Goal: Information Seeking & Learning: Learn about a topic

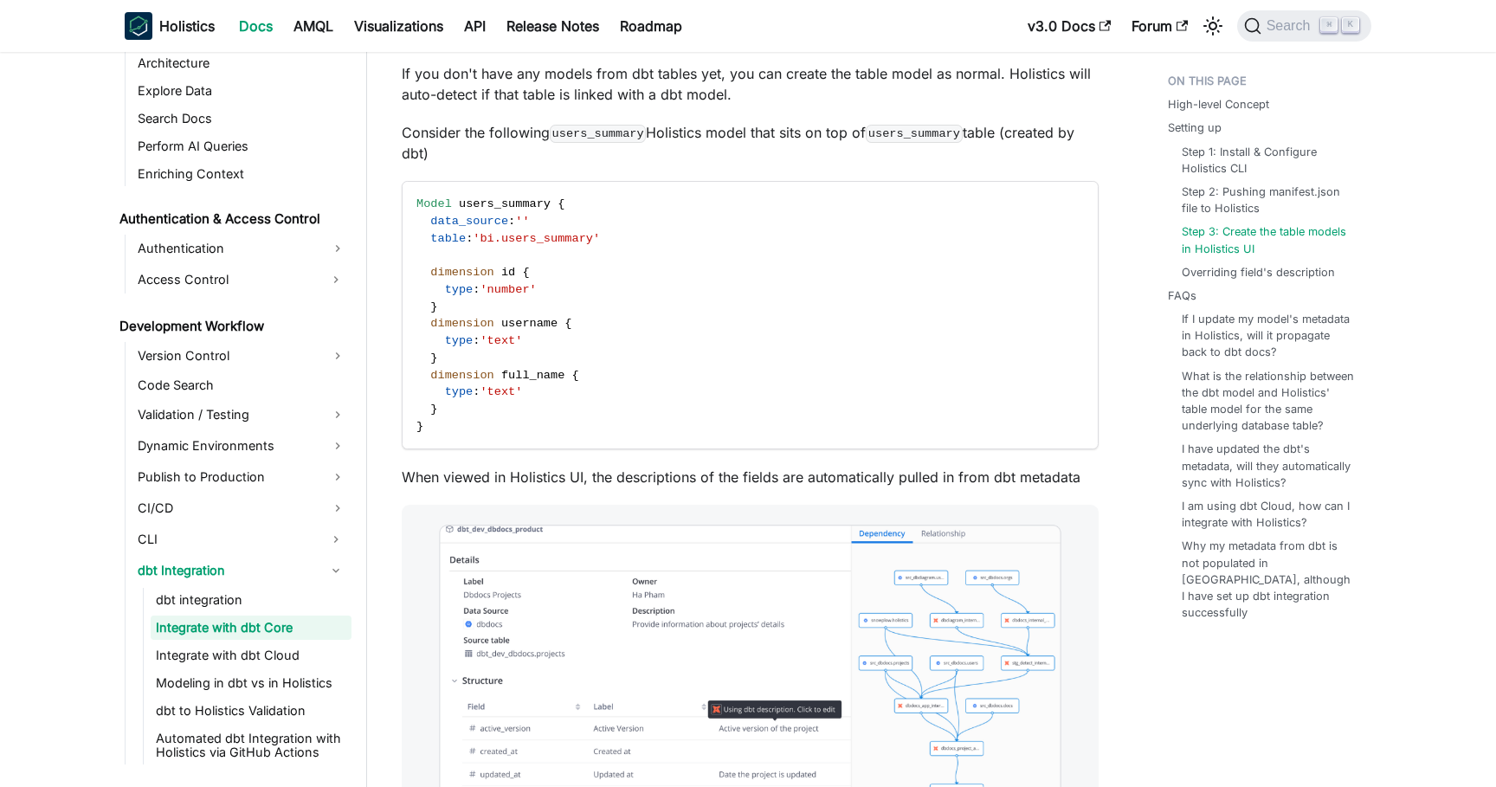
scroll to position [2356, 0]
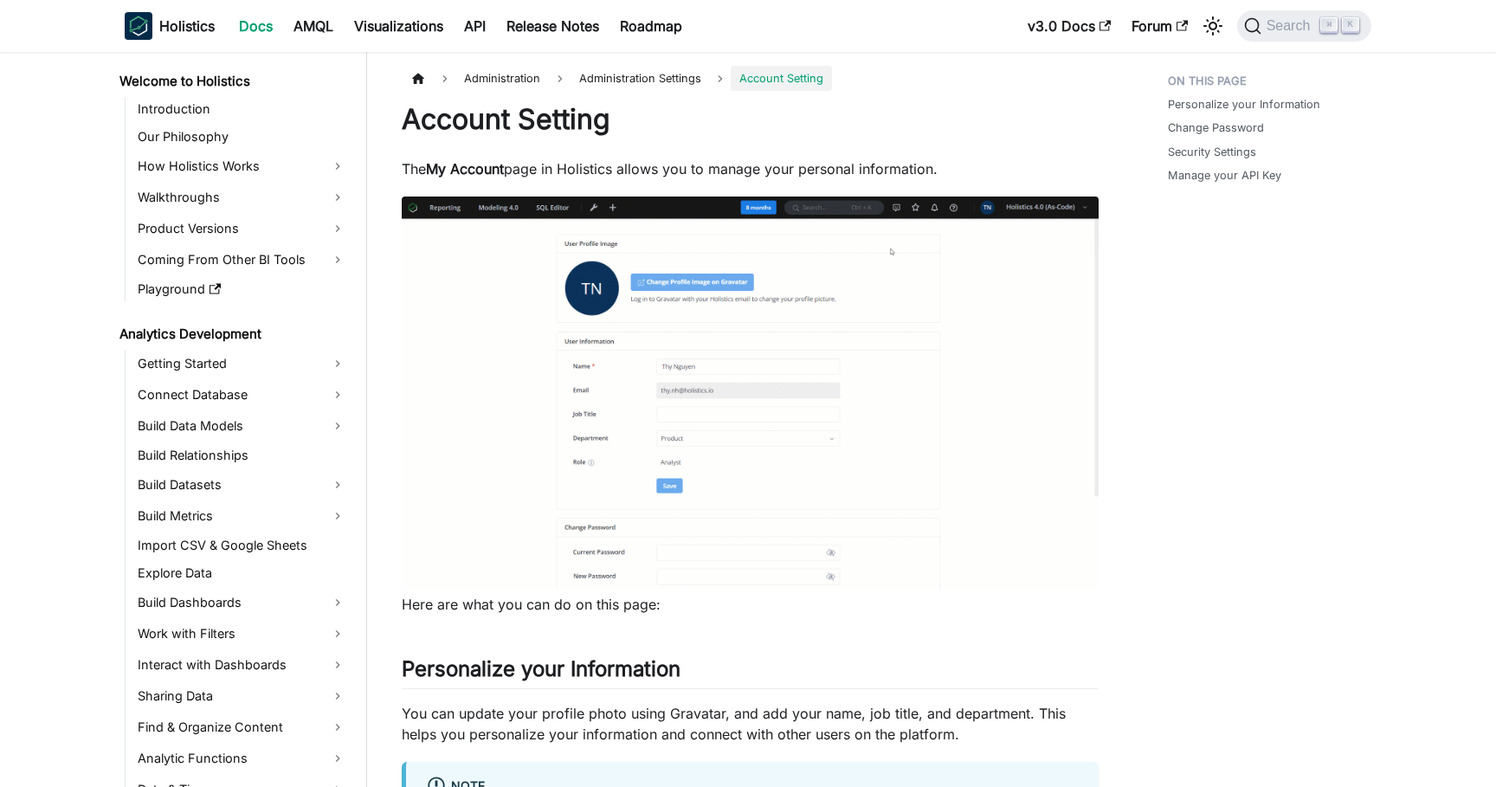
scroll to position [1850, 0]
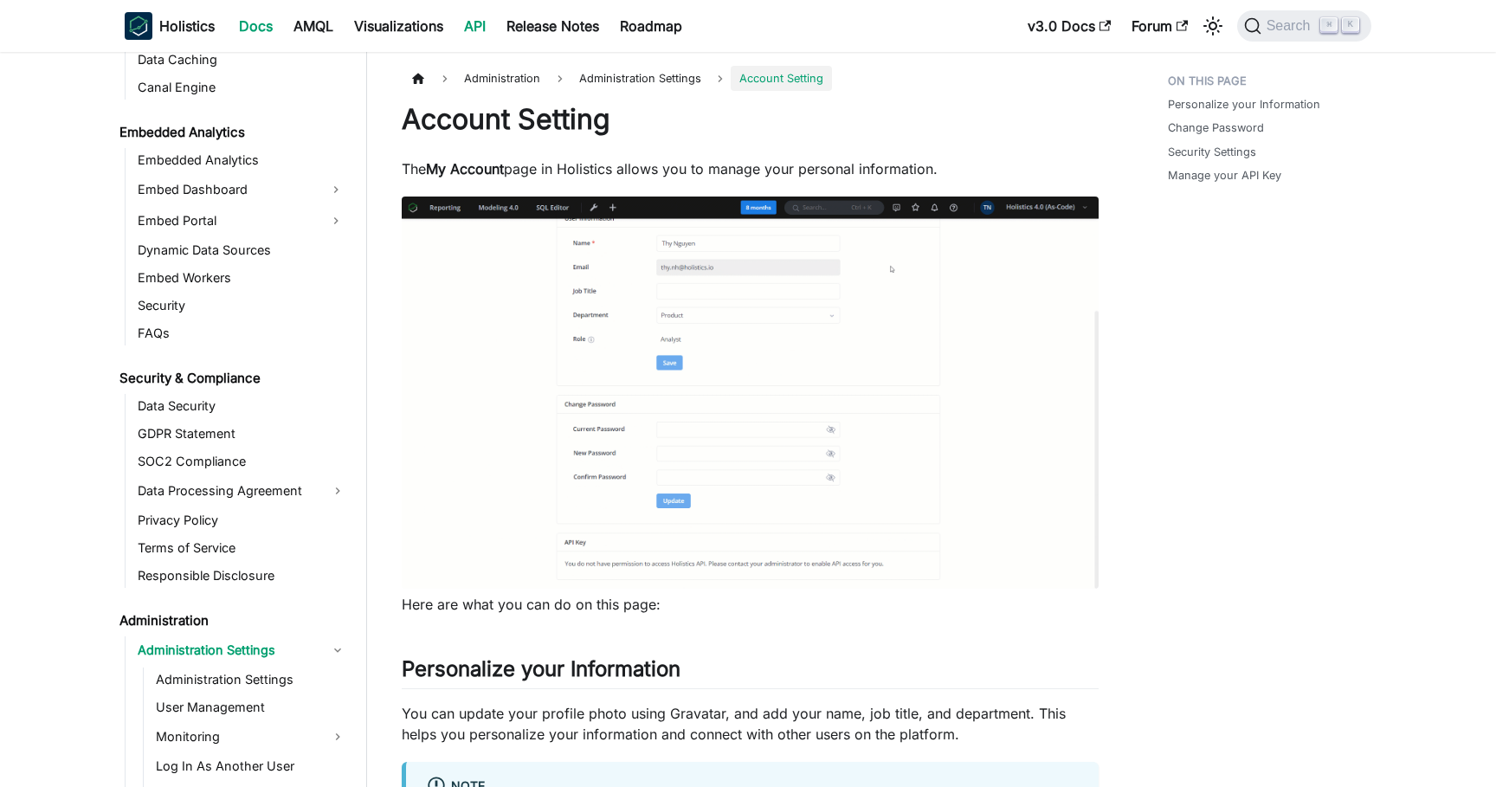
click at [485, 34] on link "API" at bounding box center [475, 26] width 42 height 28
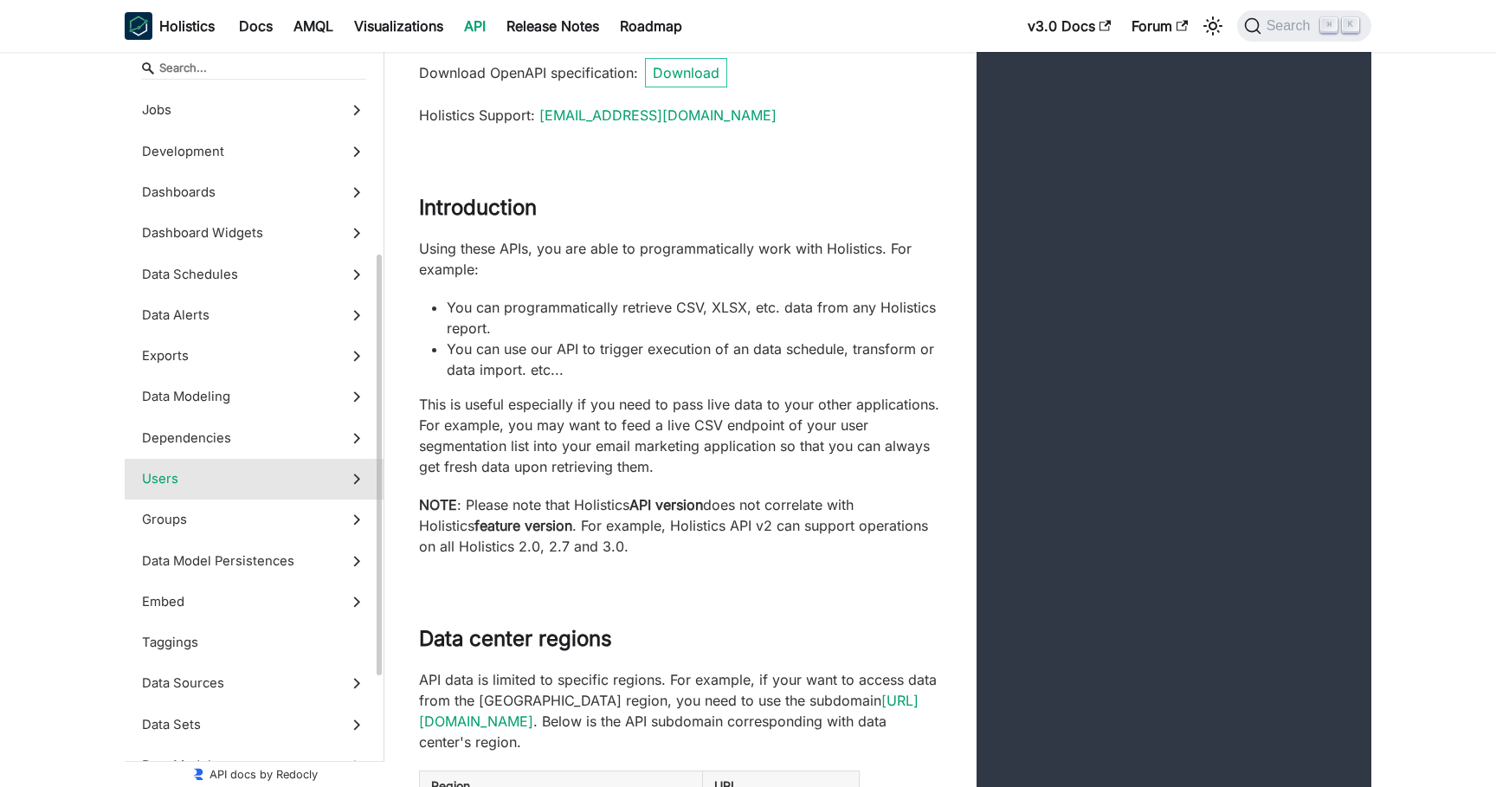
scroll to position [282, 0]
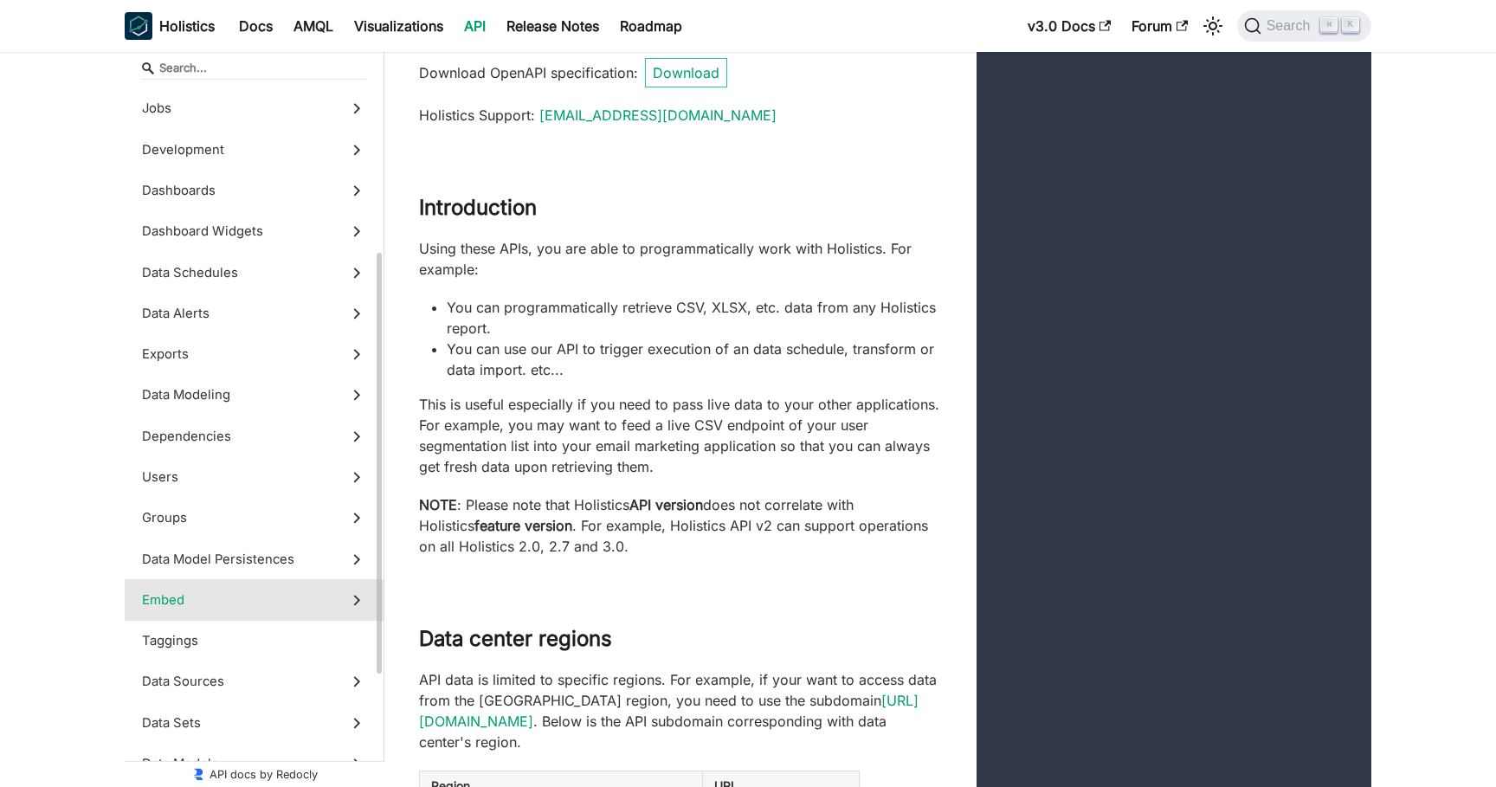
click at [223, 590] on span "Embed" at bounding box center [237, 599] width 191 height 19
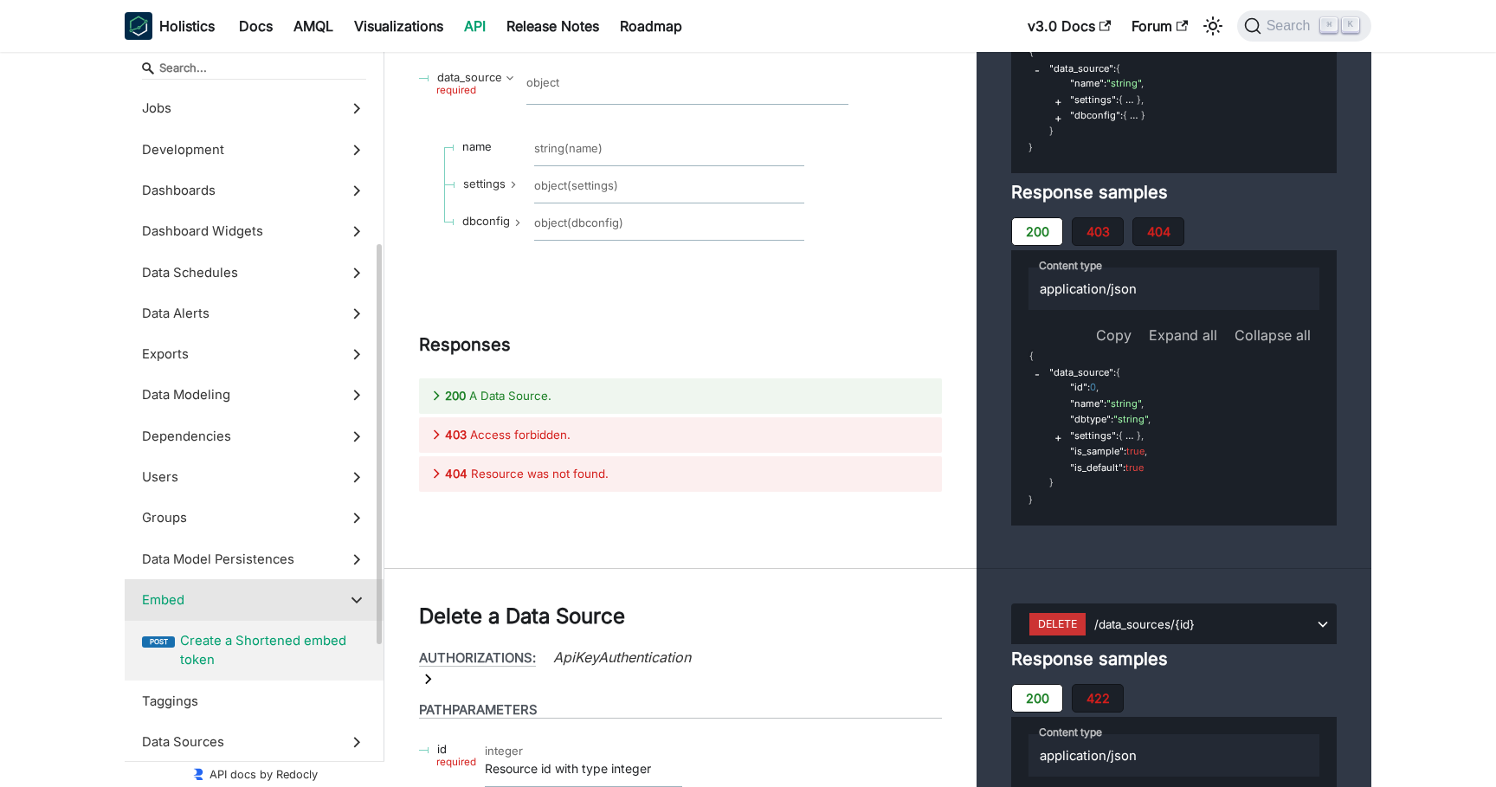
click at [292, 654] on span "Create a Shortened embed token" at bounding box center [273, 650] width 186 height 39
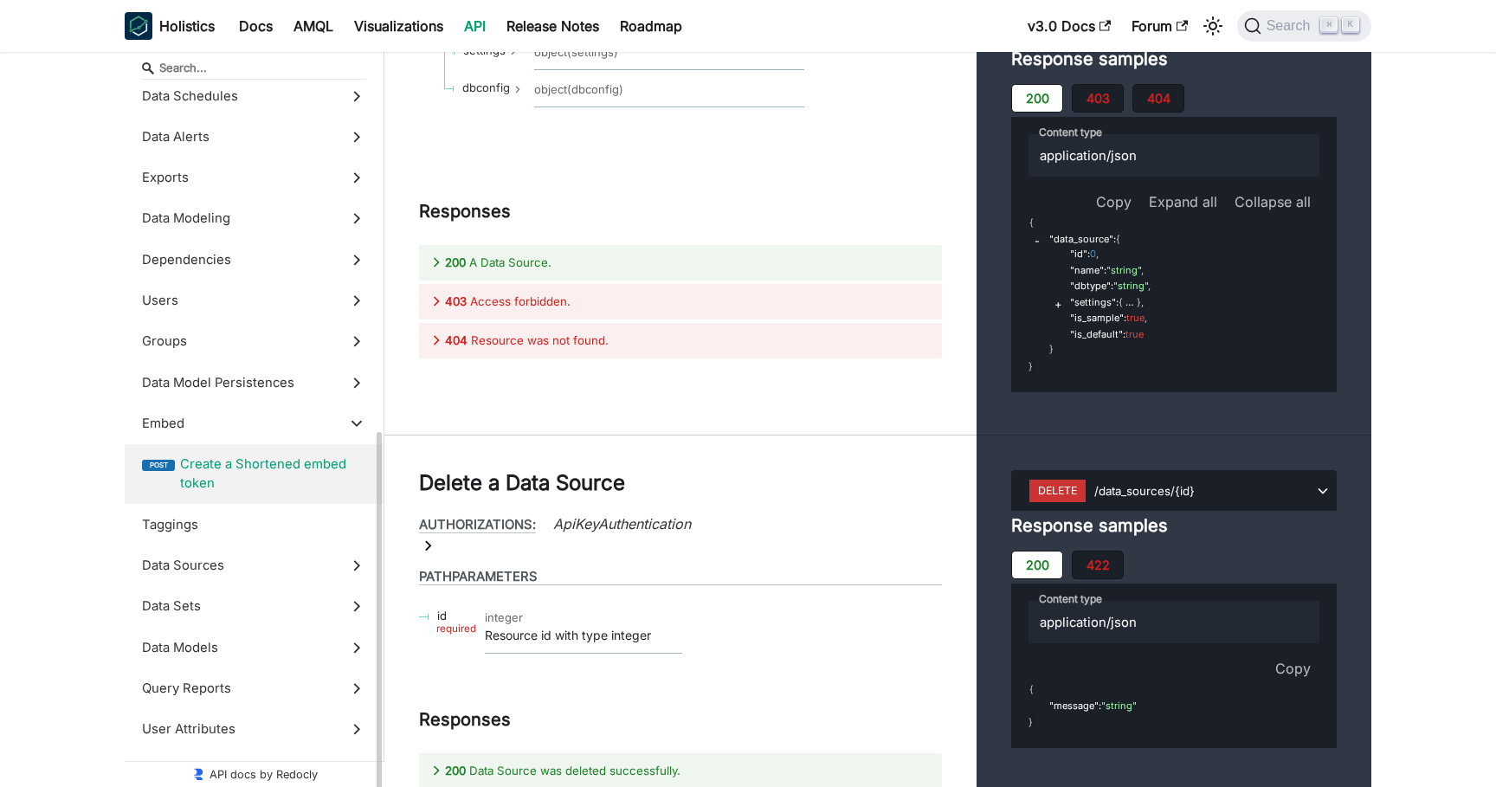
scroll to position [531, 0]
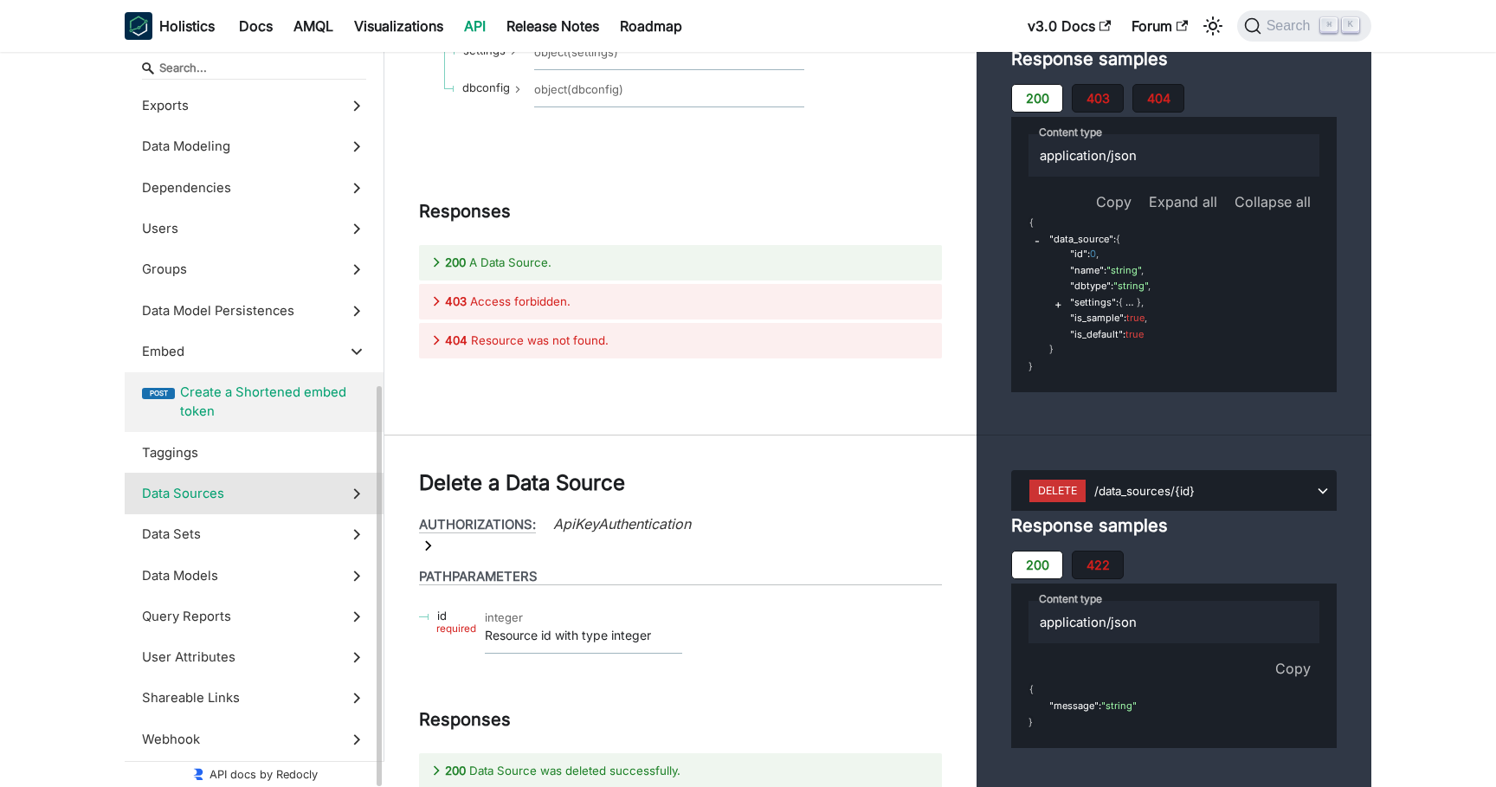
click at [290, 497] on span "Data Sources" at bounding box center [237, 493] width 191 height 19
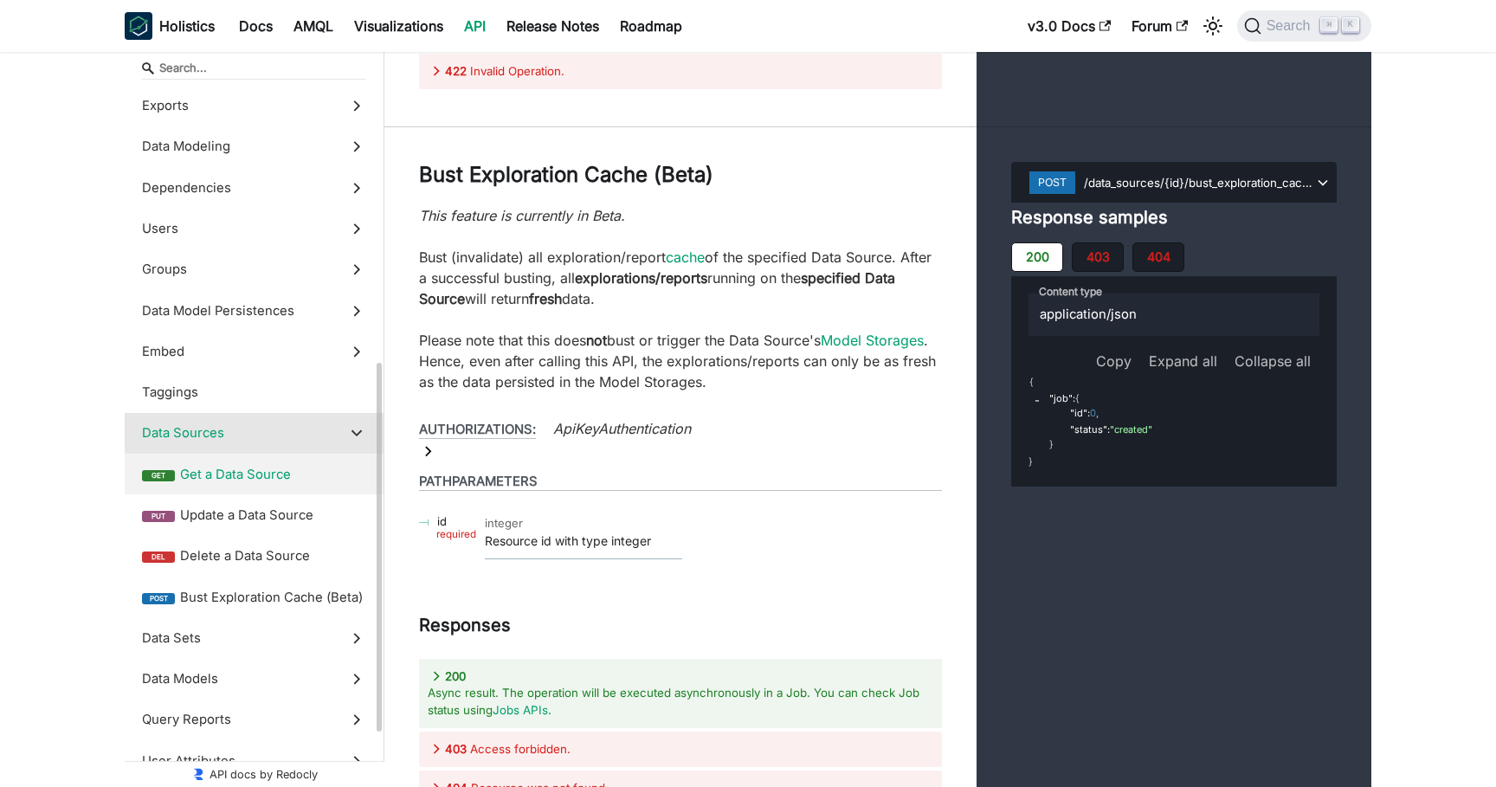
click at [270, 474] on span "Get a Data Source" at bounding box center [273, 474] width 186 height 19
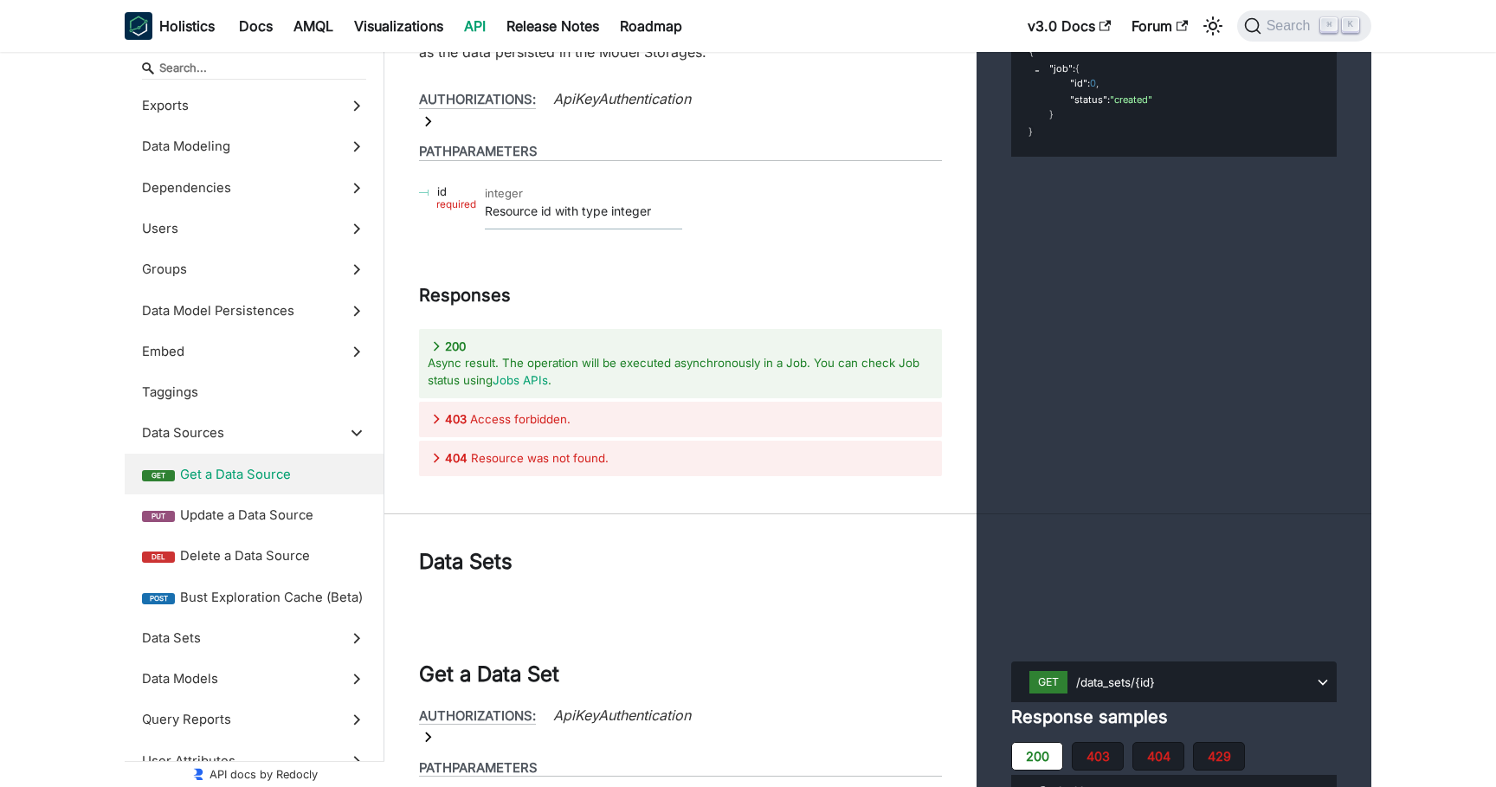
scroll to position [63230, 0]
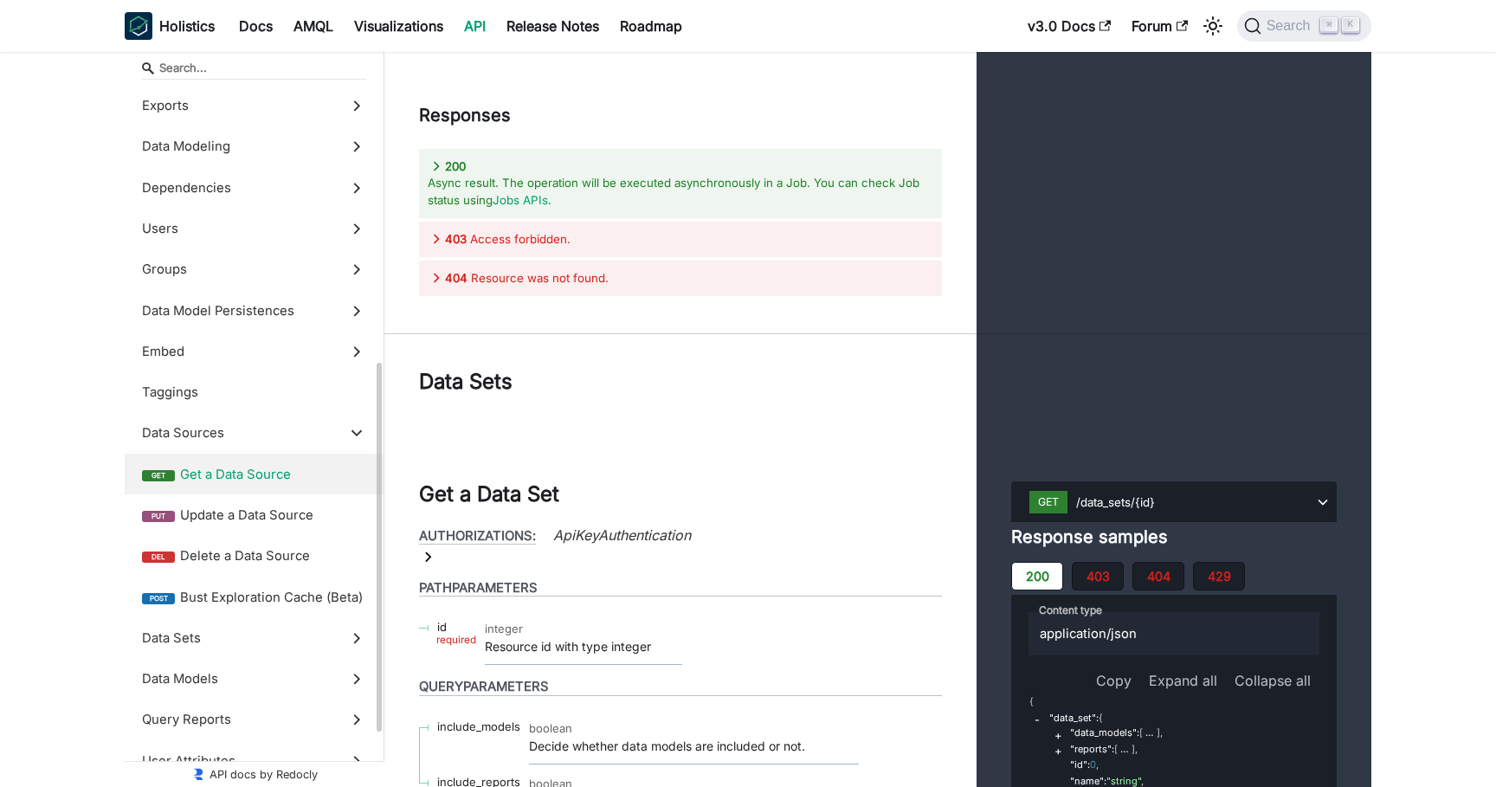
click at [361, 455] on label "get Get a Data Source" at bounding box center [254, 474] width 259 height 41
click at [317, 139] on span "Data Modeling" at bounding box center [237, 146] width 191 height 19
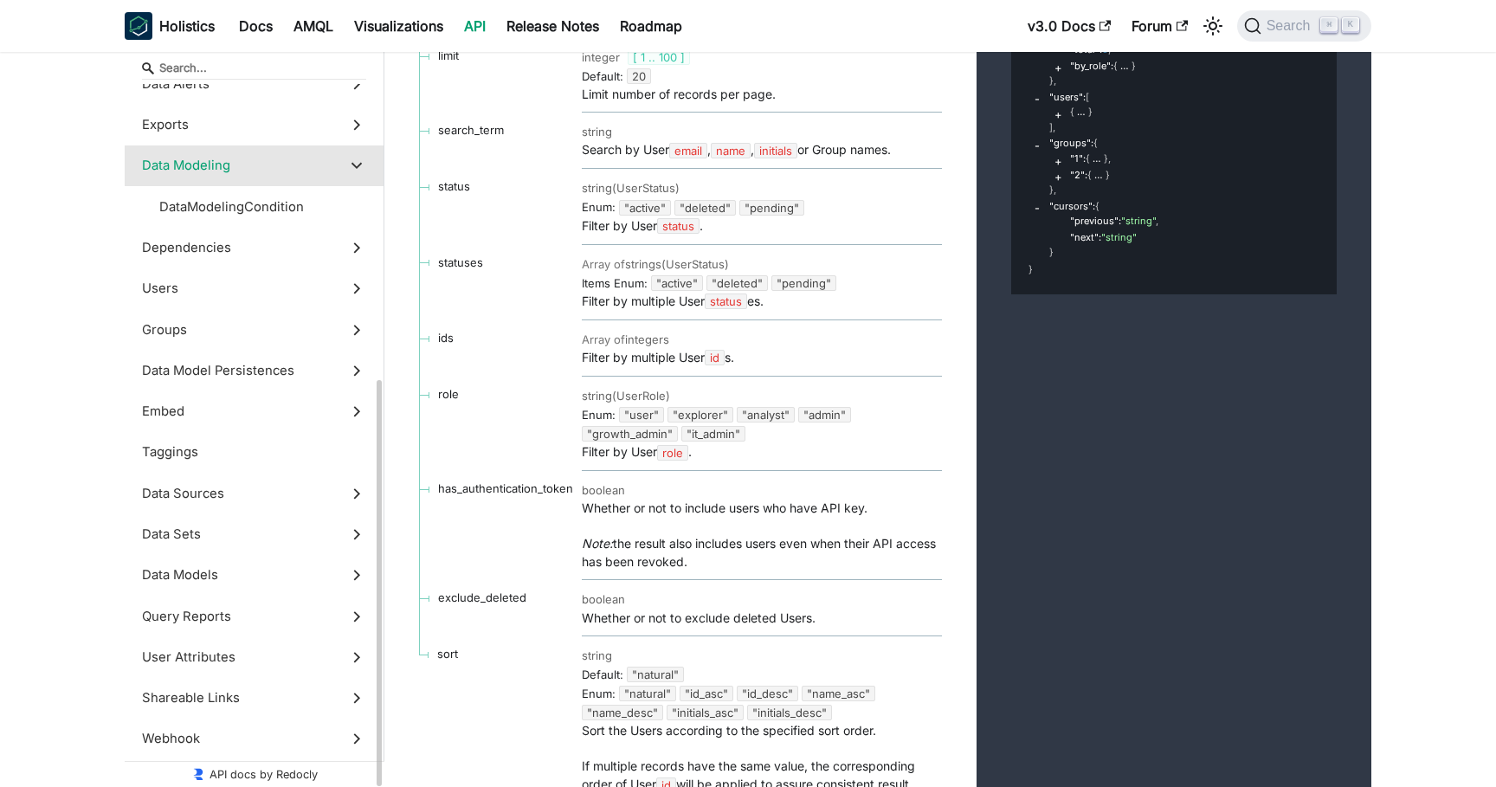
scroll to position [512, 0]
click at [306, 202] on span "DataModelingCondition" at bounding box center [246, 206] width 174 height 19
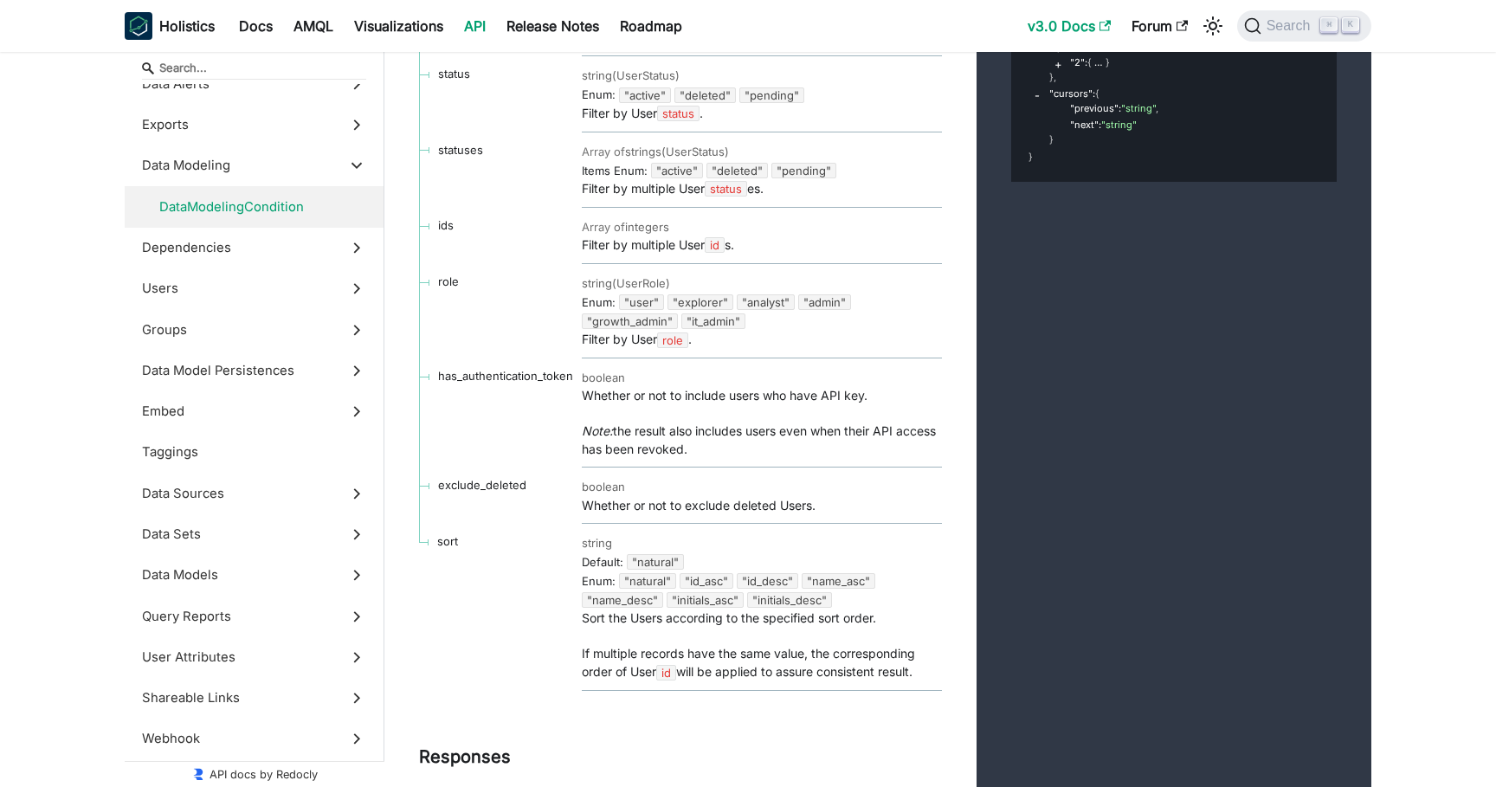
click at [1049, 29] on link "v3.0 Docs" at bounding box center [1069, 26] width 104 height 28
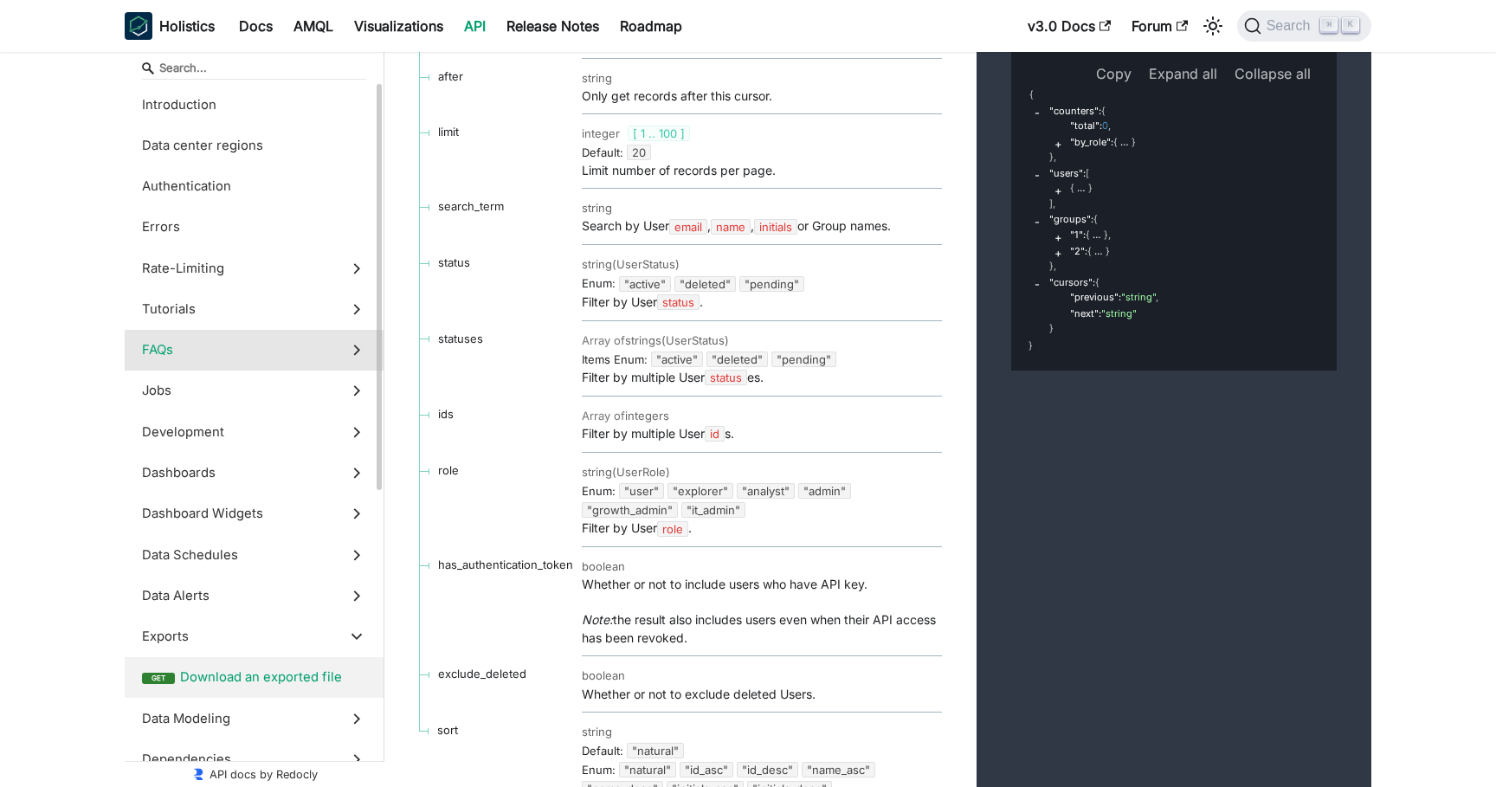
click at [239, 330] on label "FAQs" at bounding box center [254, 350] width 259 height 41
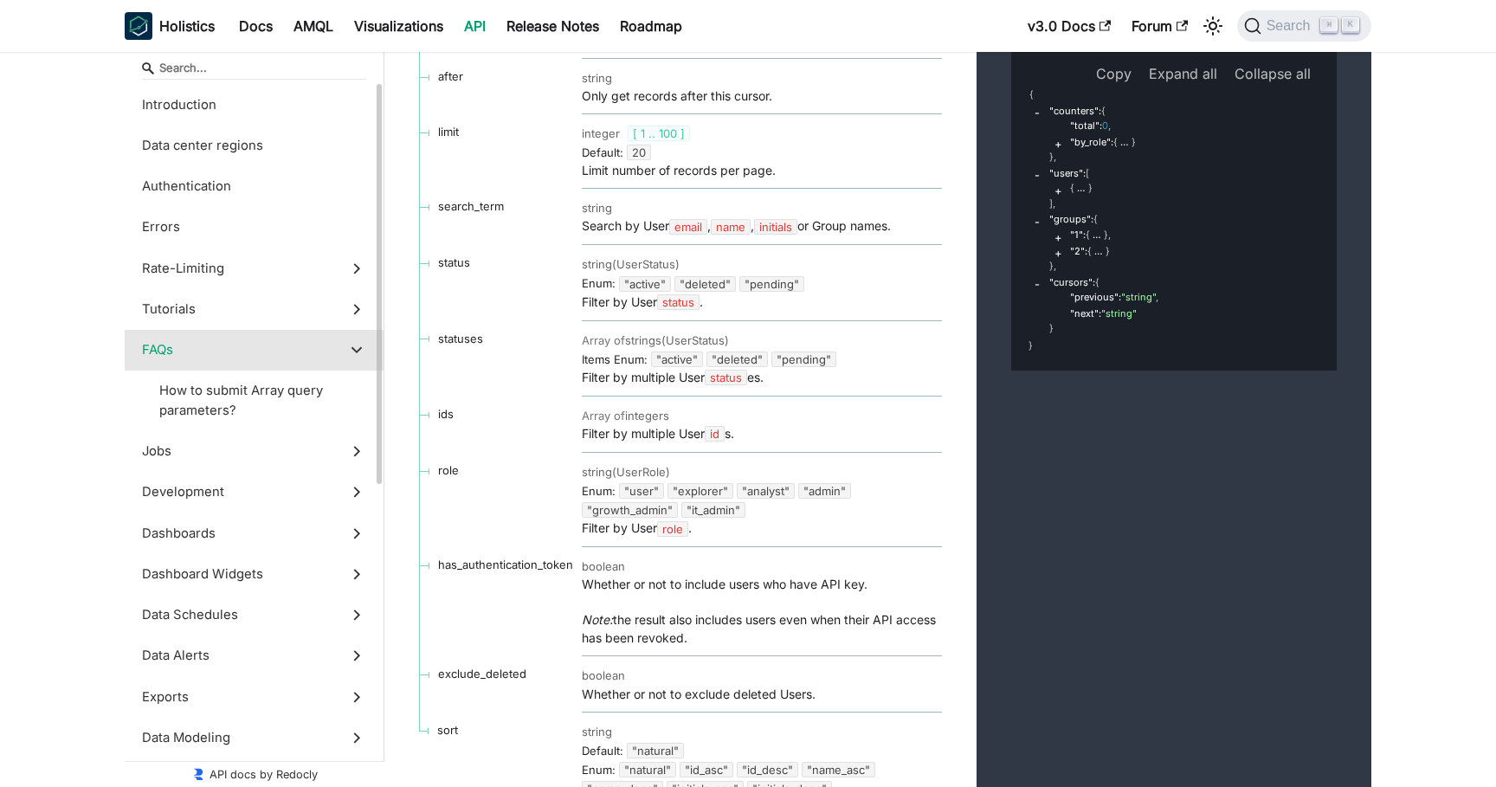
scroll to position [26733, 0]
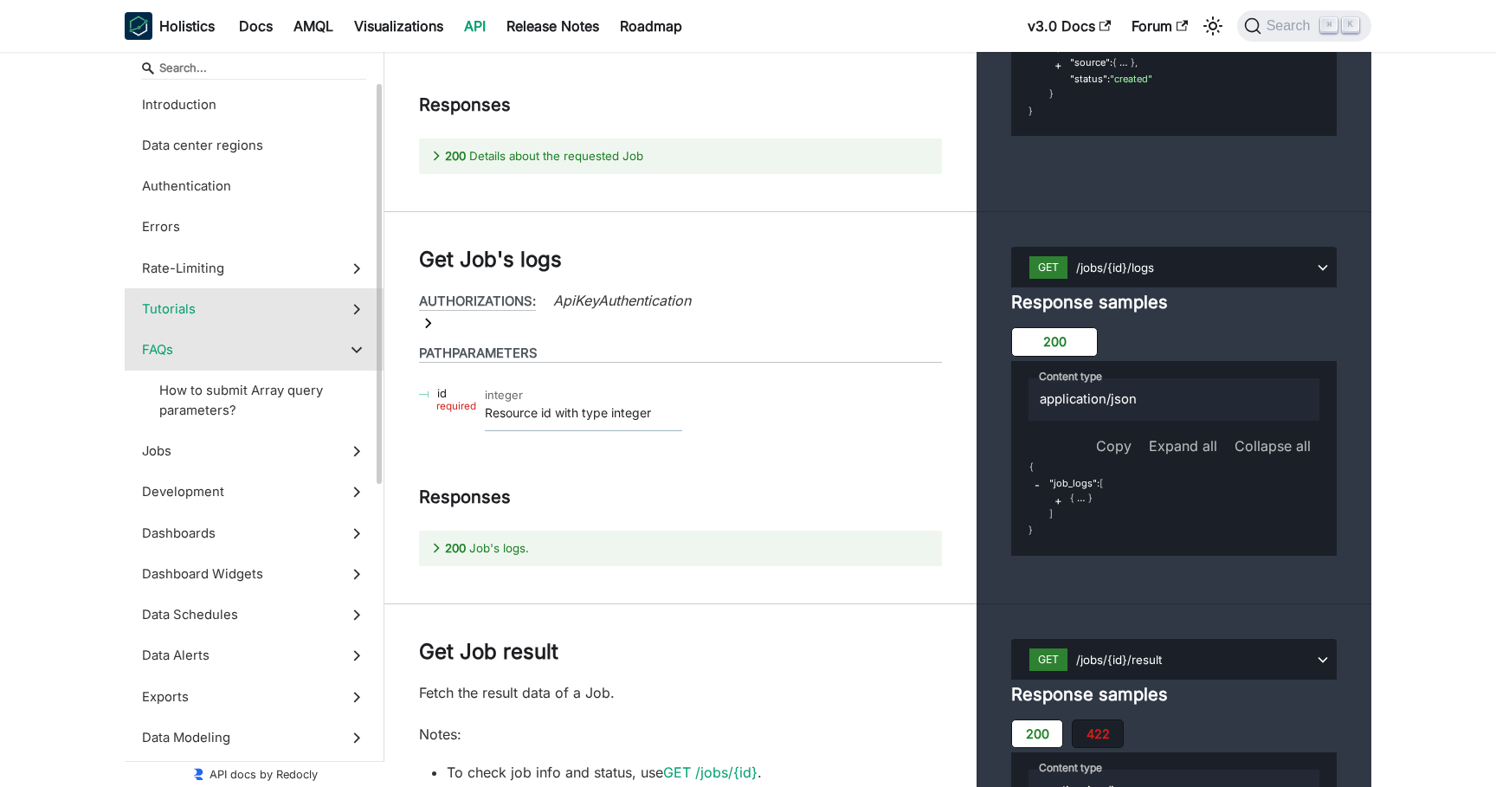
click at [251, 306] on span "Tutorials" at bounding box center [237, 309] width 191 height 19
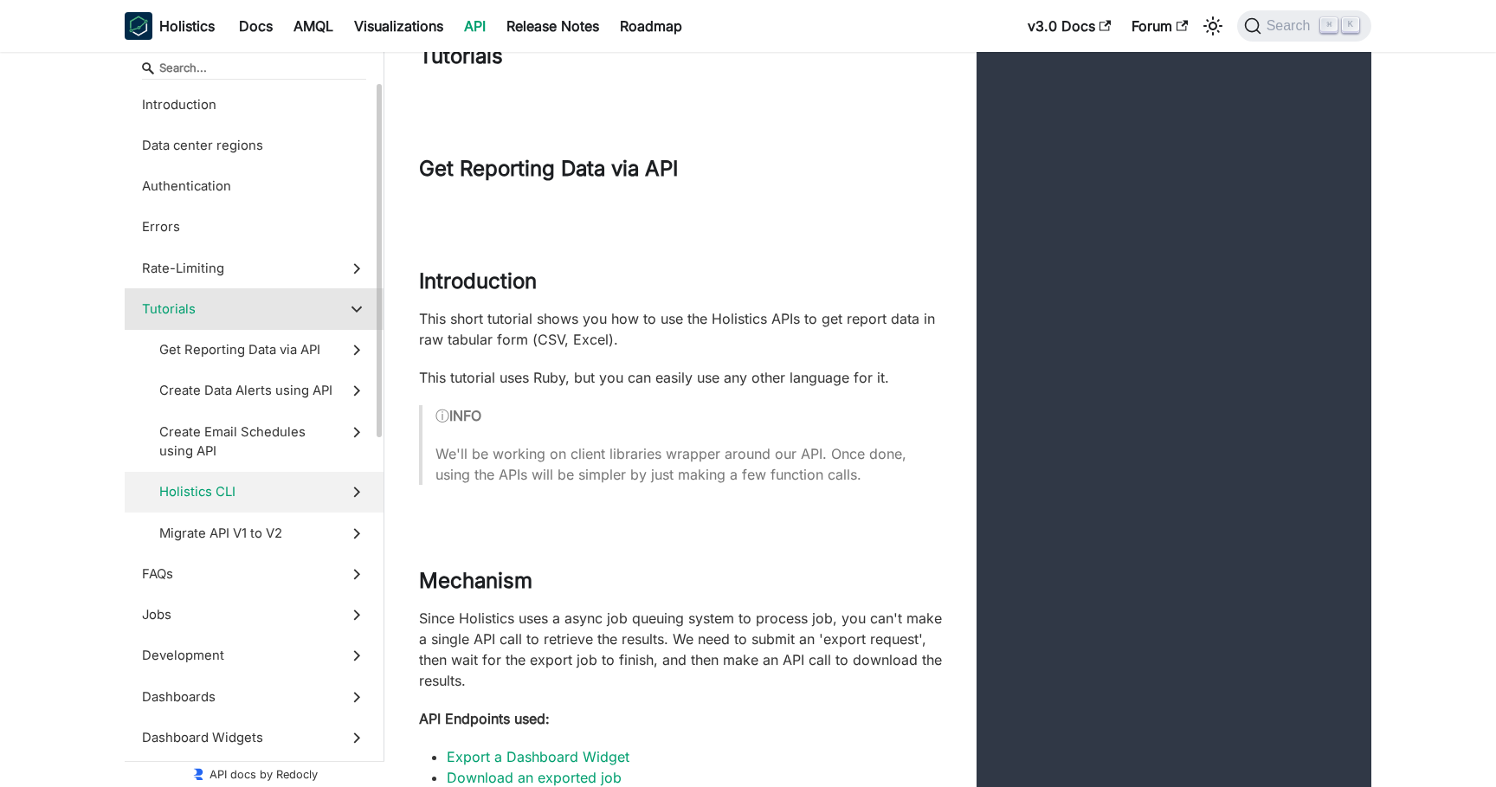
click at [262, 493] on span "Holistics CLI" at bounding box center [246, 491] width 174 height 19
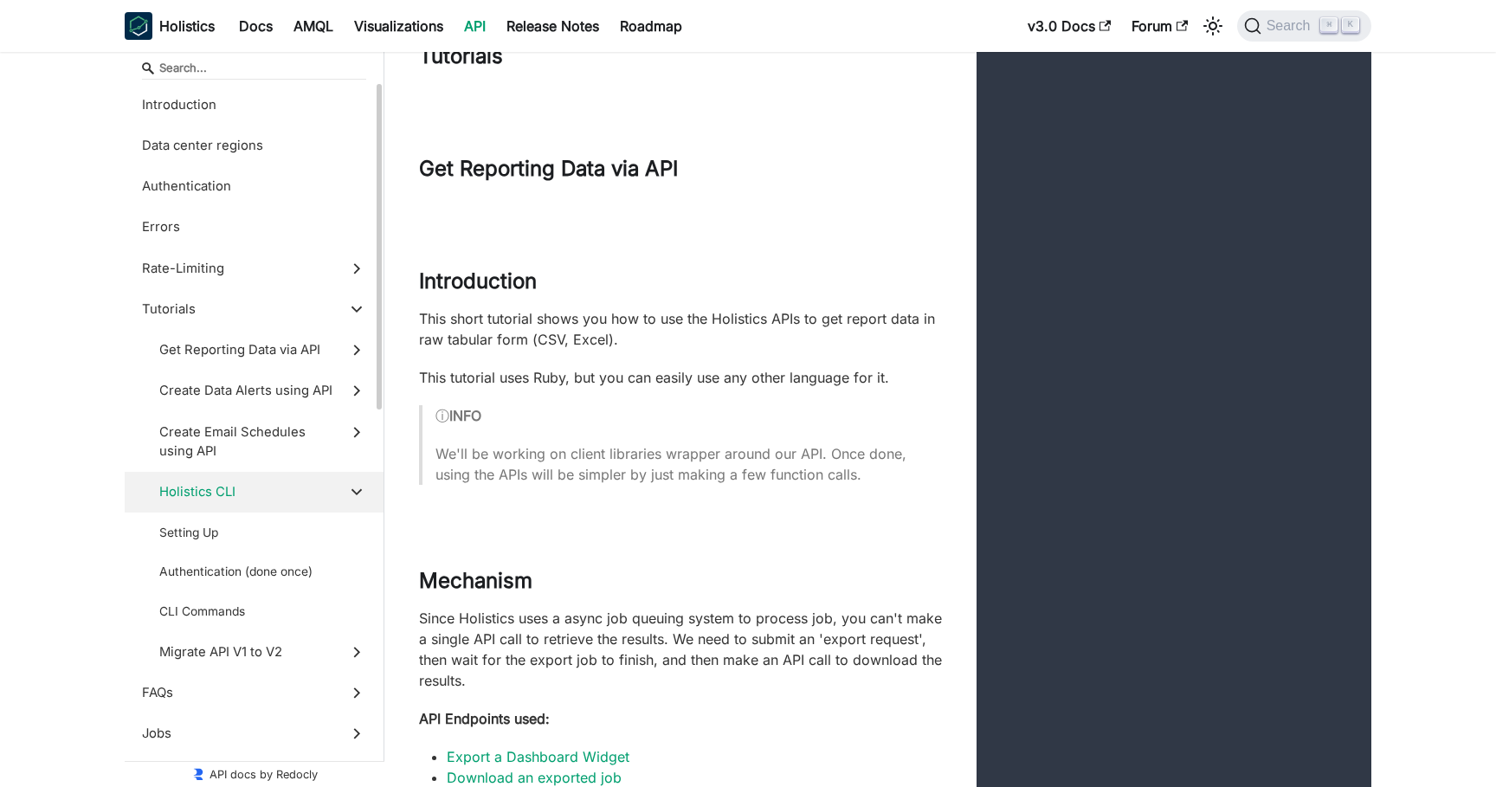
scroll to position [21747, 0]
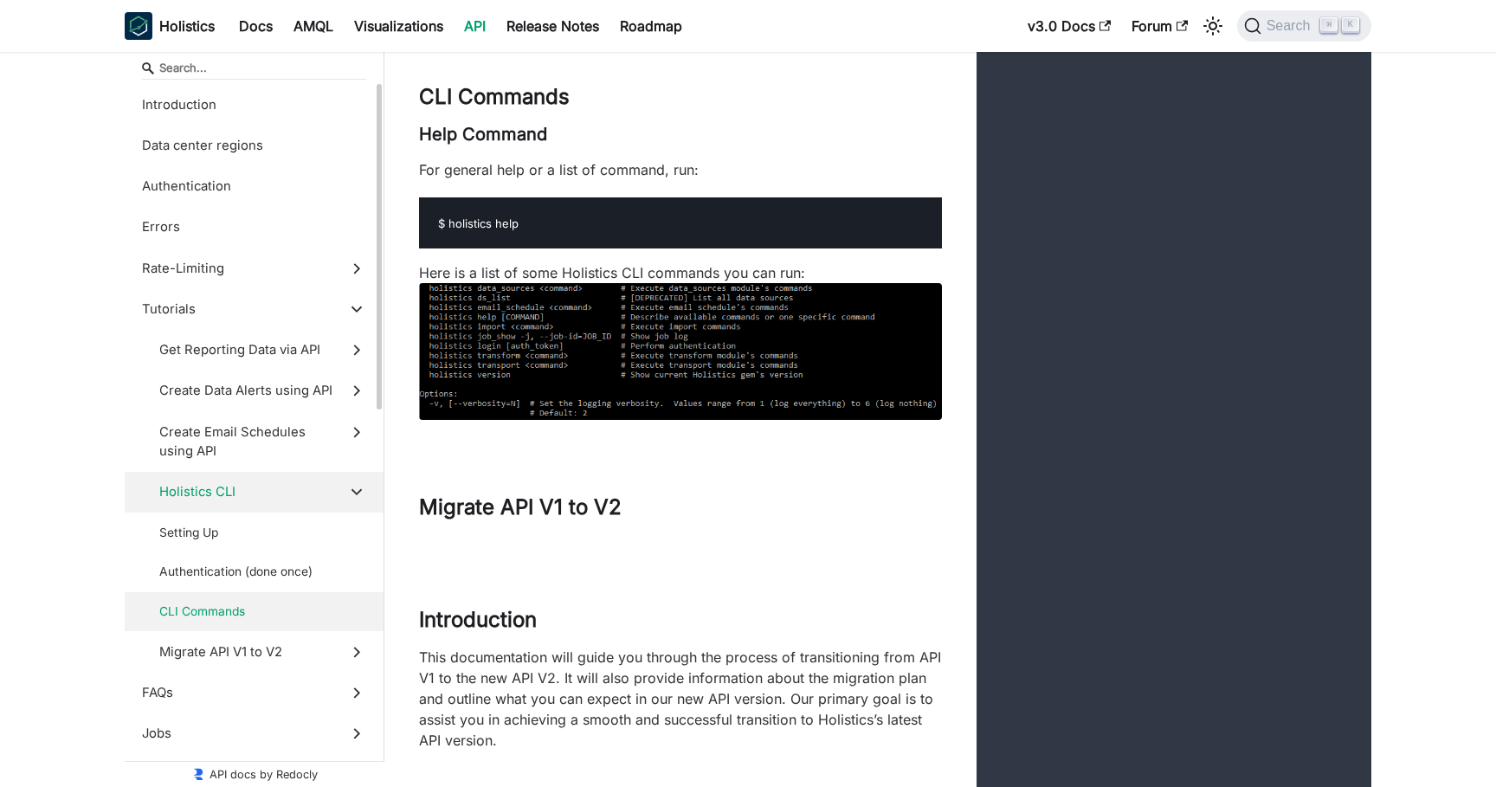
click at [303, 616] on span "CLI Commands" at bounding box center [246, 612] width 174 height 18
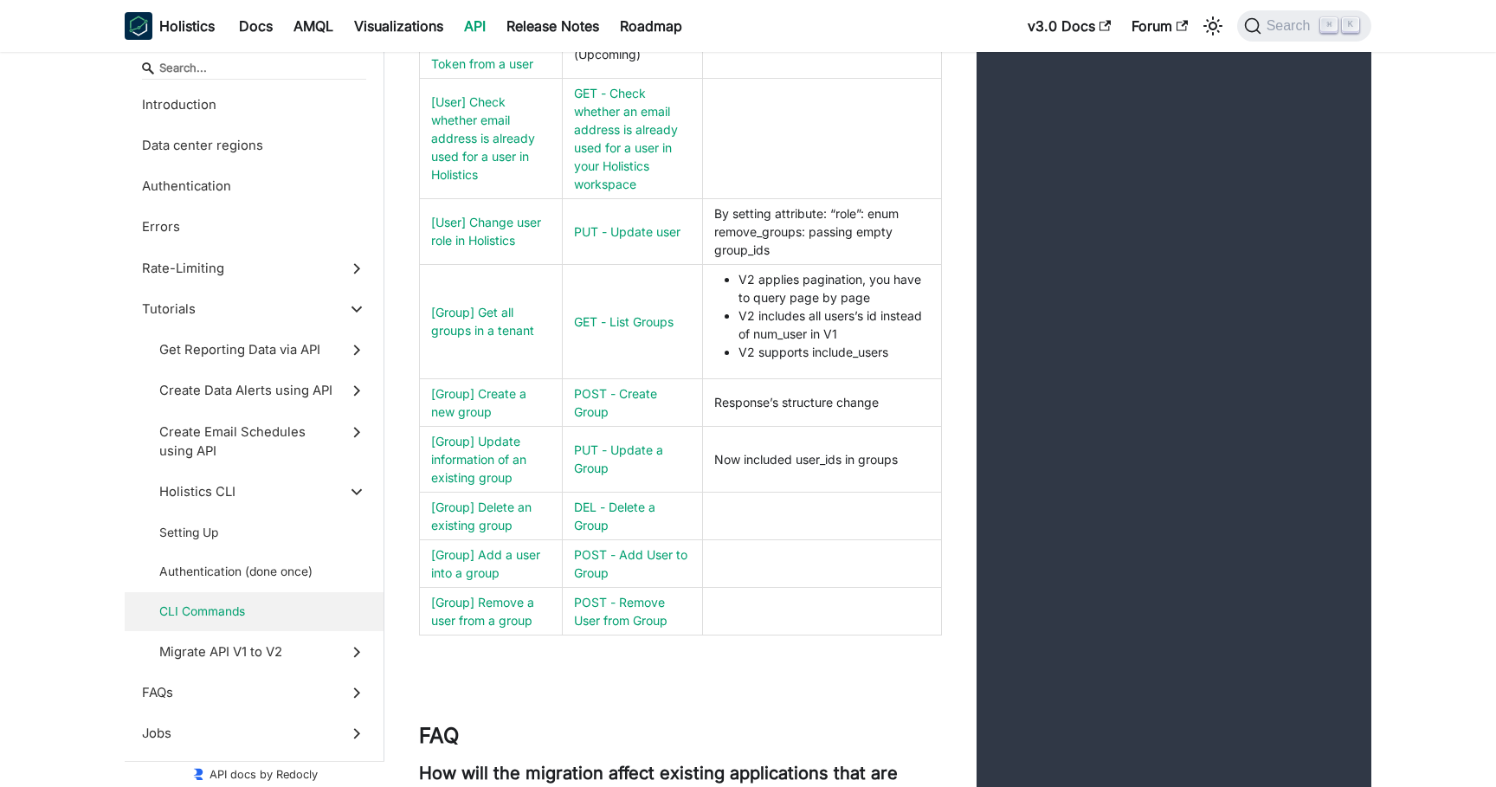
scroll to position [23755, 0]
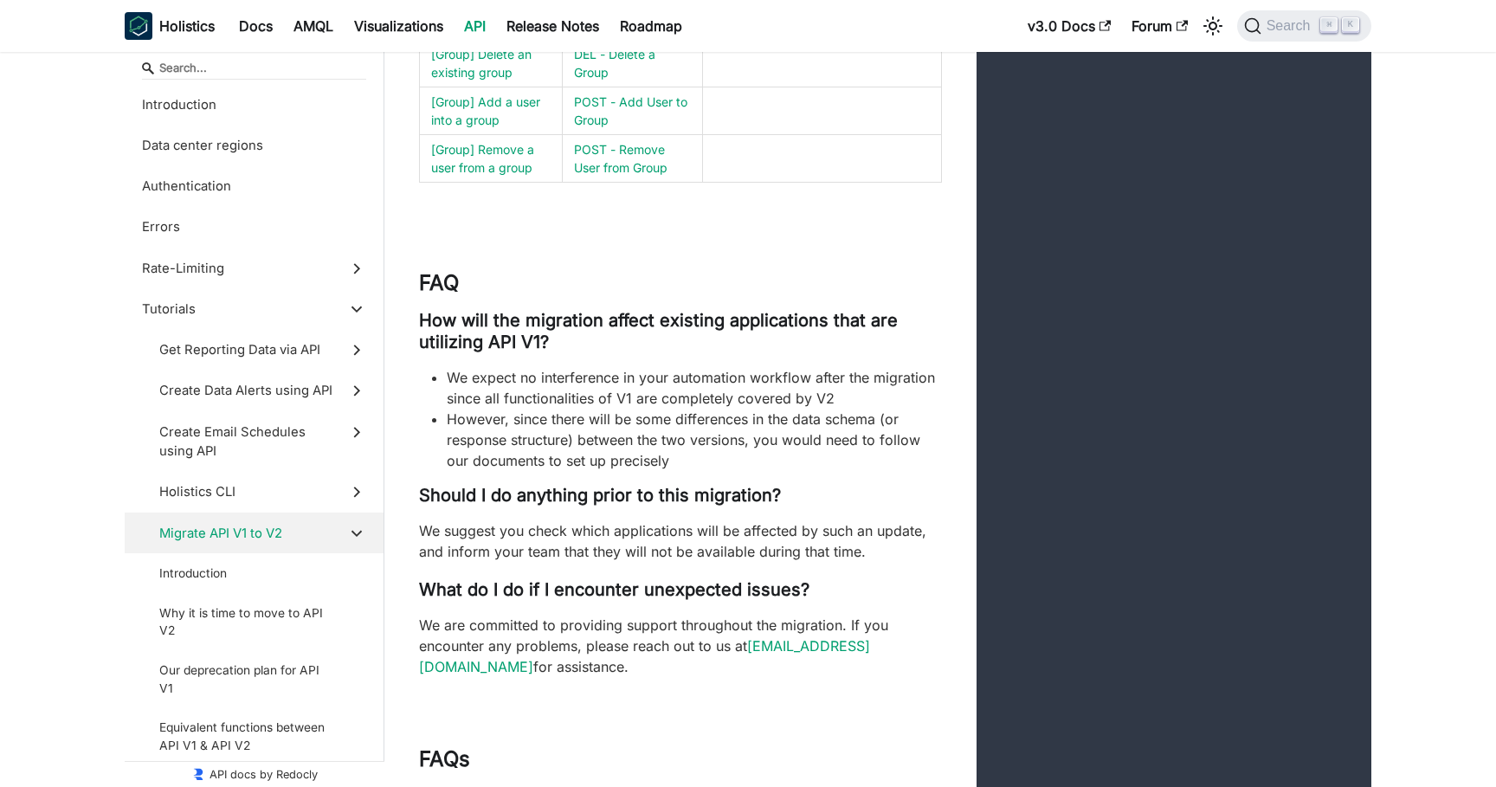
scroll to position [24271, 0]
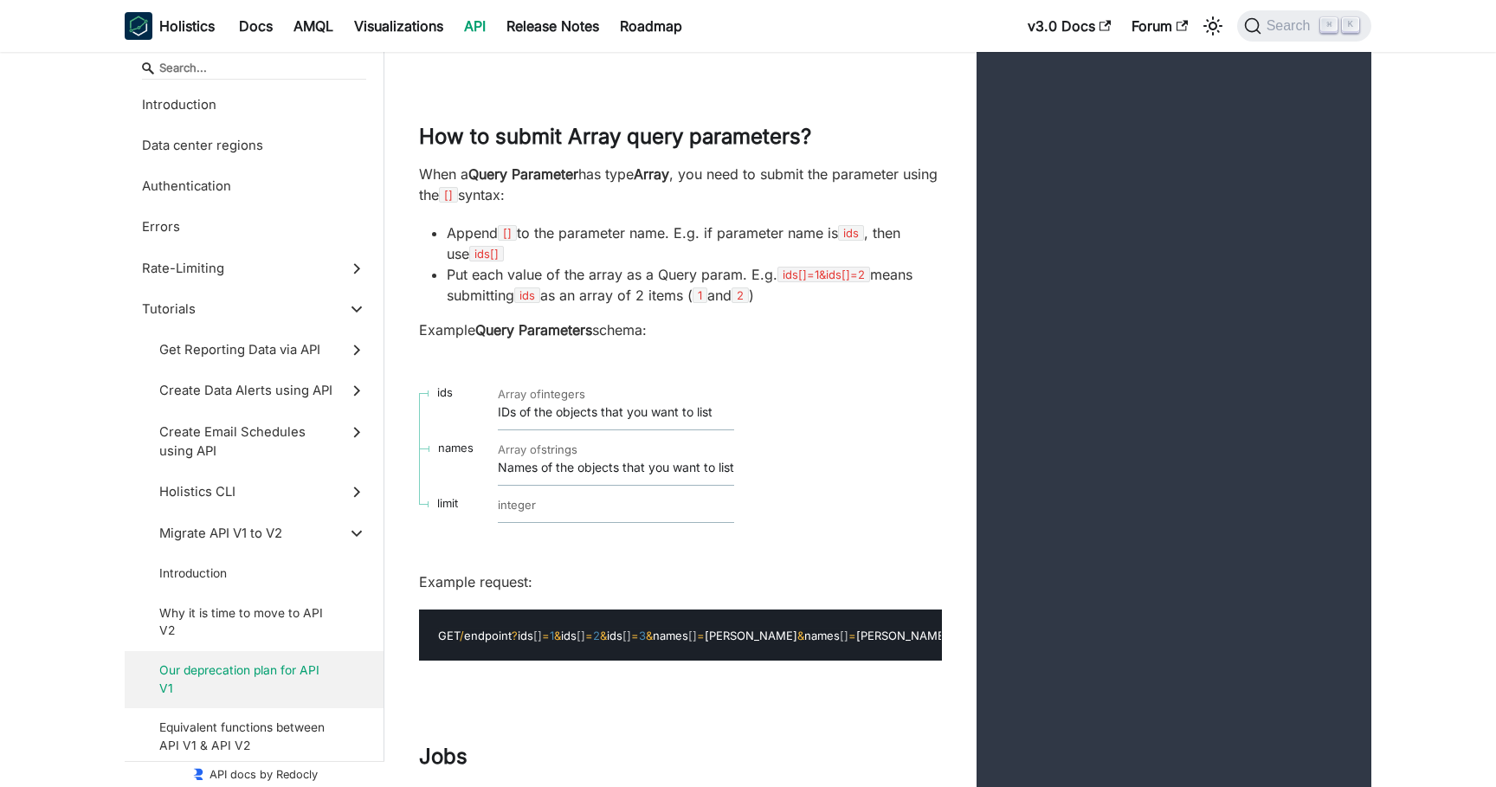
scroll to position [24931, 0]
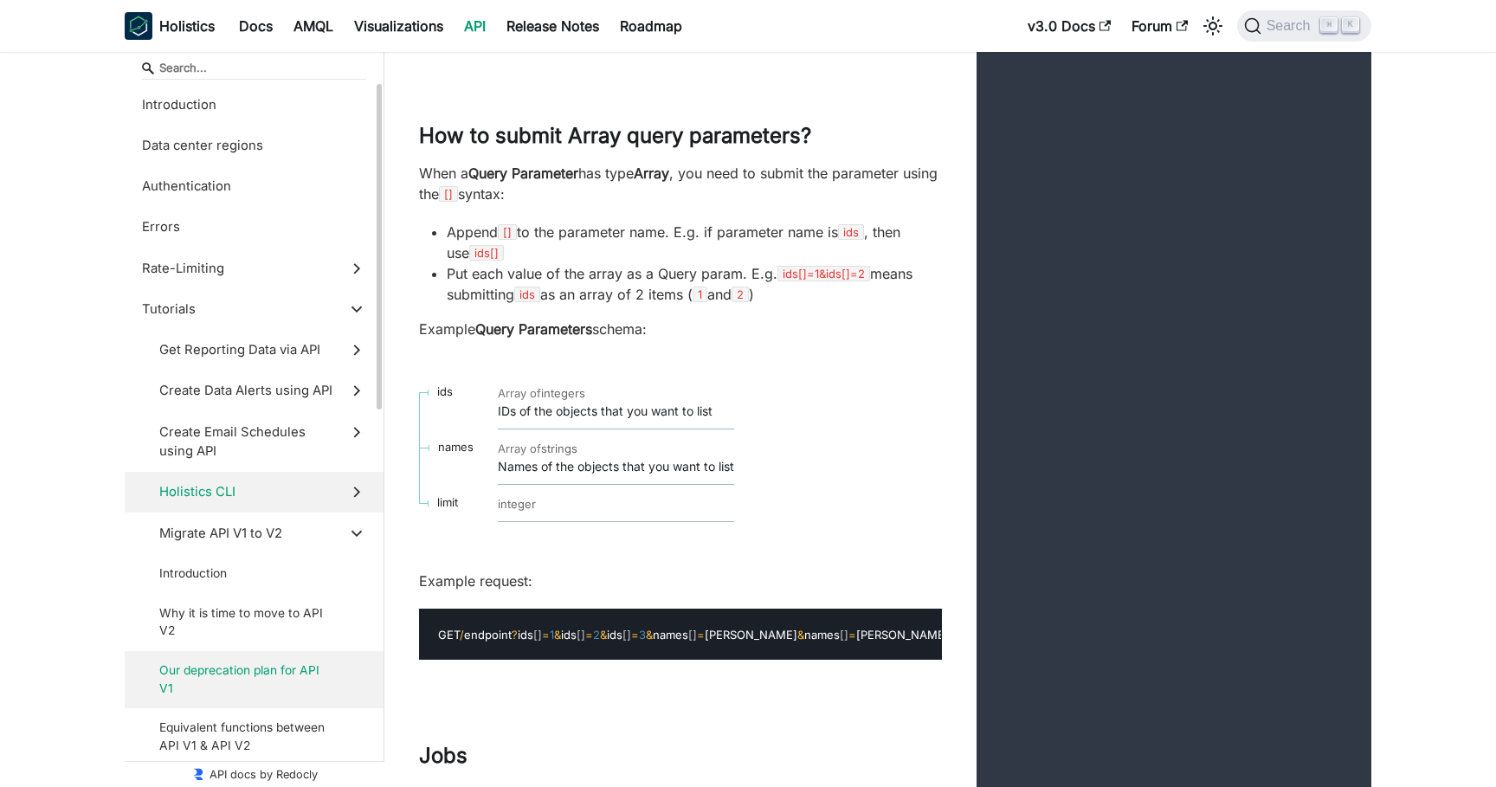
click at [237, 493] on span "Holistics CLI" at bounding box center [246, 491] width 174 height 19
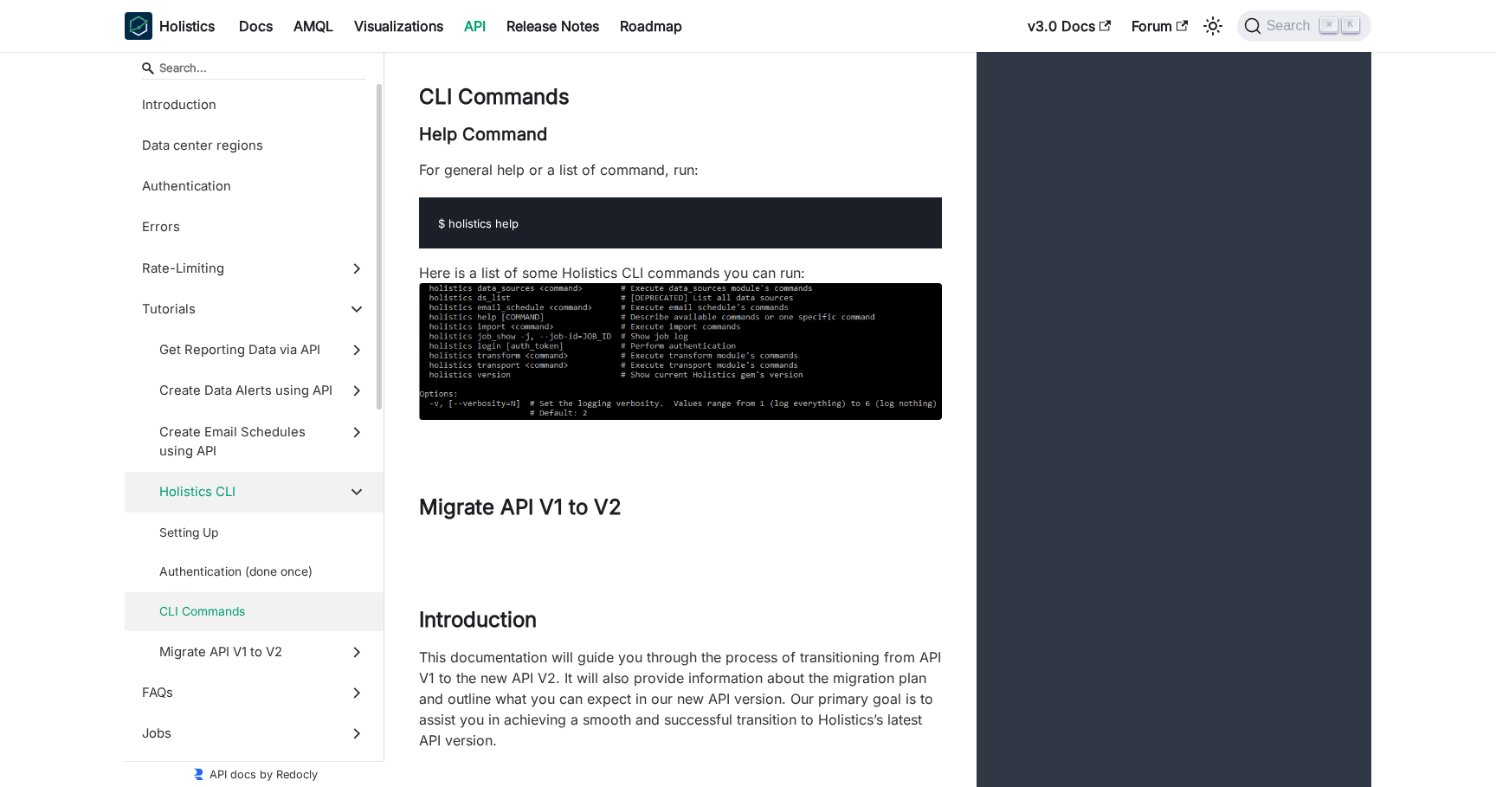
click at [216, 594] on label "CLI Commands" at bounding box center [254, 612] width 259 height 40
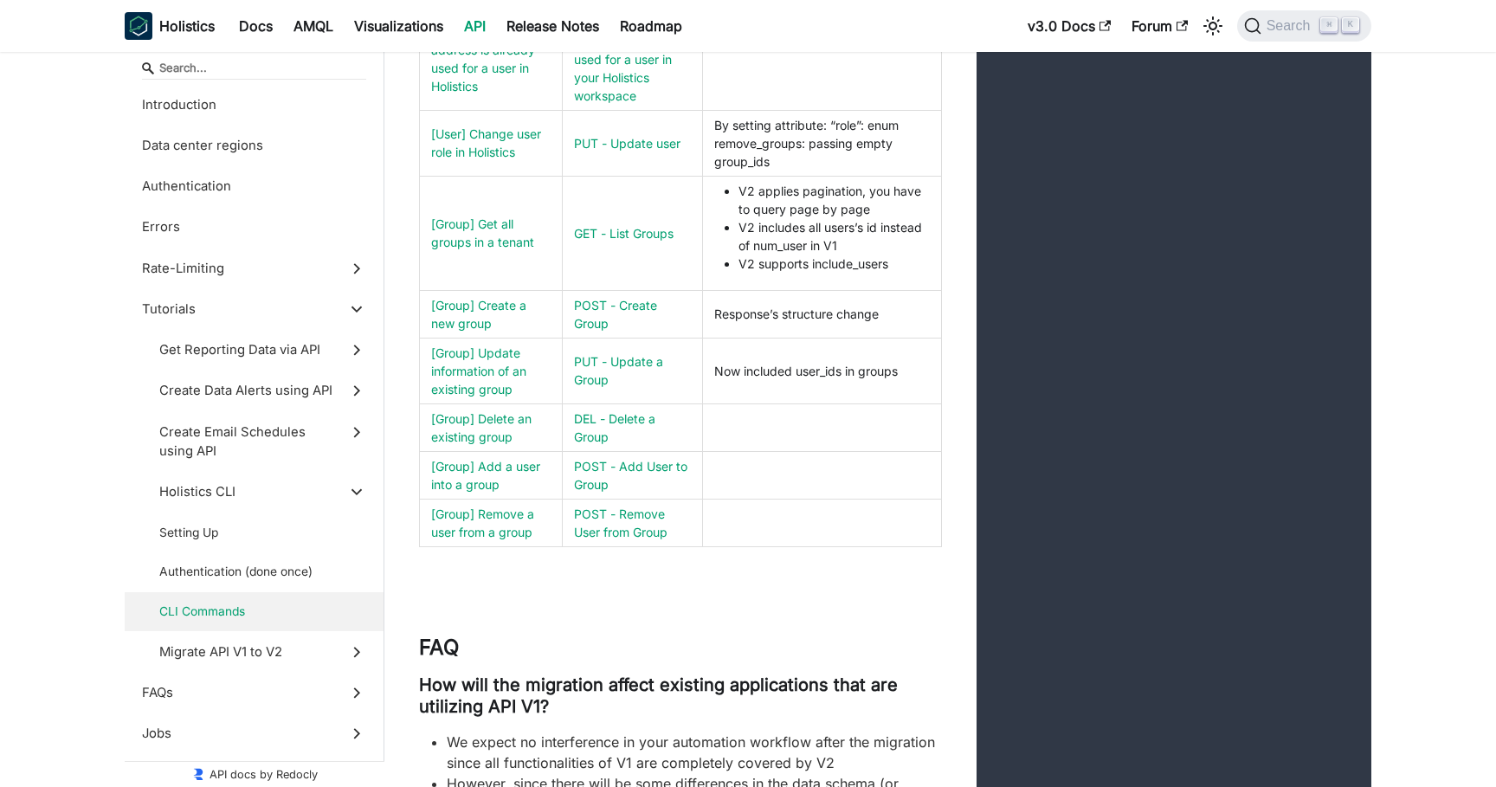
scroll to position [23856, 0]
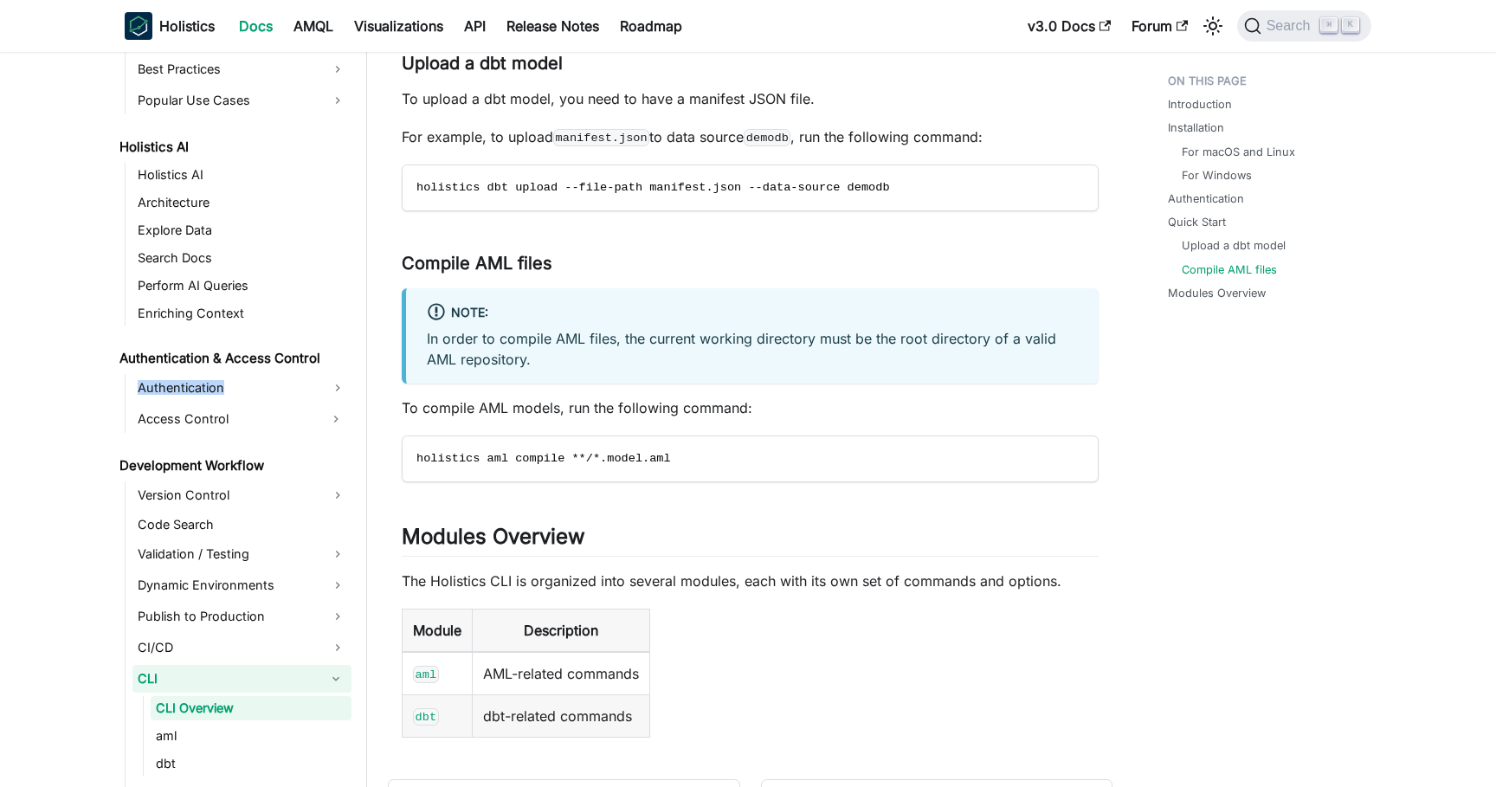
scroll to position [2918, 0]
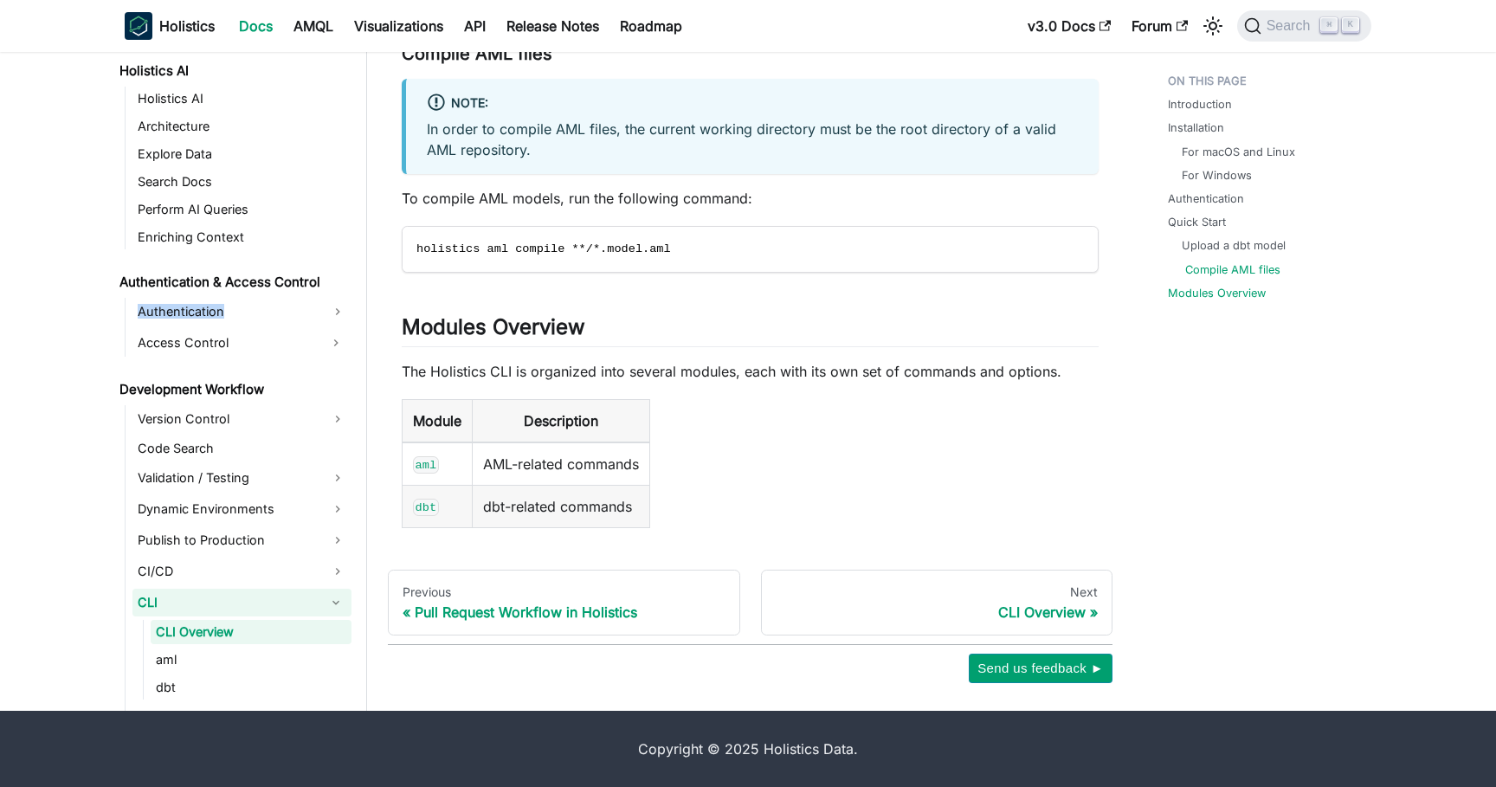
click at [1250, 266] on link "Compile AML files" at bounding box center [1232, 269] width 95 height 16
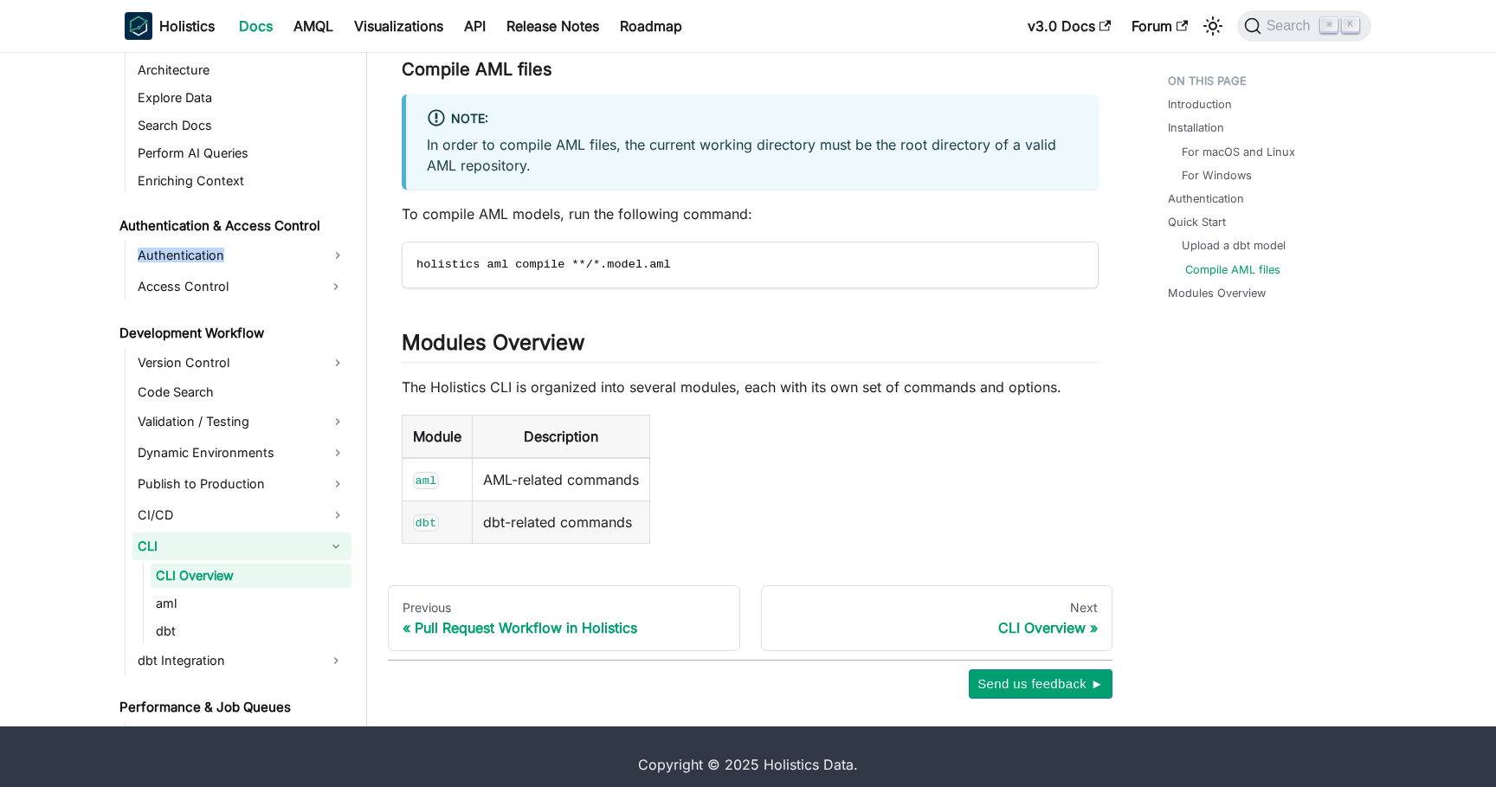
scroll to position [891, 0]
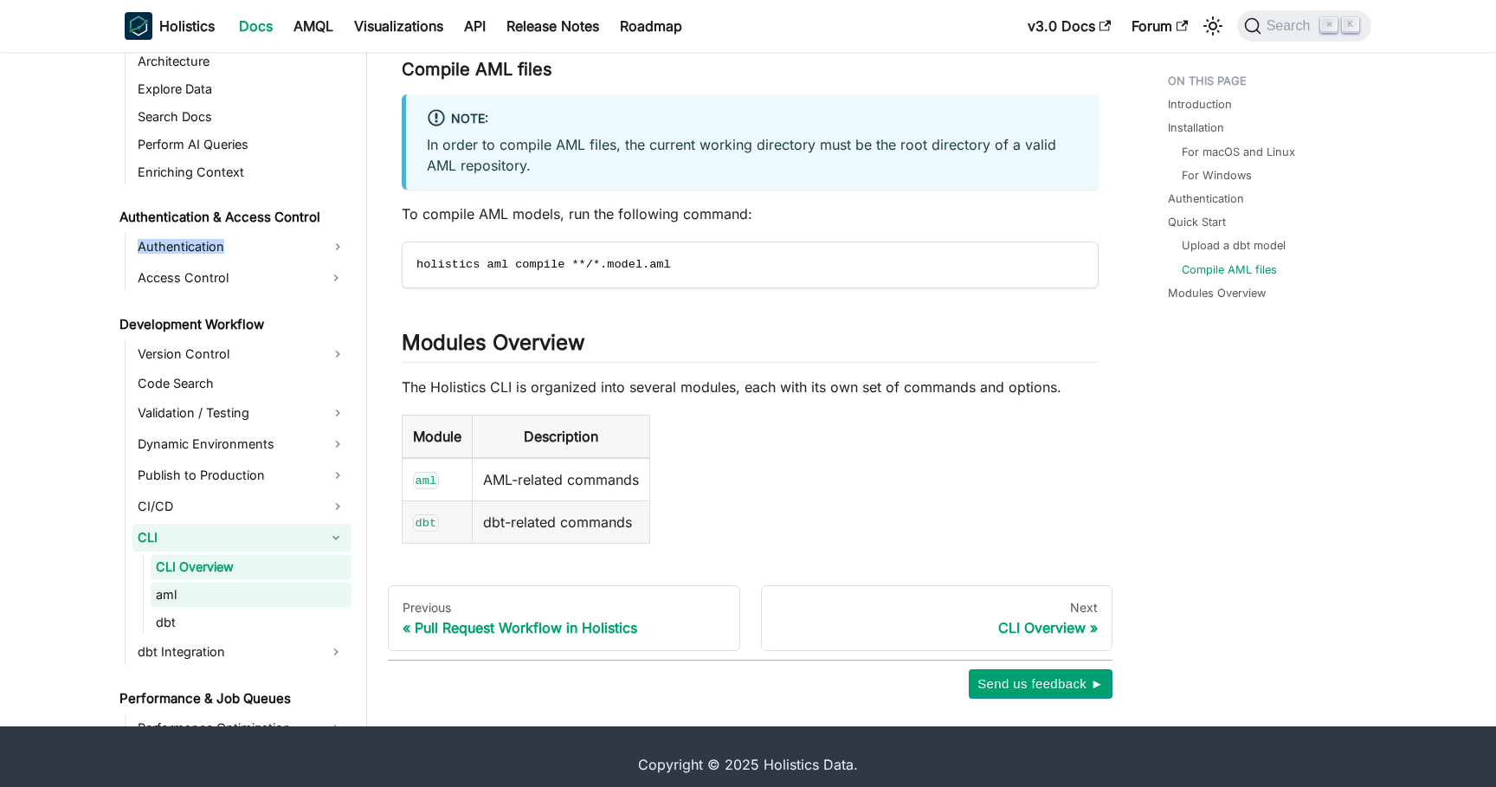
click at [173, 602] on link "aml" at bounding box center [251, 595] width 201 height 24
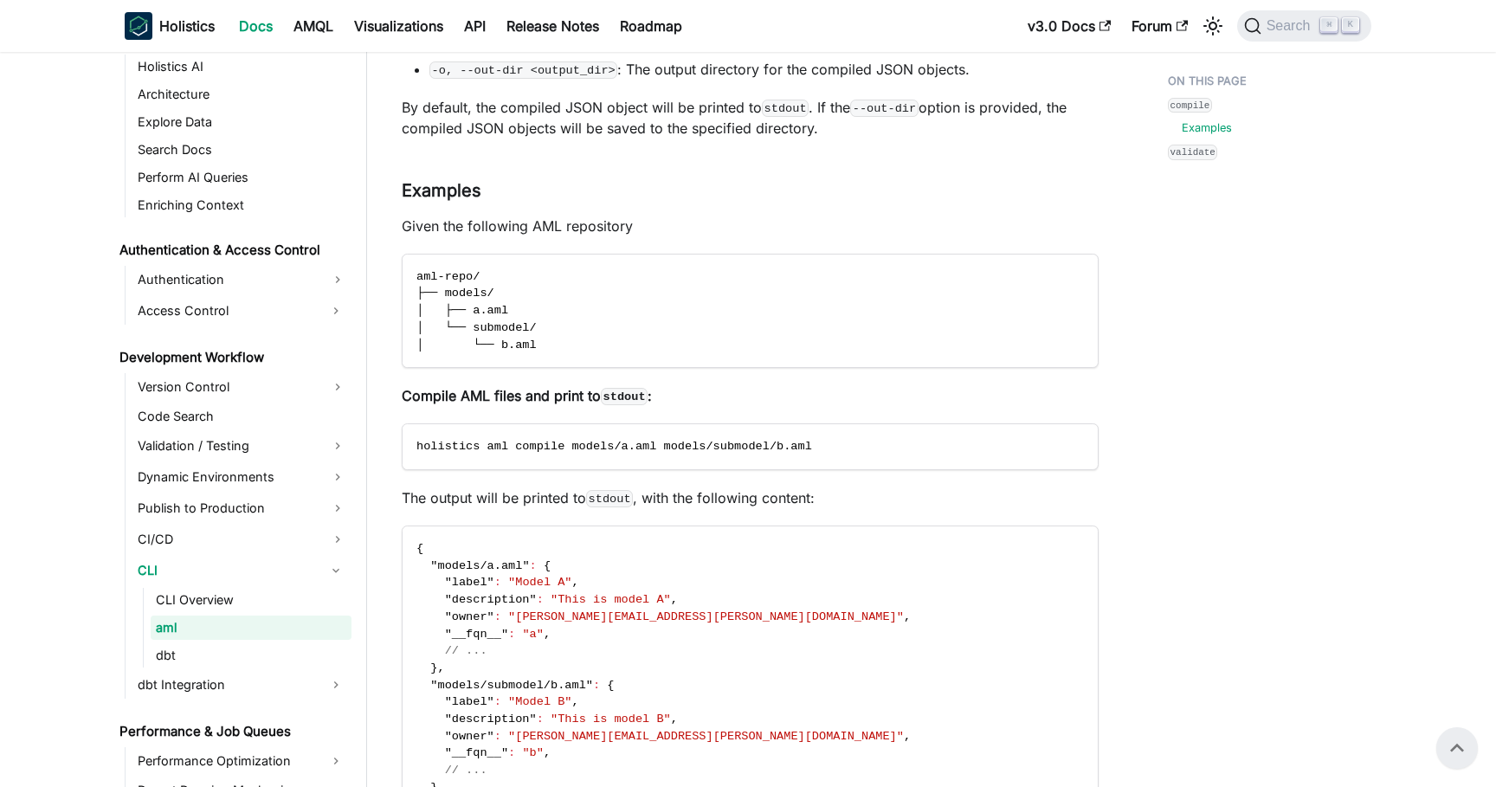
scroll to position [443, 0]
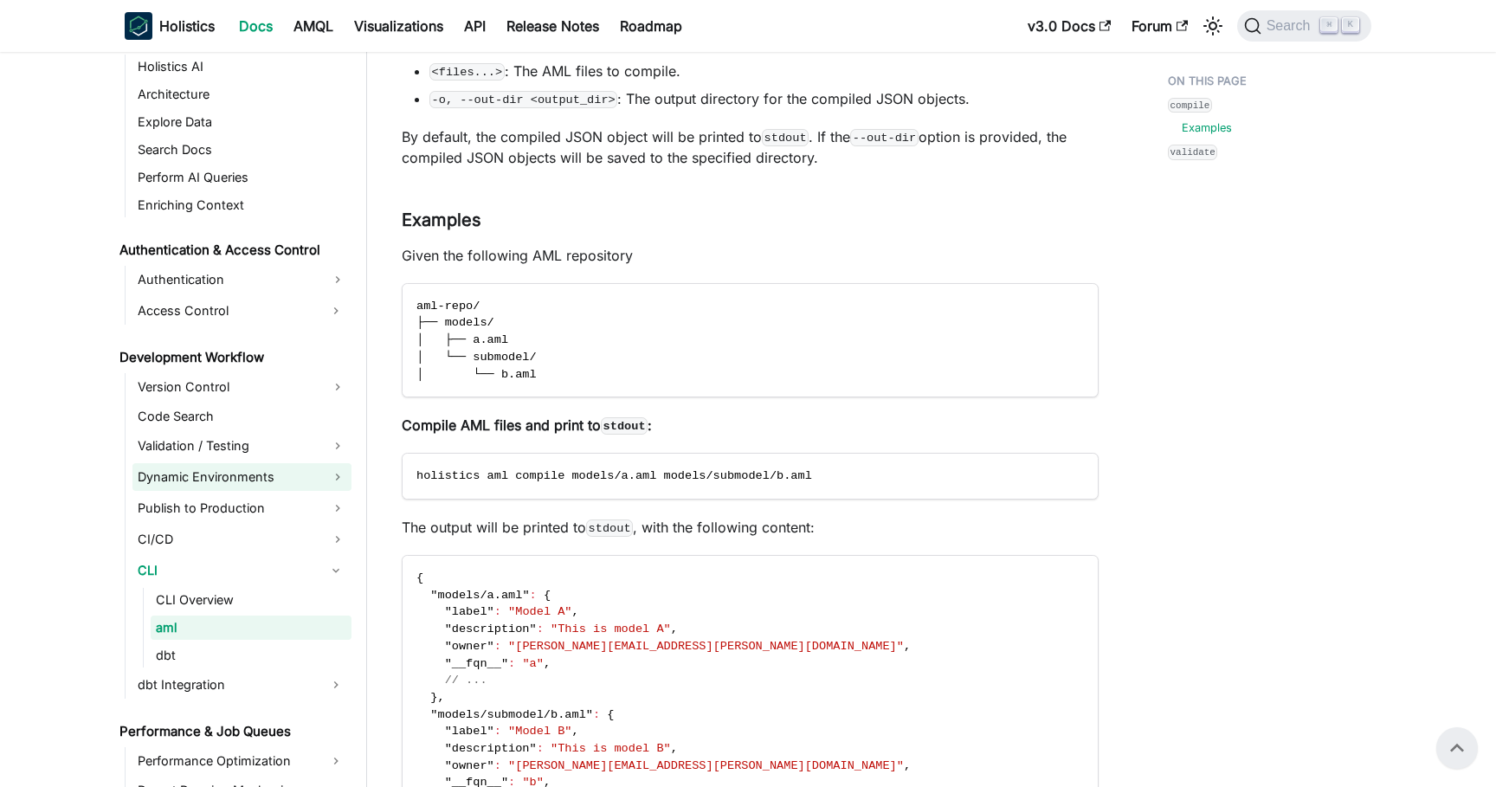
click at [258, 487] on link "Dynamic Environments" at bounding box center [241, 477] width 219 height 28
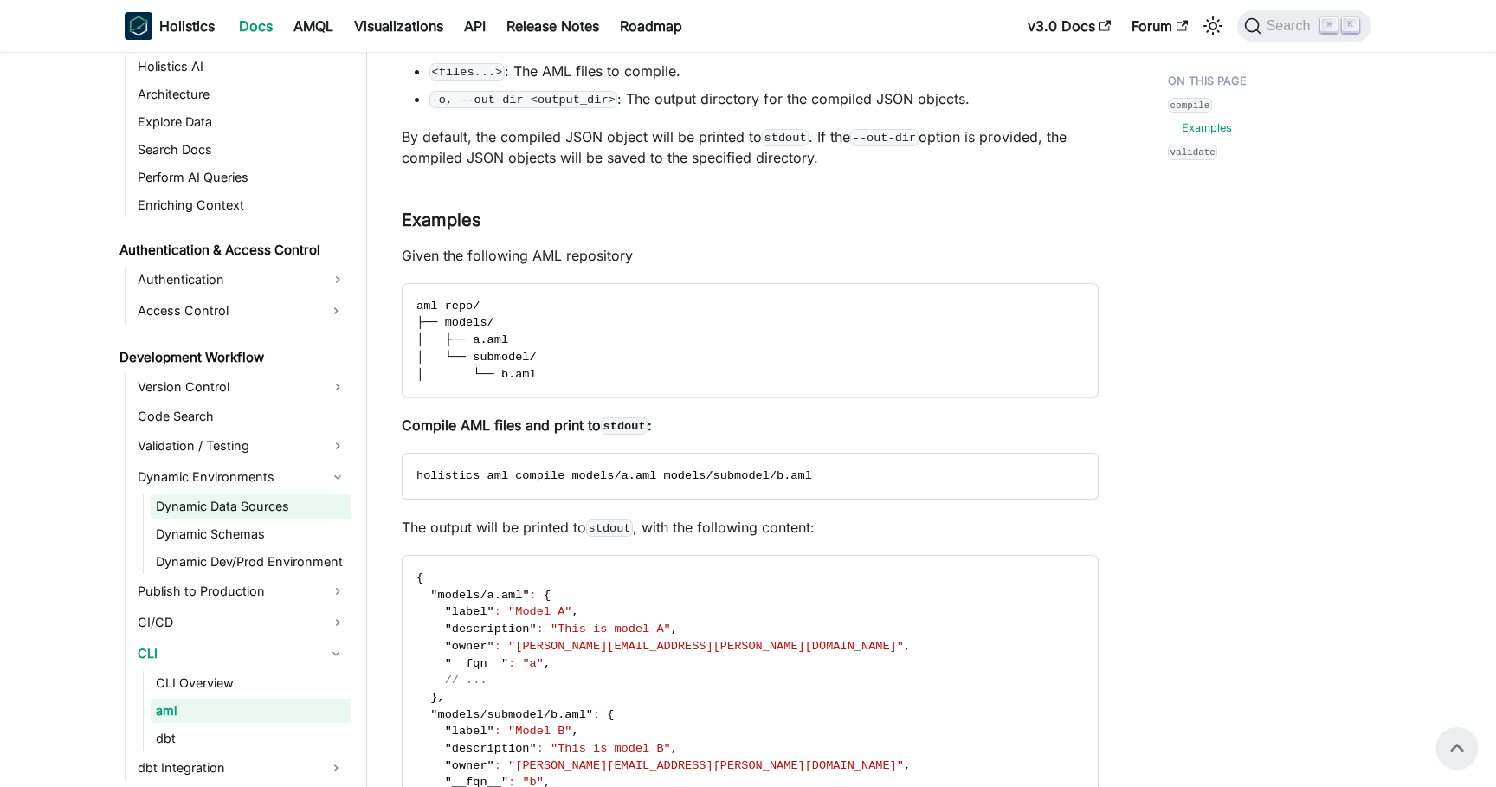
click at [251, 510] on link "Dynamic Data Sources" at bounding box center [251, 506] width 201 height 24
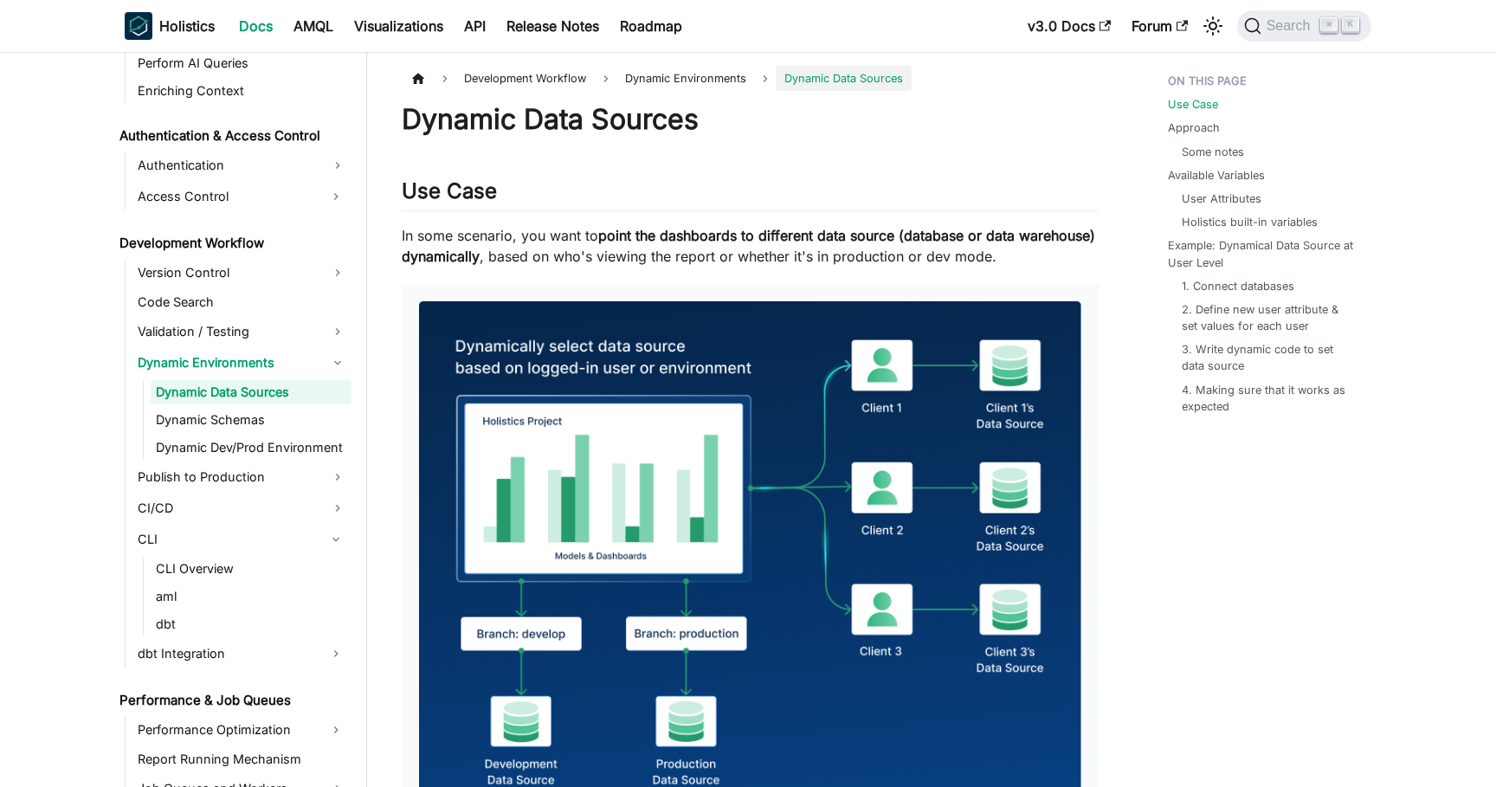
scroll to position [1036, 0]
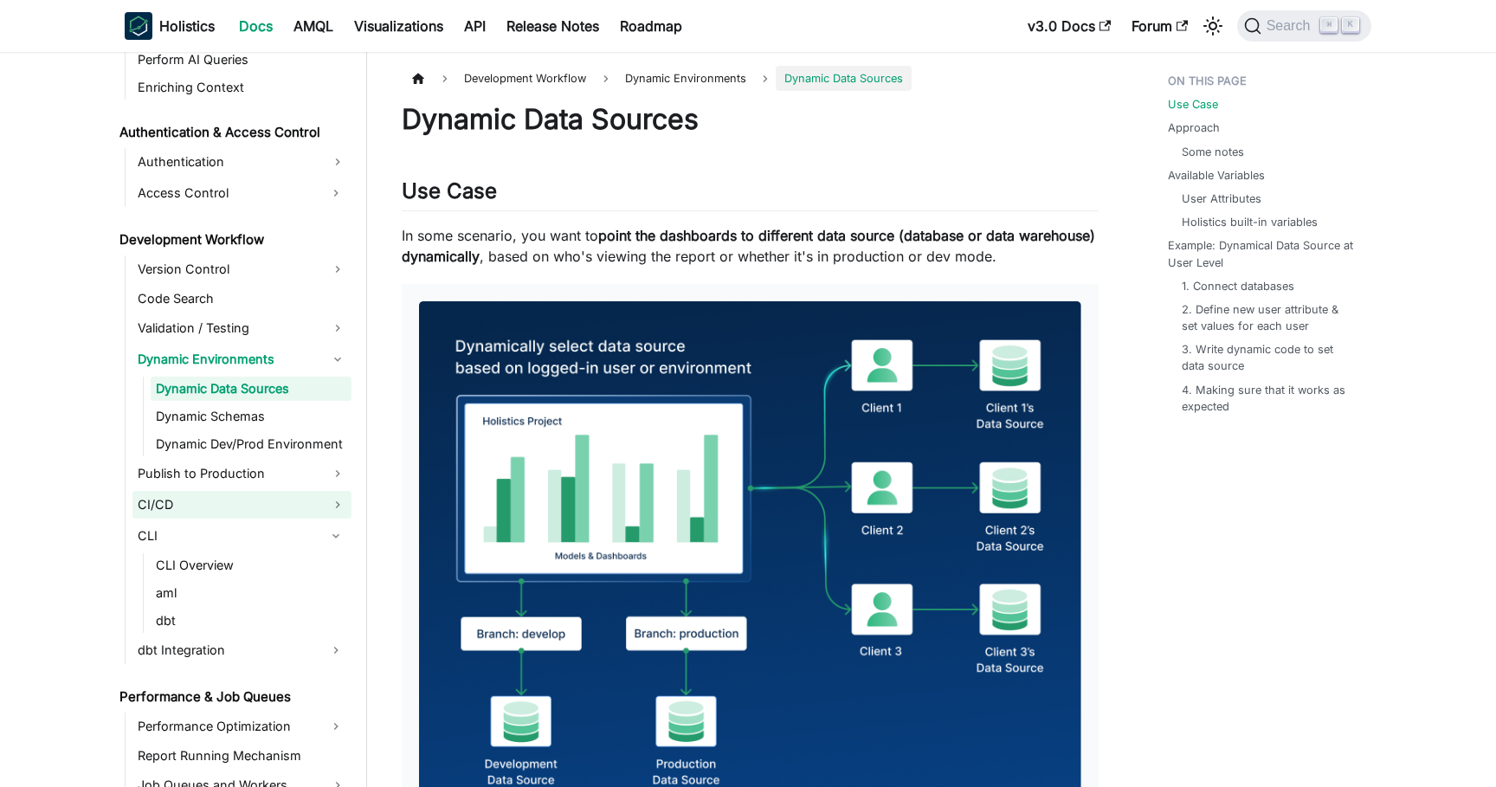
click at [282, 504] on link "CI/CD" at bounding box center [241, 505] width 219 height 28
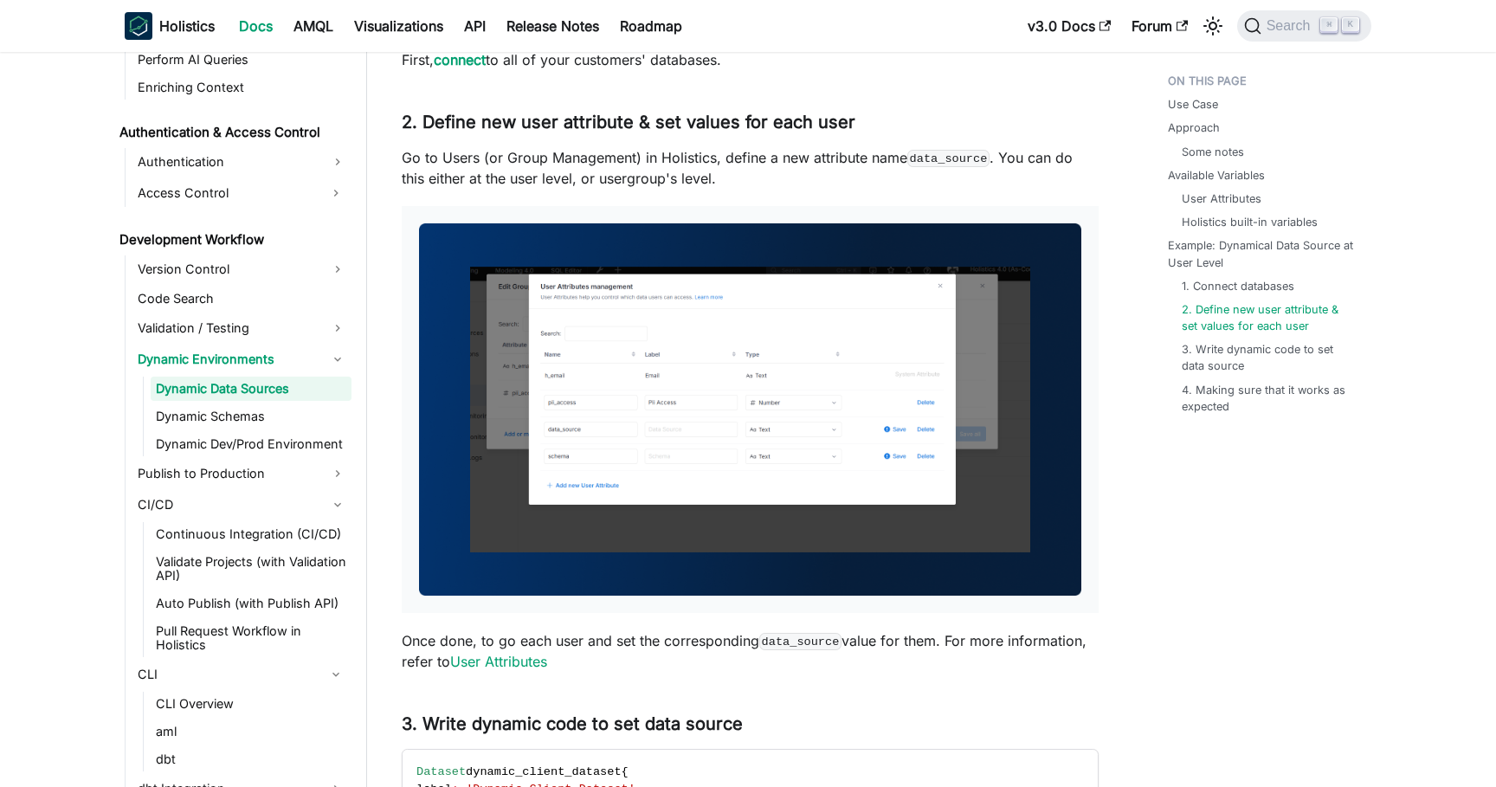
scroll to position [4590, 0]
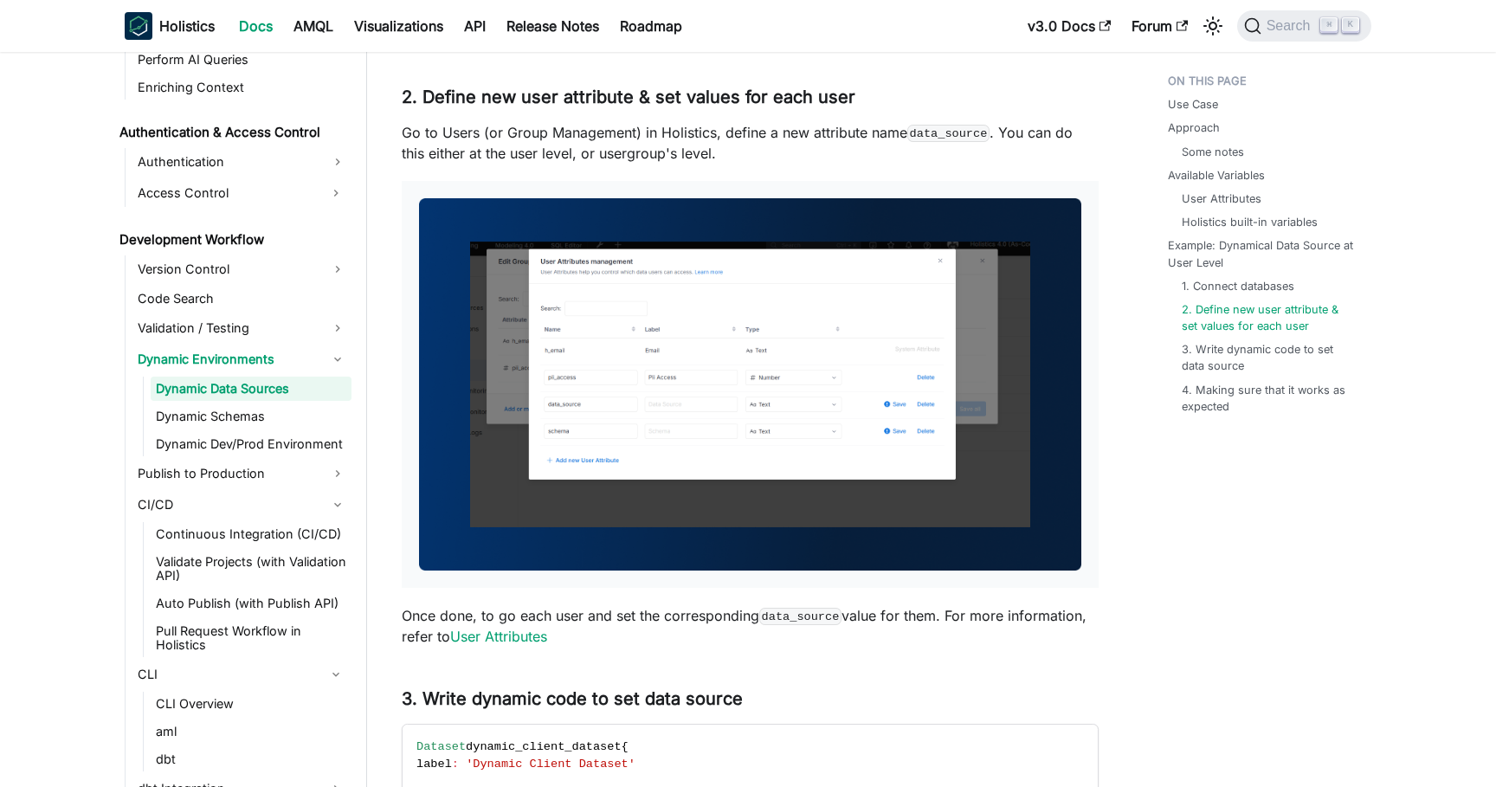
click at [798, 388] on img at bounding box center [750, 384] width 662 height 372
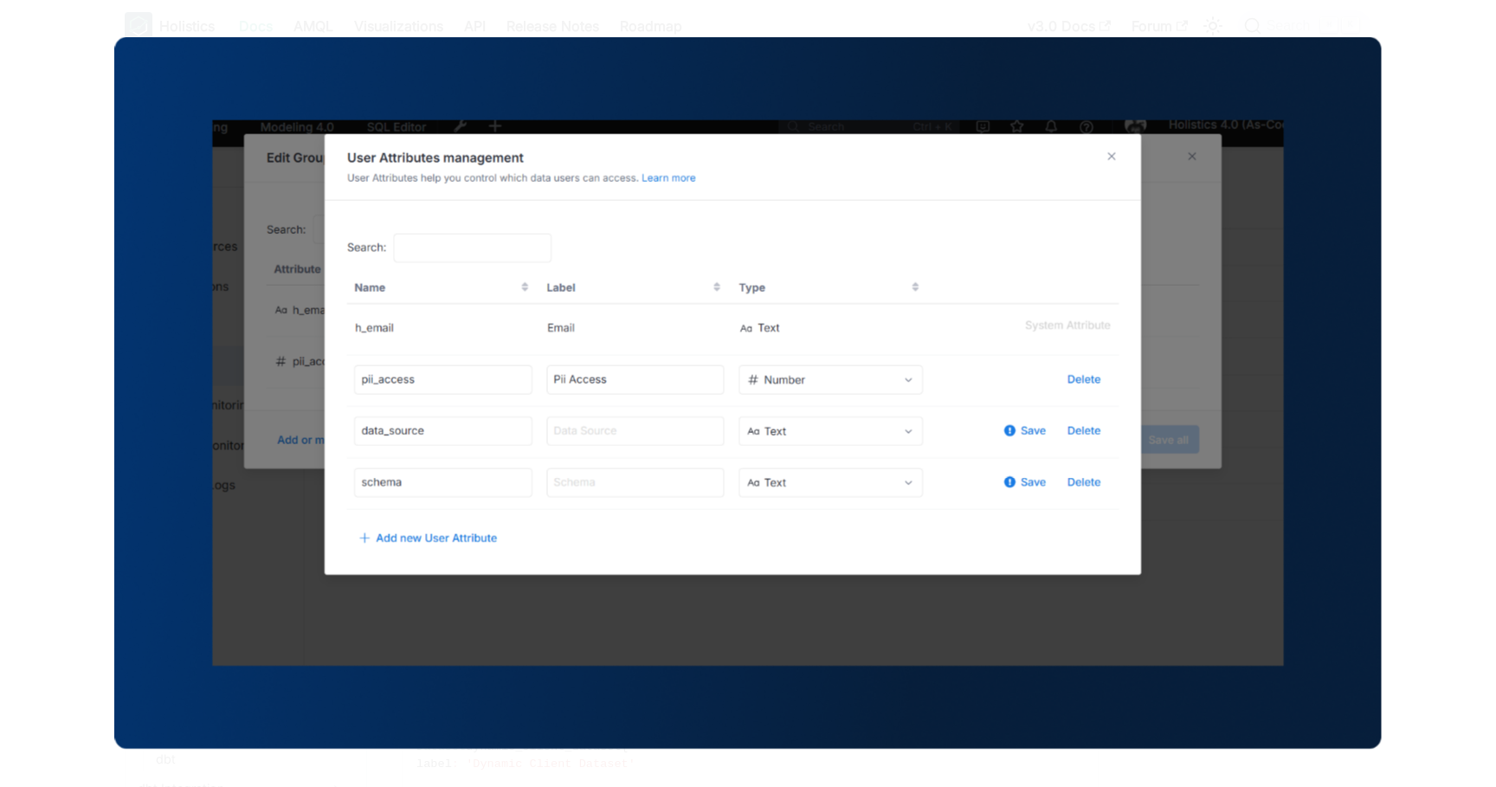
click at [798, 388] on img at bounding box center [747, 393] width 1267 height 712
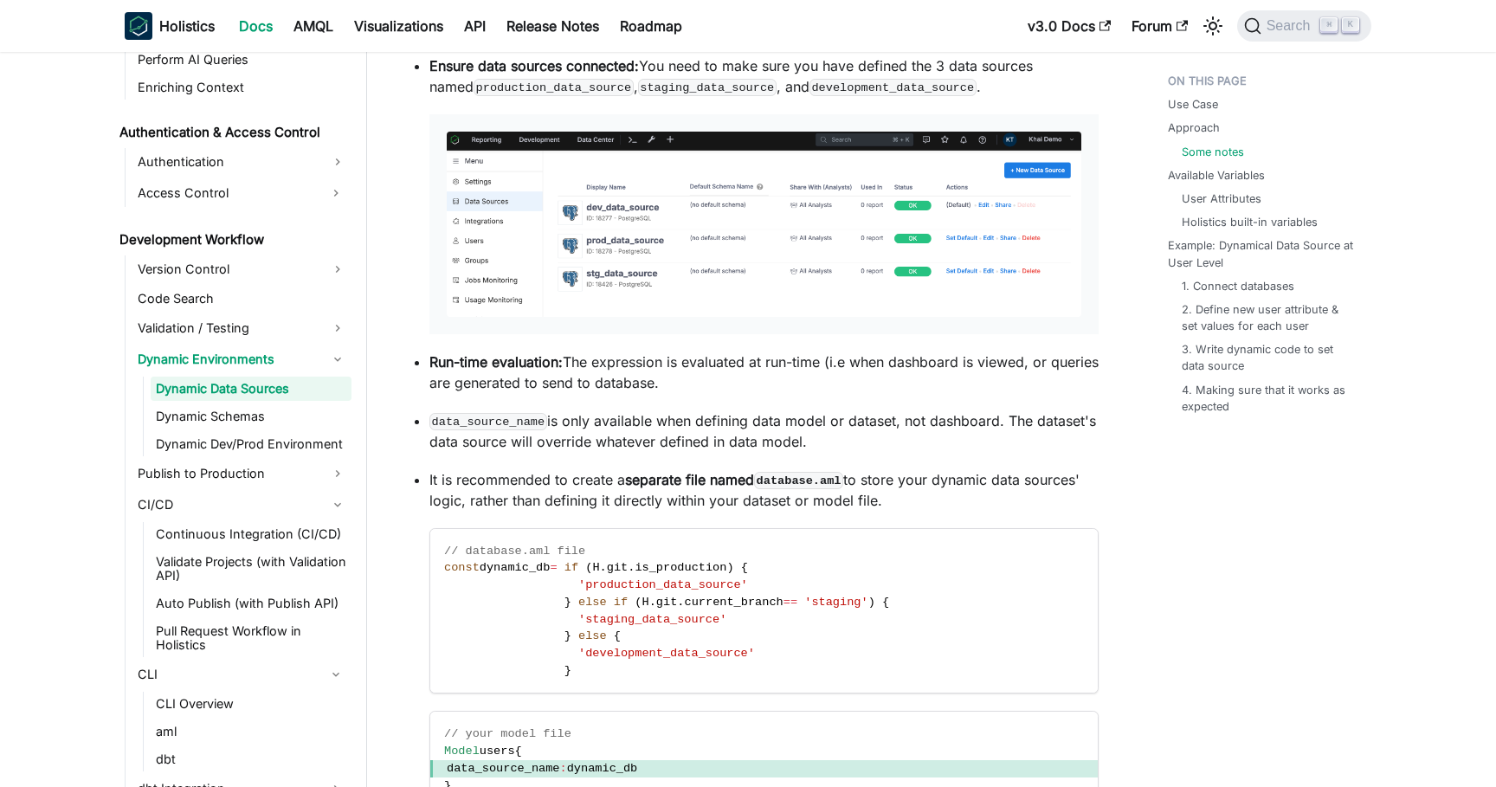
scroll to position [2286, 0]
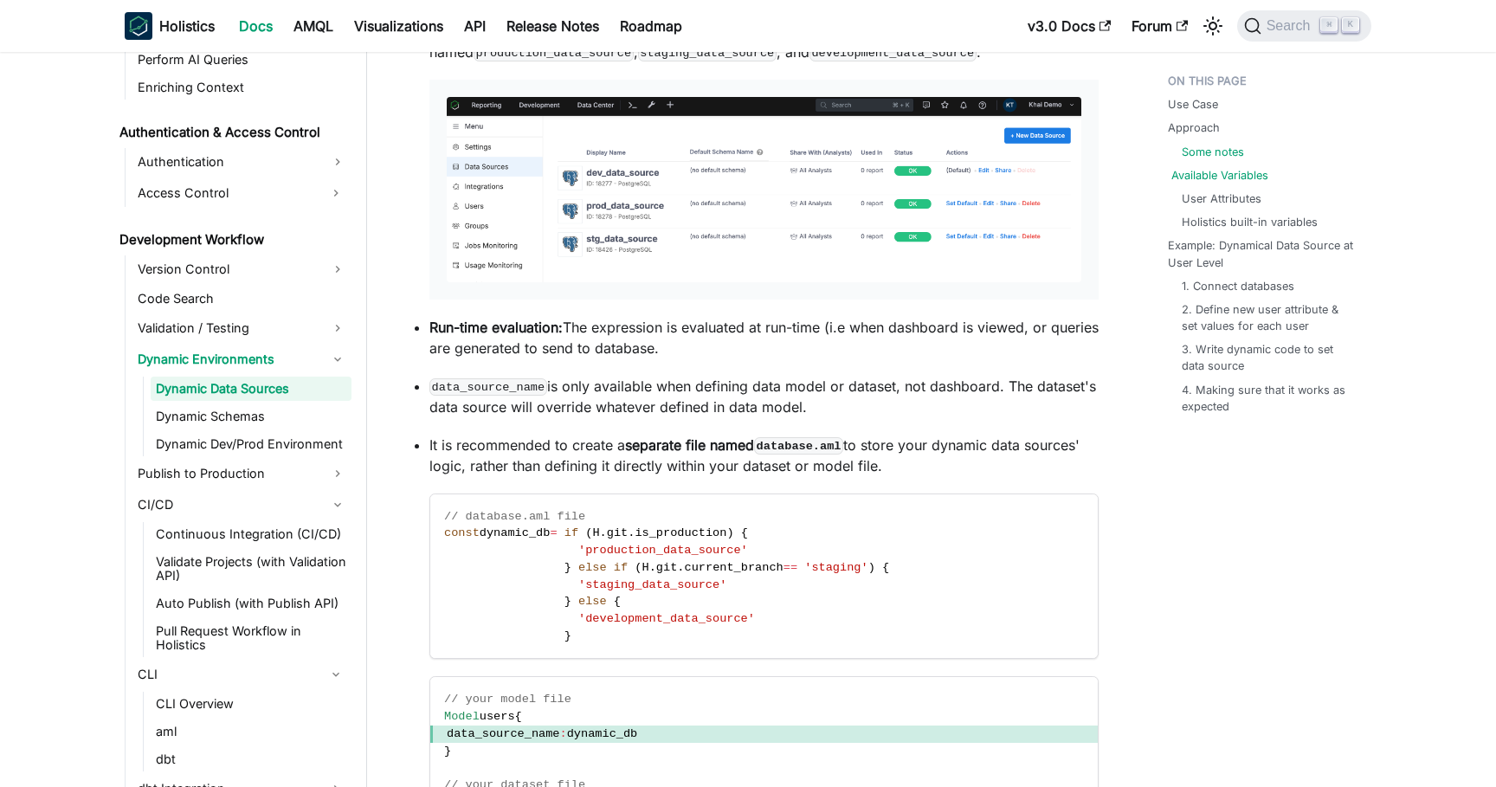
click at [1225, 177] on link "Available Variables" at bounding box center [1219, 175] width 97 height 16
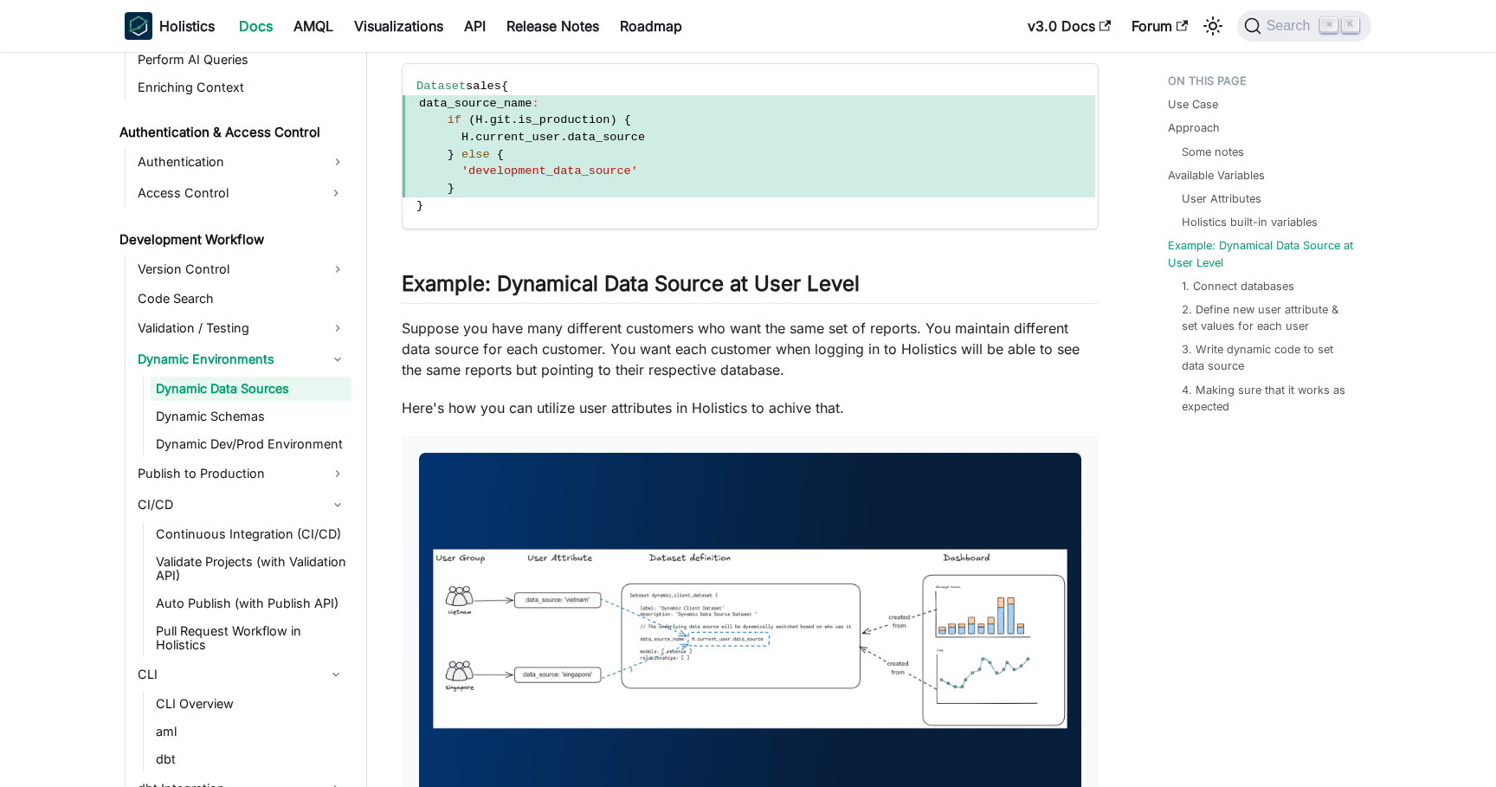
scroll to position [3697, 0]
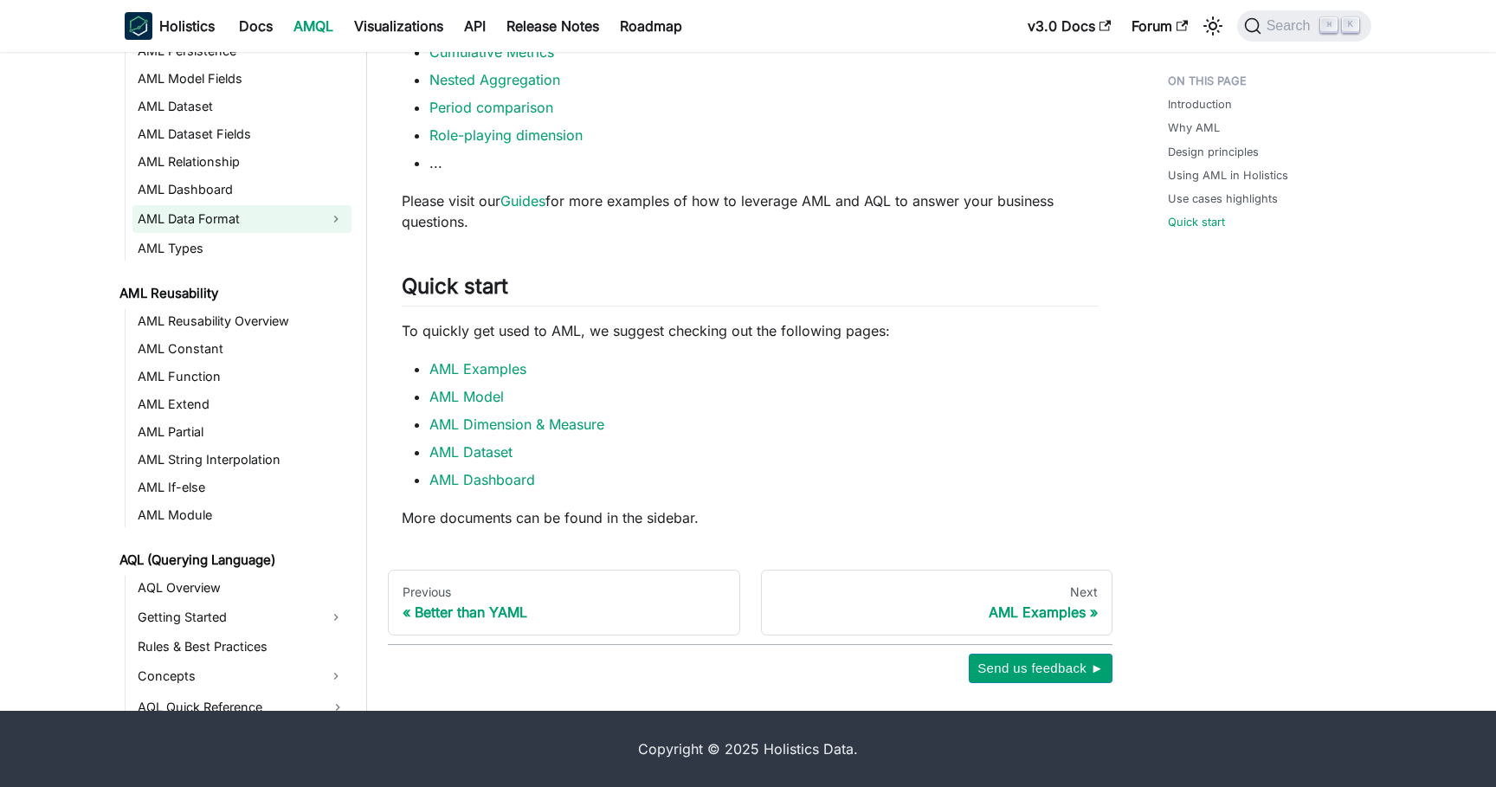
scroll to position [199, 0]
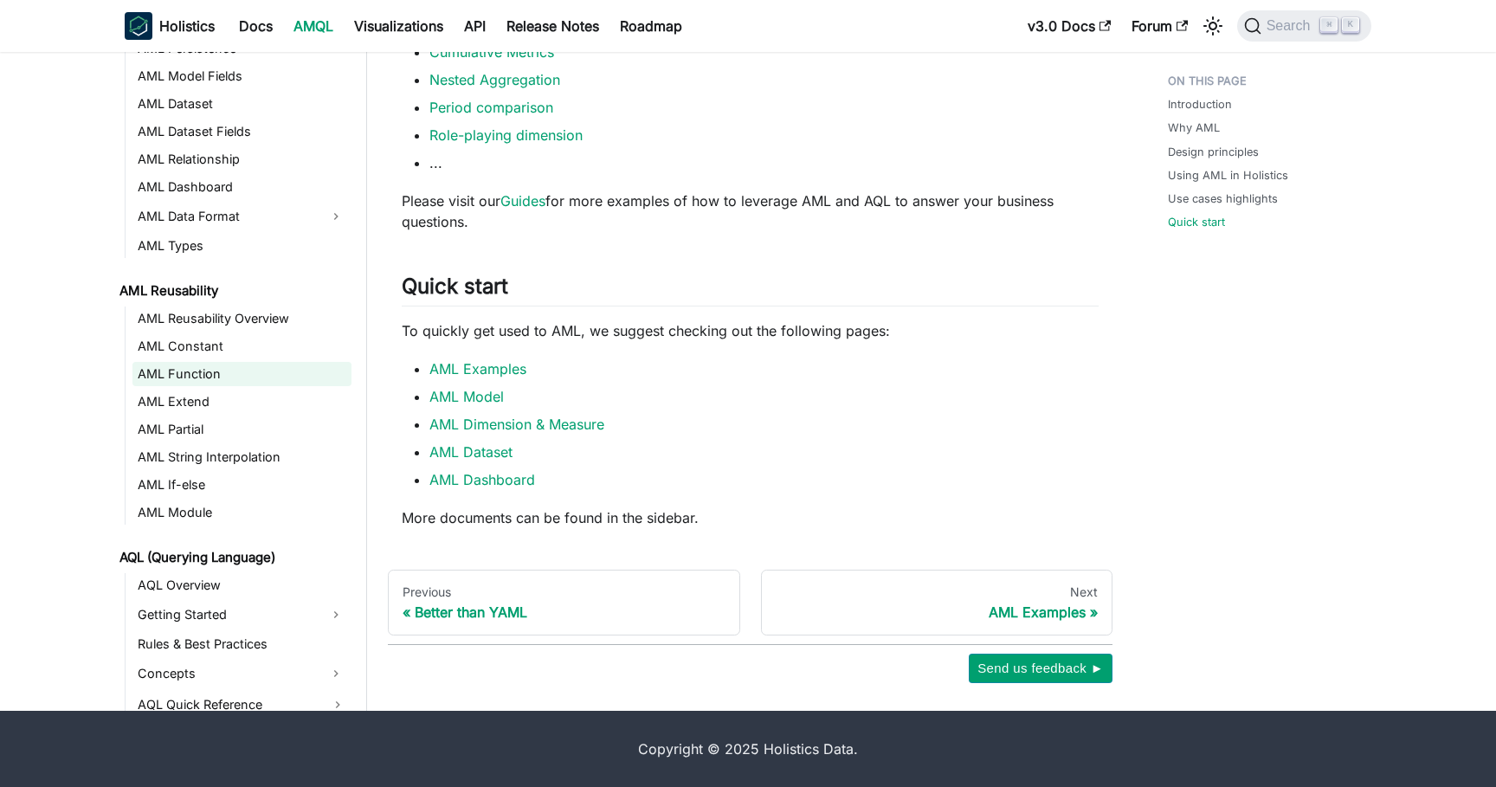
click at [232, 381] on link "AML Function" at bounding box center [241, 374] width 219 height 24
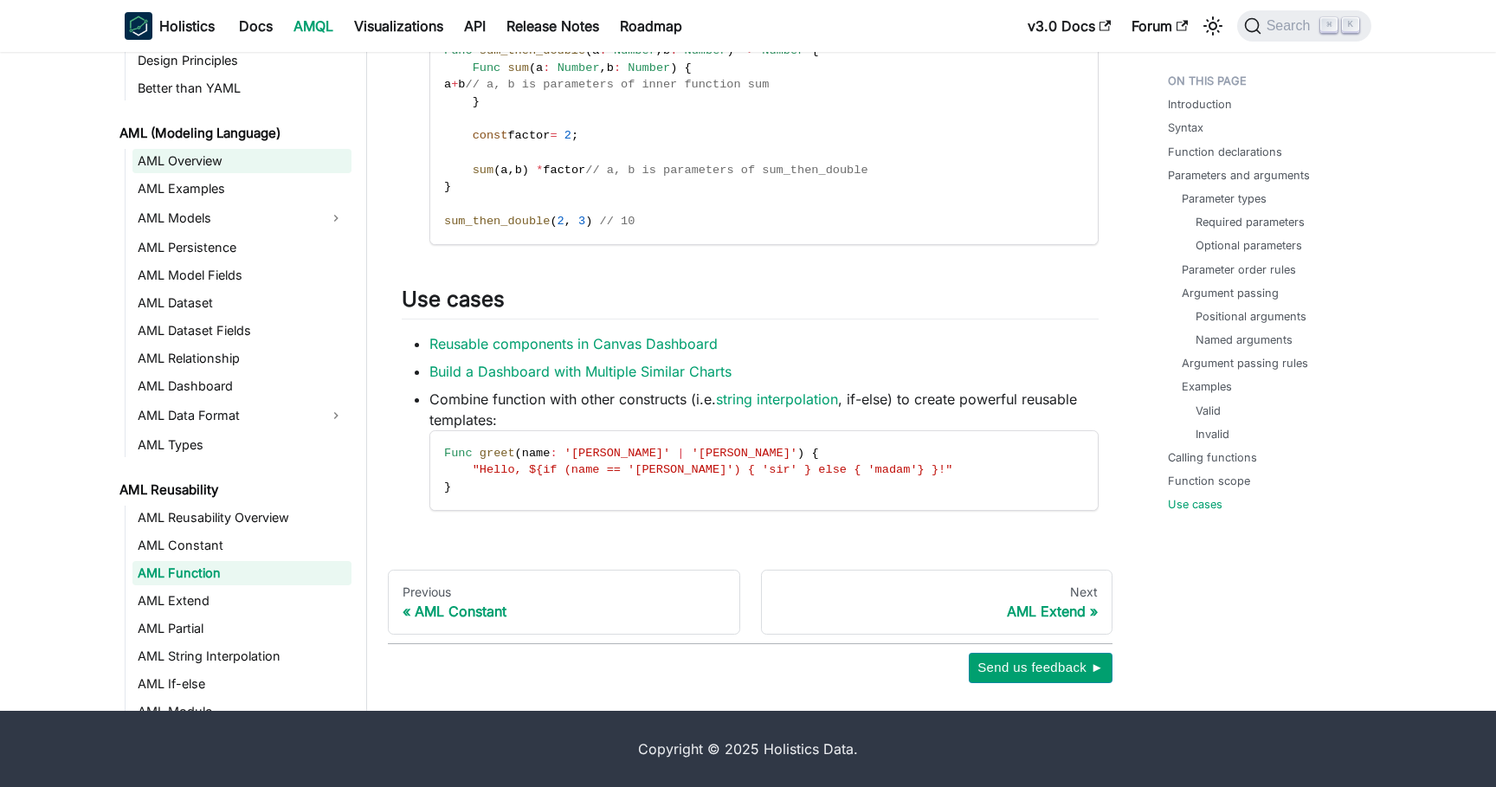
click at [216, 166] on link "AML Overview" at bounding box center [241, 161] width 219 height 24
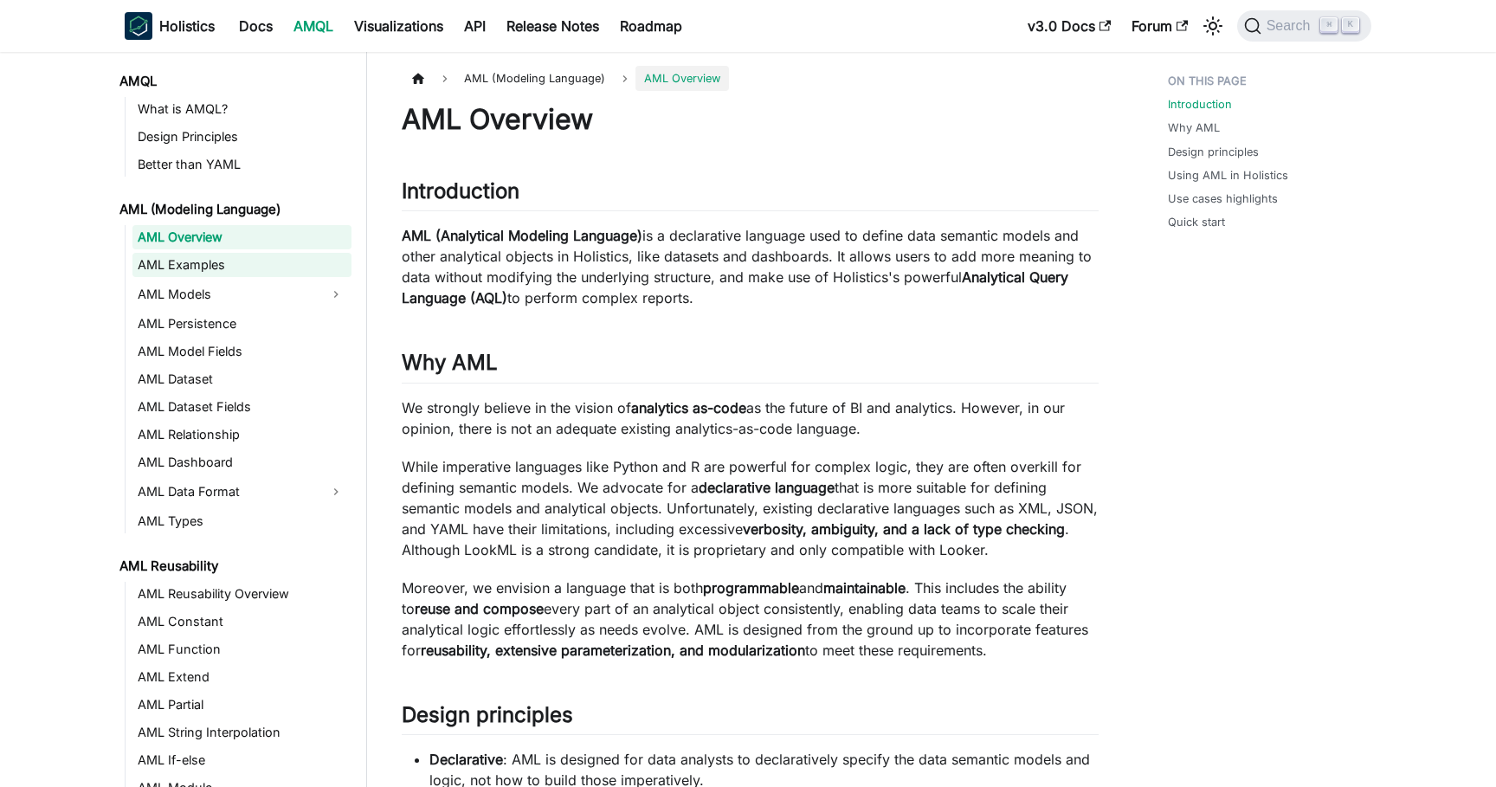
click at [205, 268] on link "AML Examples" at bounding box center [241, 265] width 219 height 24
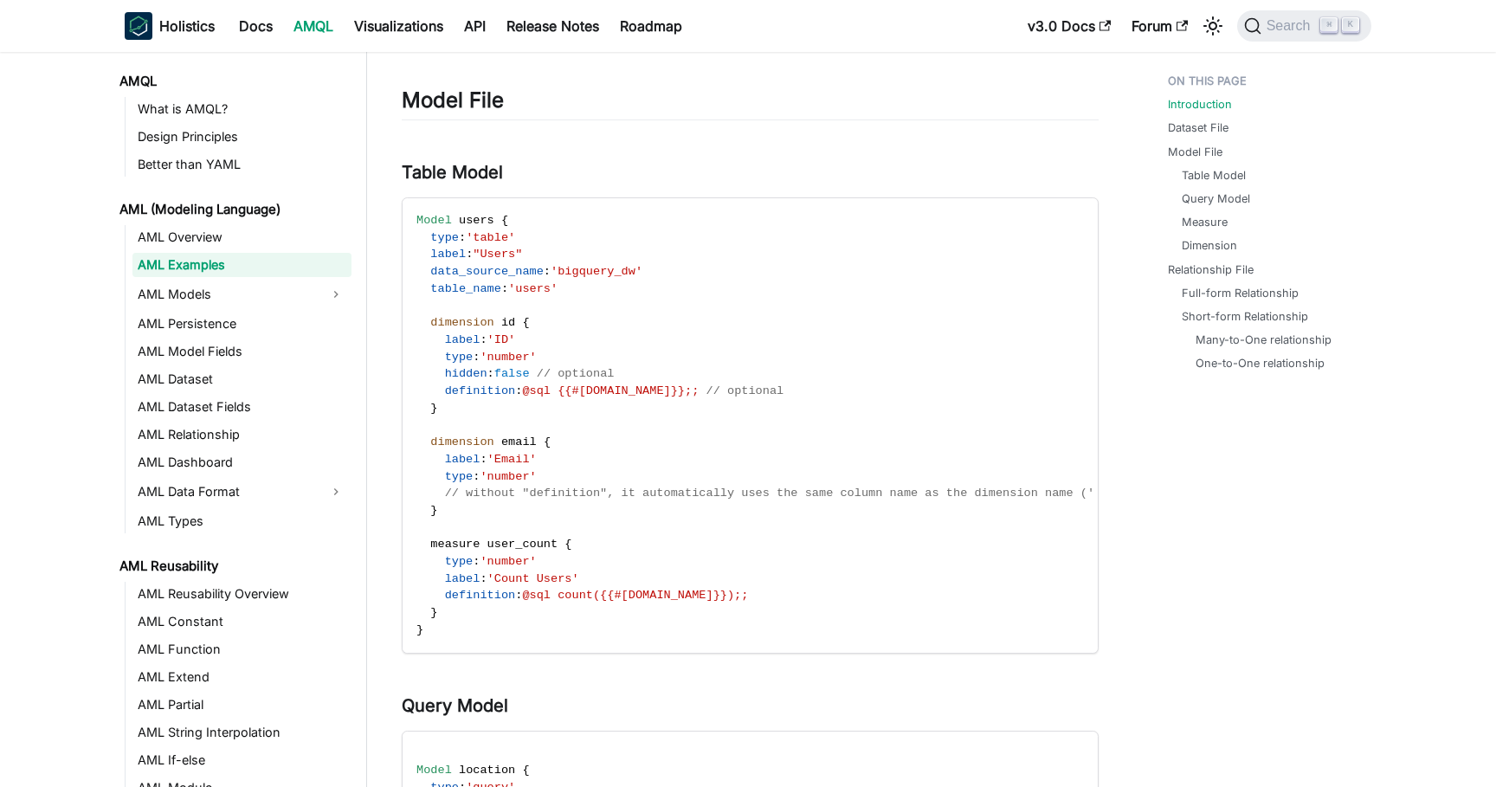
scroll to position [824, 0]
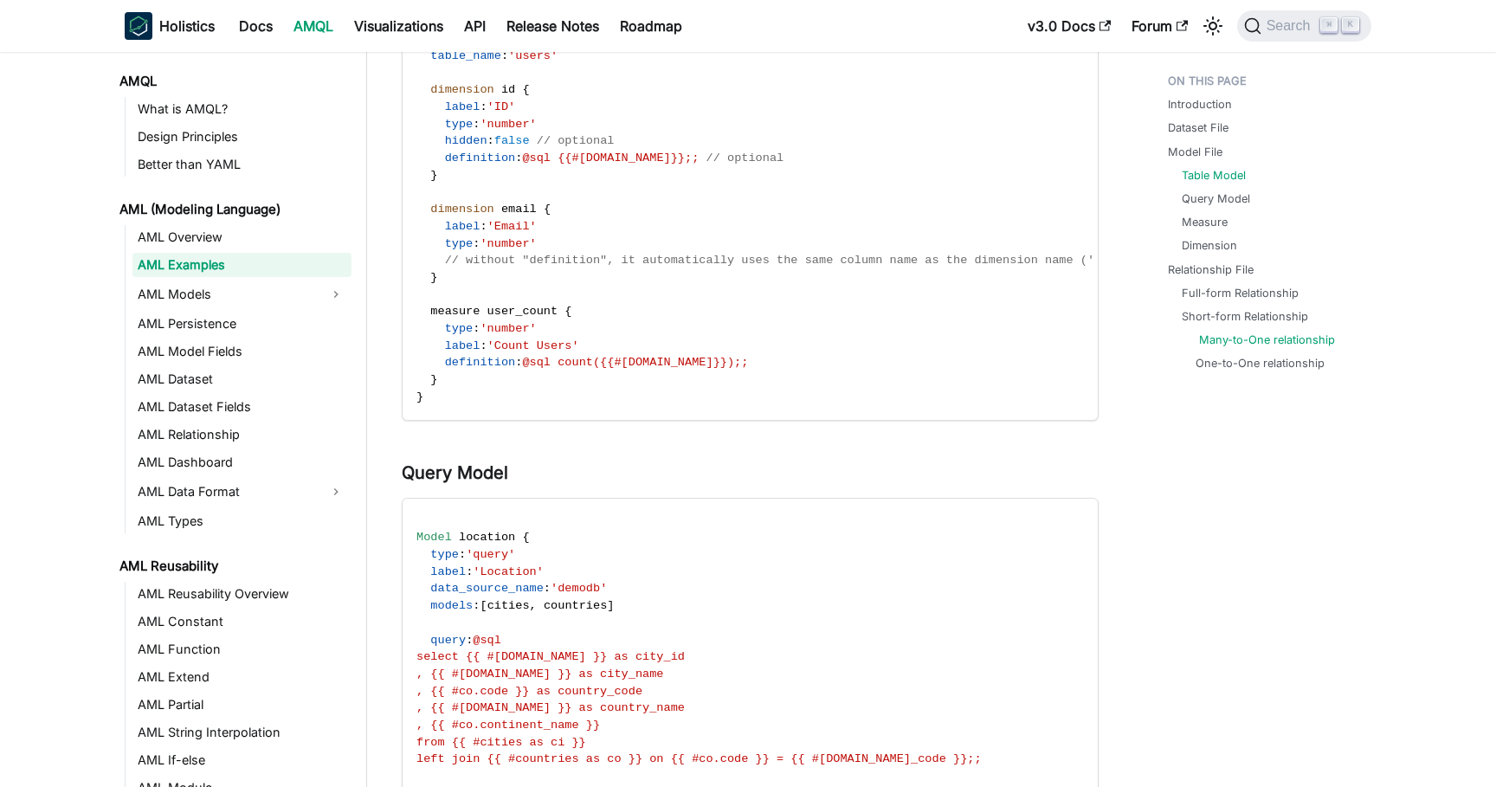
click at [1235, 333] on link "Many-to-One relationship" at bounding box center [1267, 340] width 136 height 16
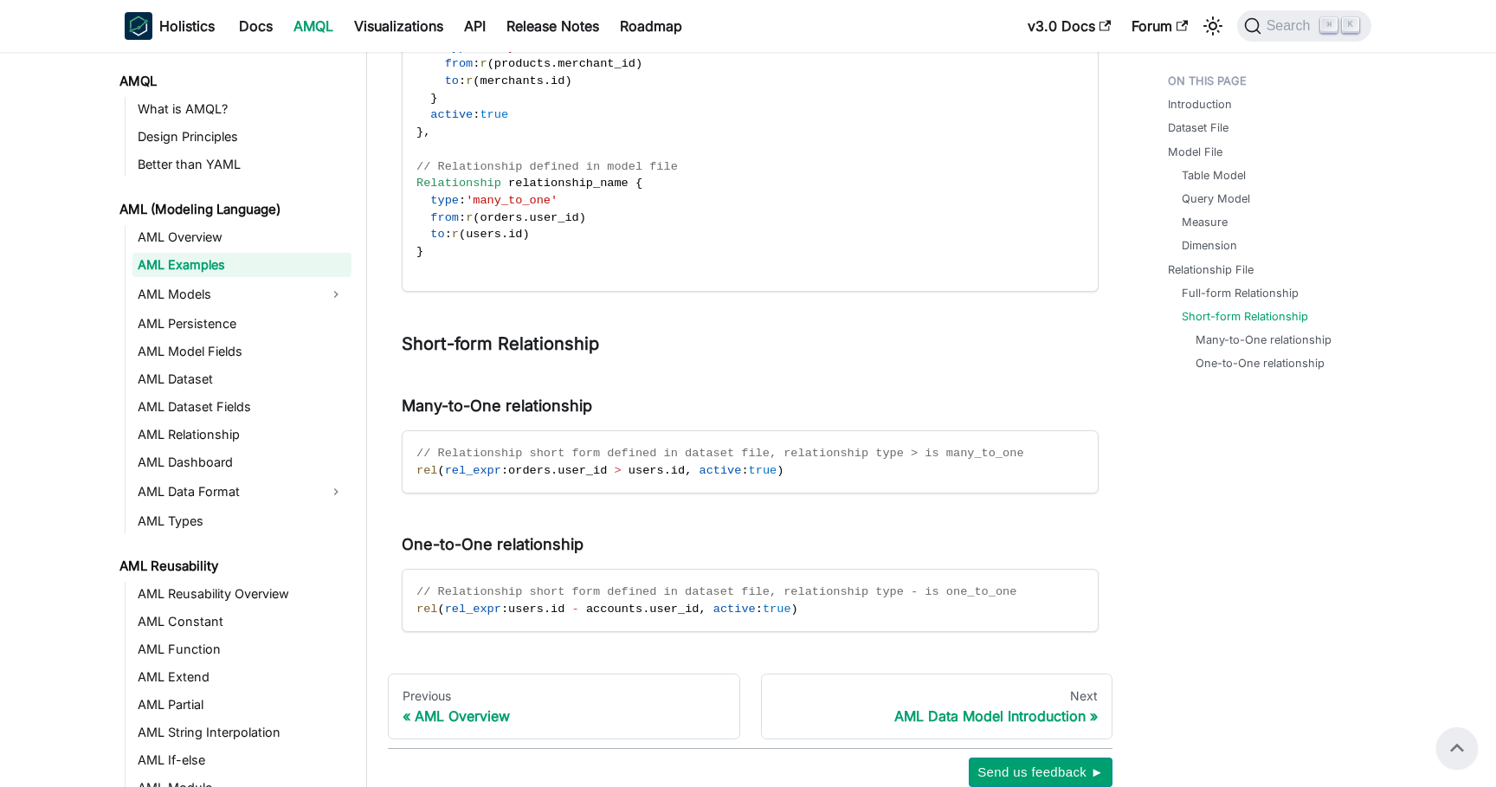
scroll to position [3646, 0]
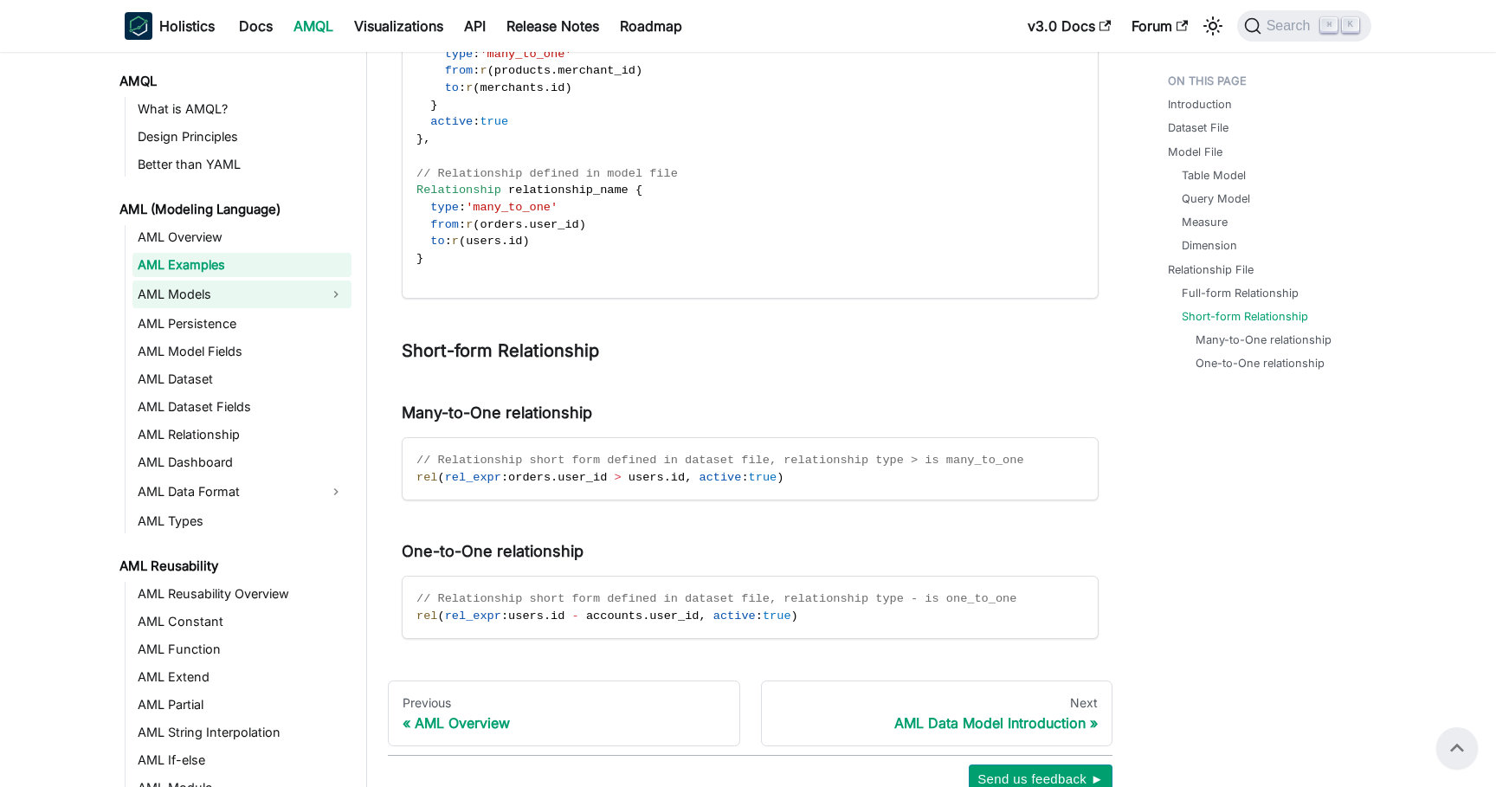
click at [231, 293] on link "AML Models" at bounding box center [226, 294] width 188 height 28
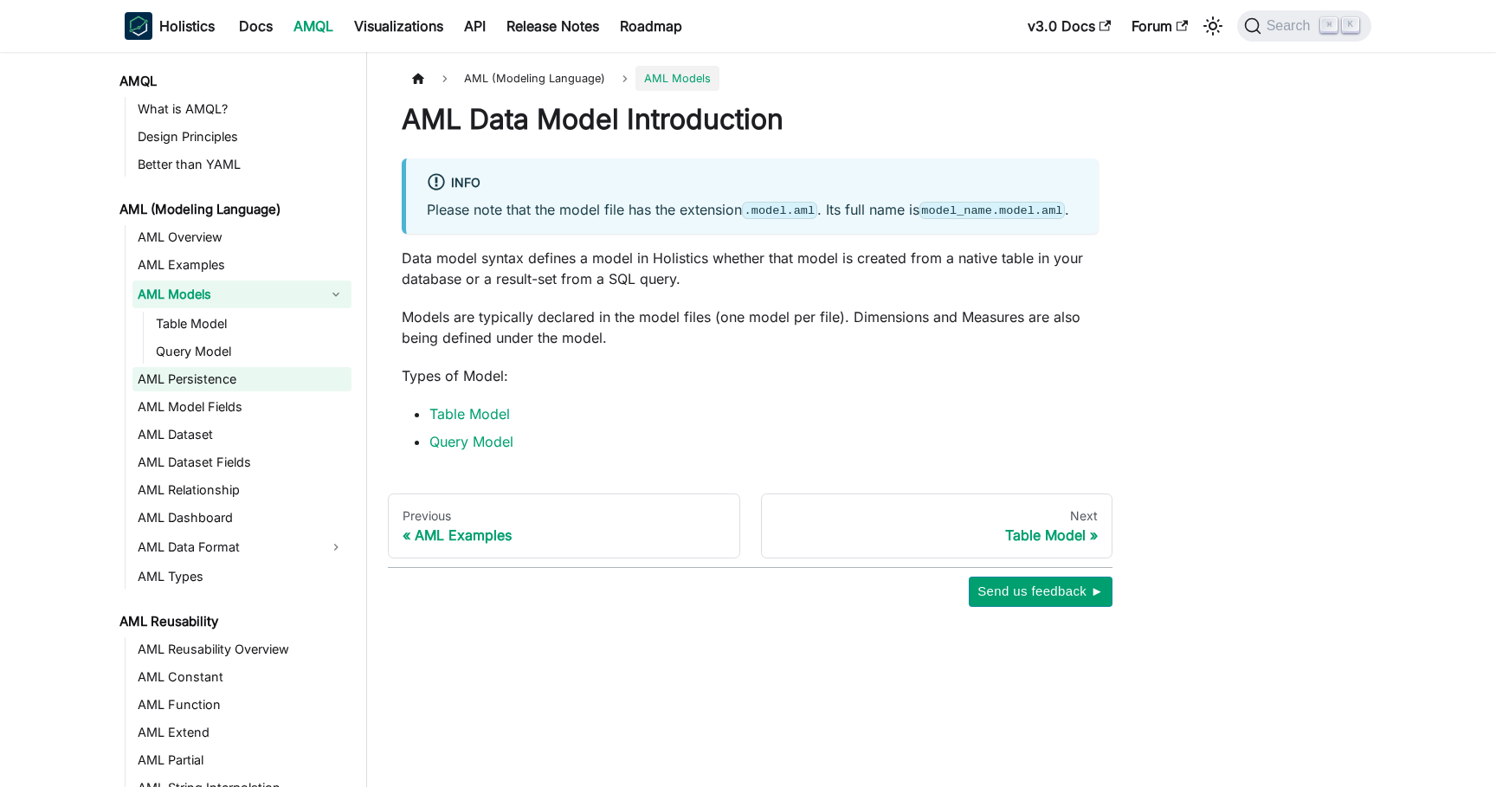
click at [201, 389] on link "AML Persistence" at bounding box center [241, 379] width 219 height 24
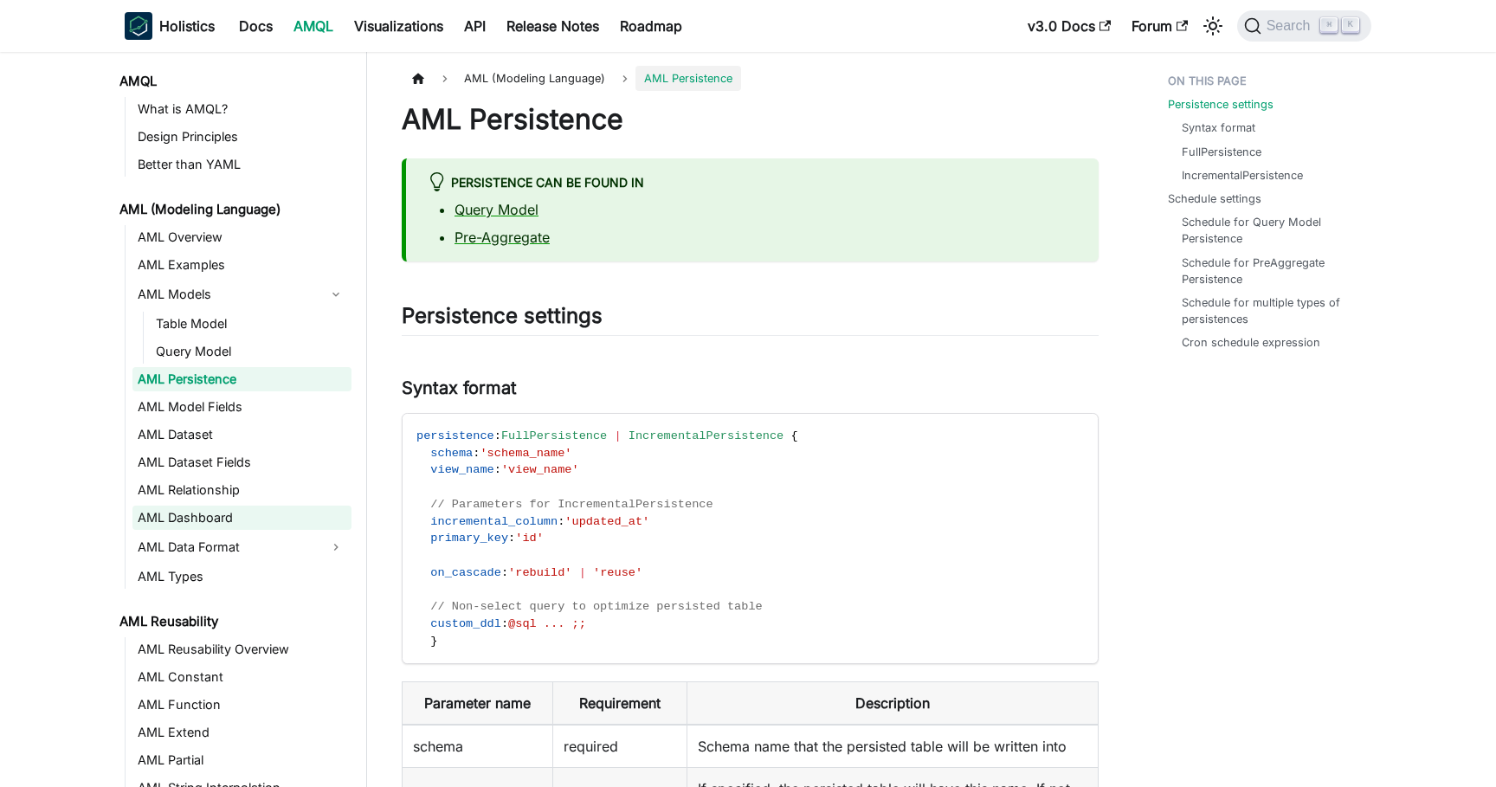
click at [213, 509] on link "AML Dashboard" at bounding box center [241, 518] width 219 height 24
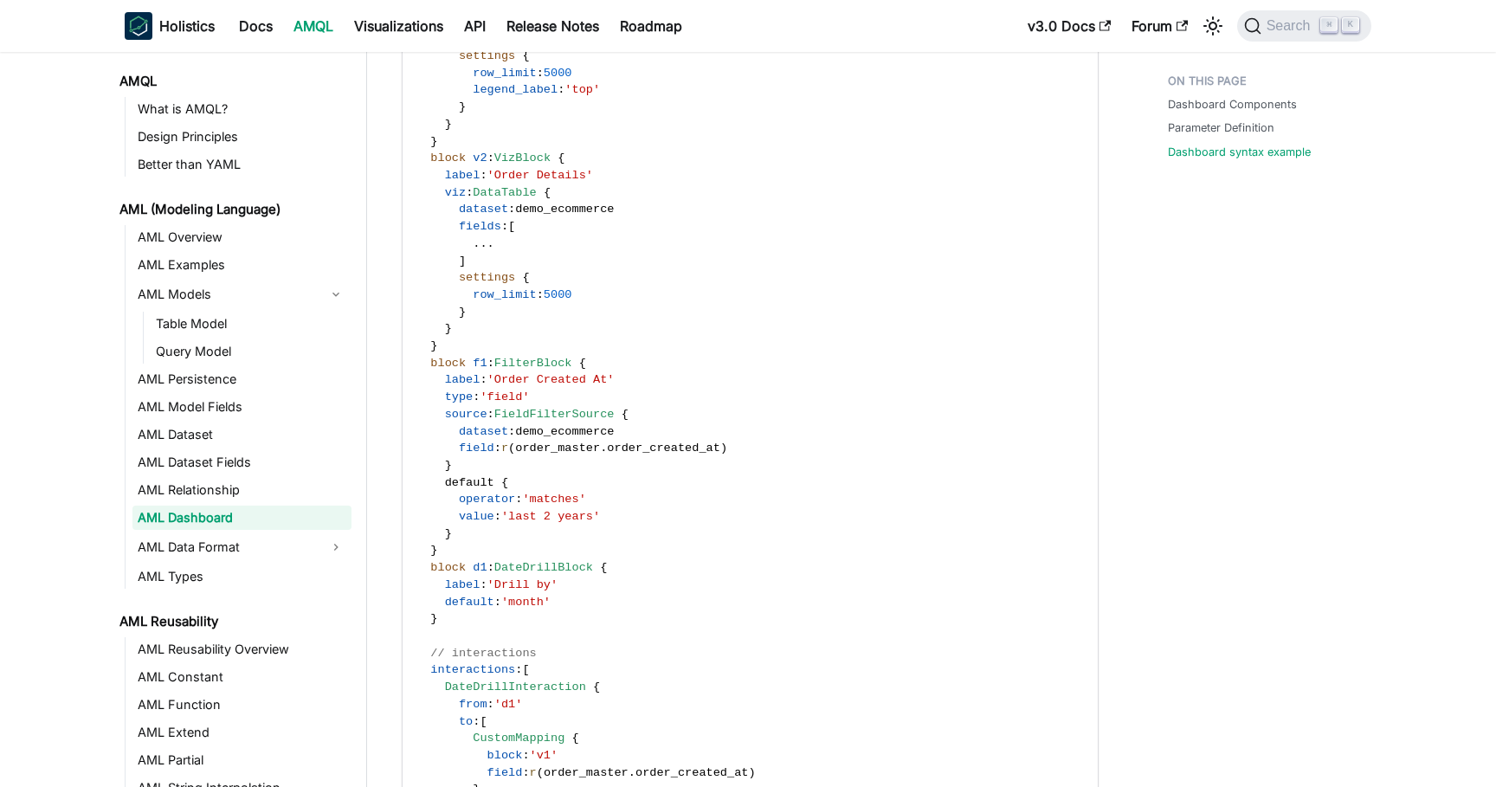
scroll to position [1708, 0]
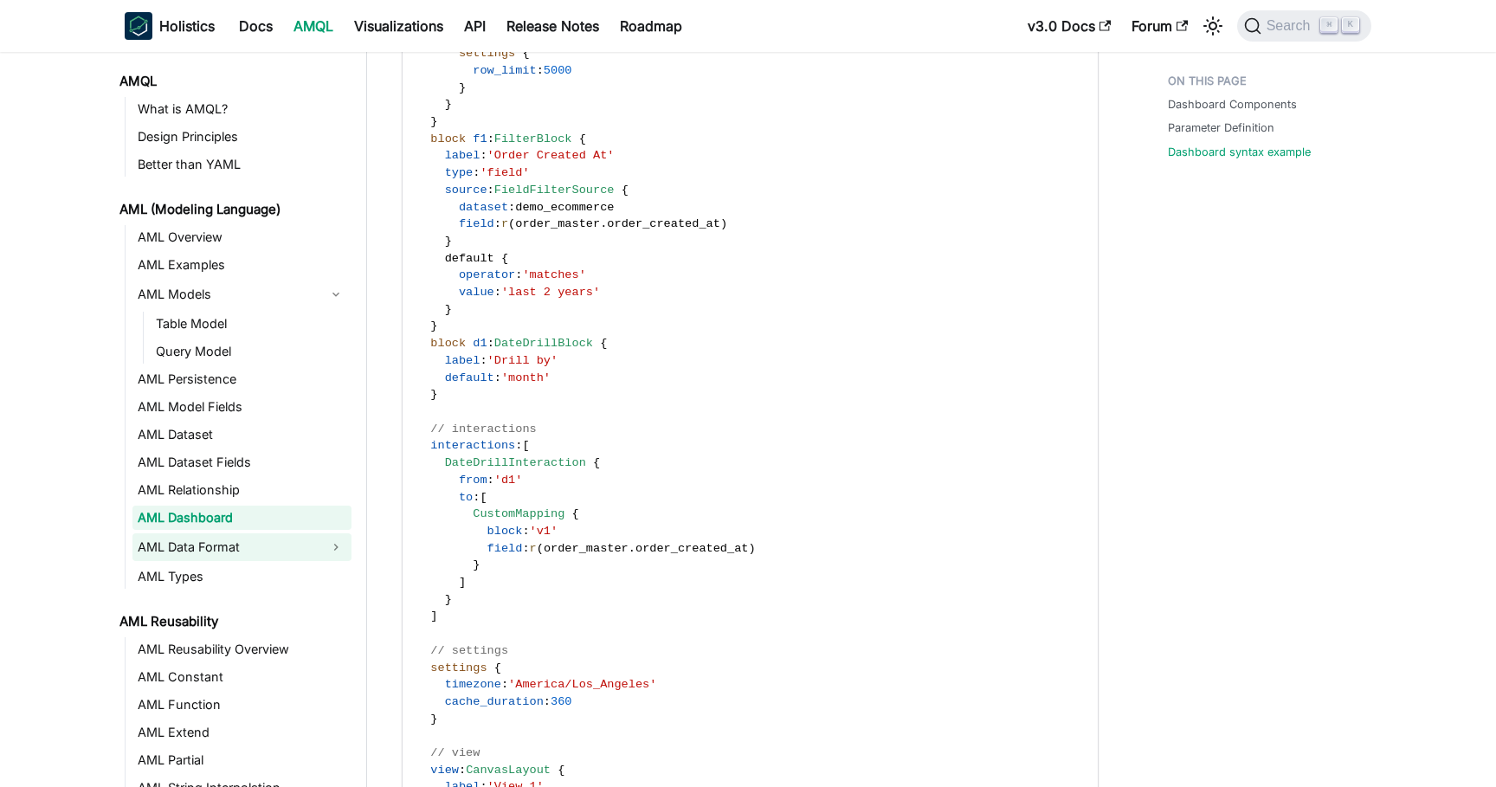
click at [211, 539] on link "AML Data Format" at bounding box center [226, 547] width 188 height 28
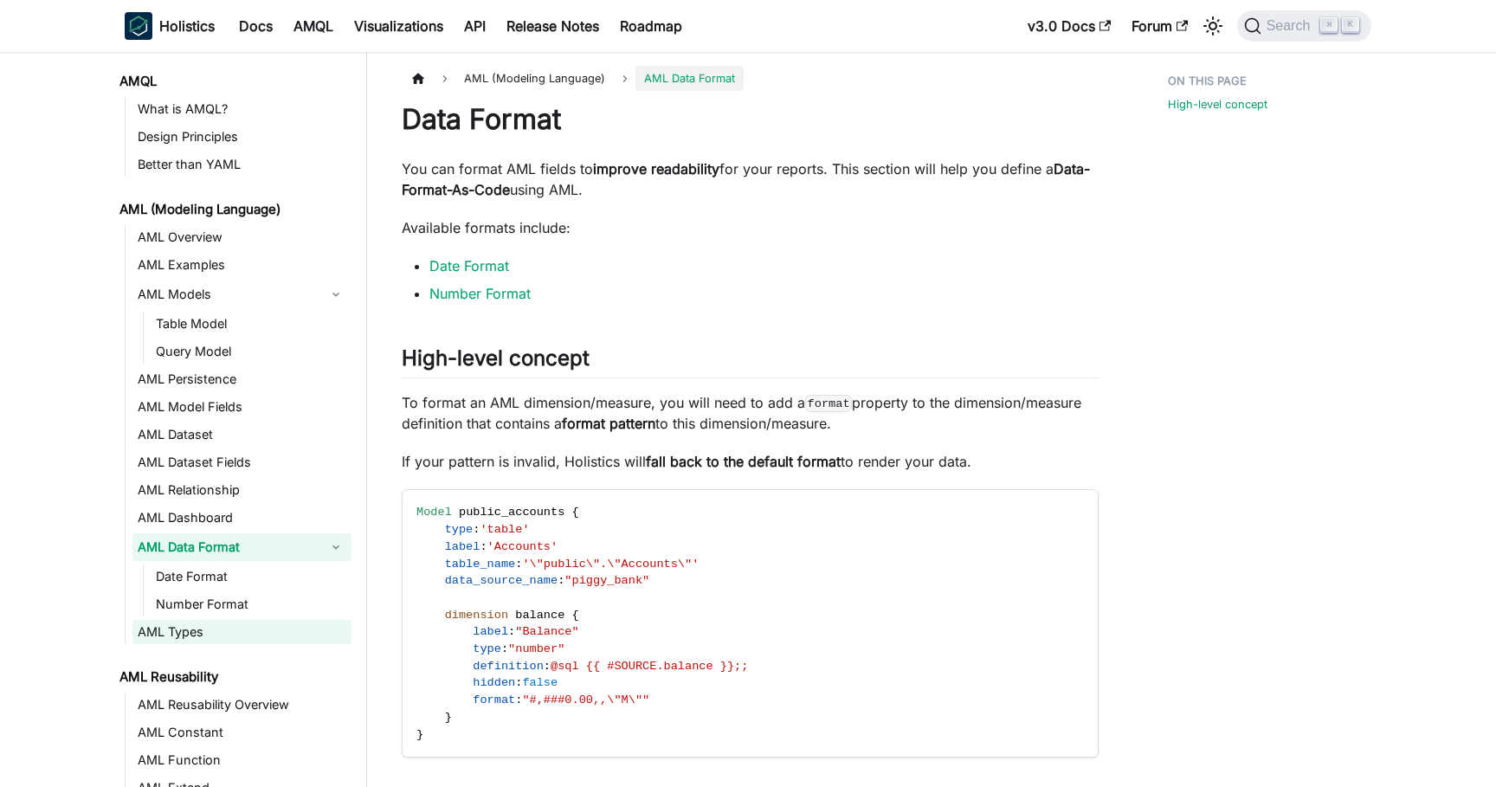
click at [199, 628] on link "AML Types" at bounding box center [241, 632] width 219 height 24
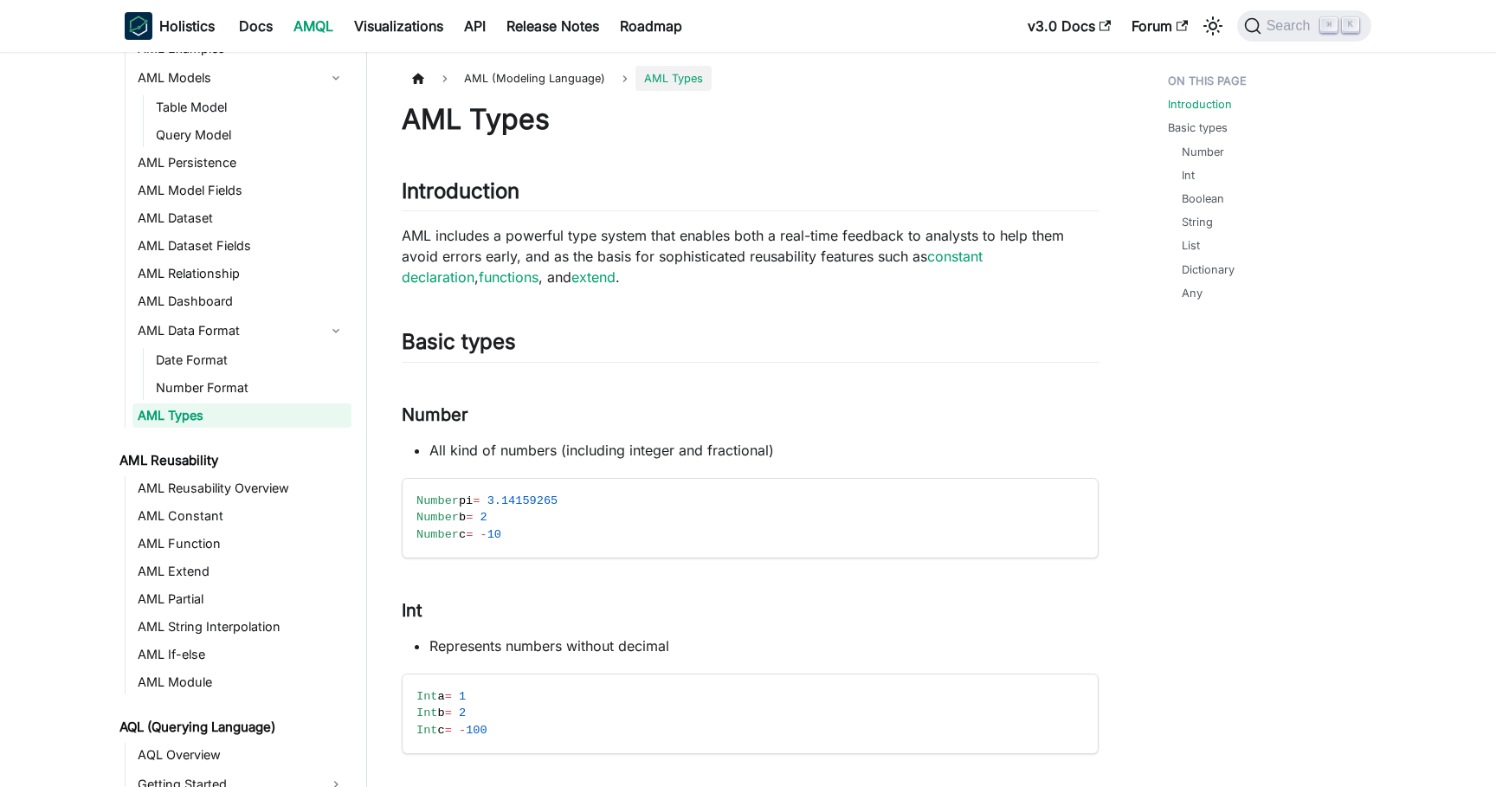
scroll to position [218, 0]
click at [168, 540] on link "AML Function" at bounding box center [241, 542] width 219 height 24
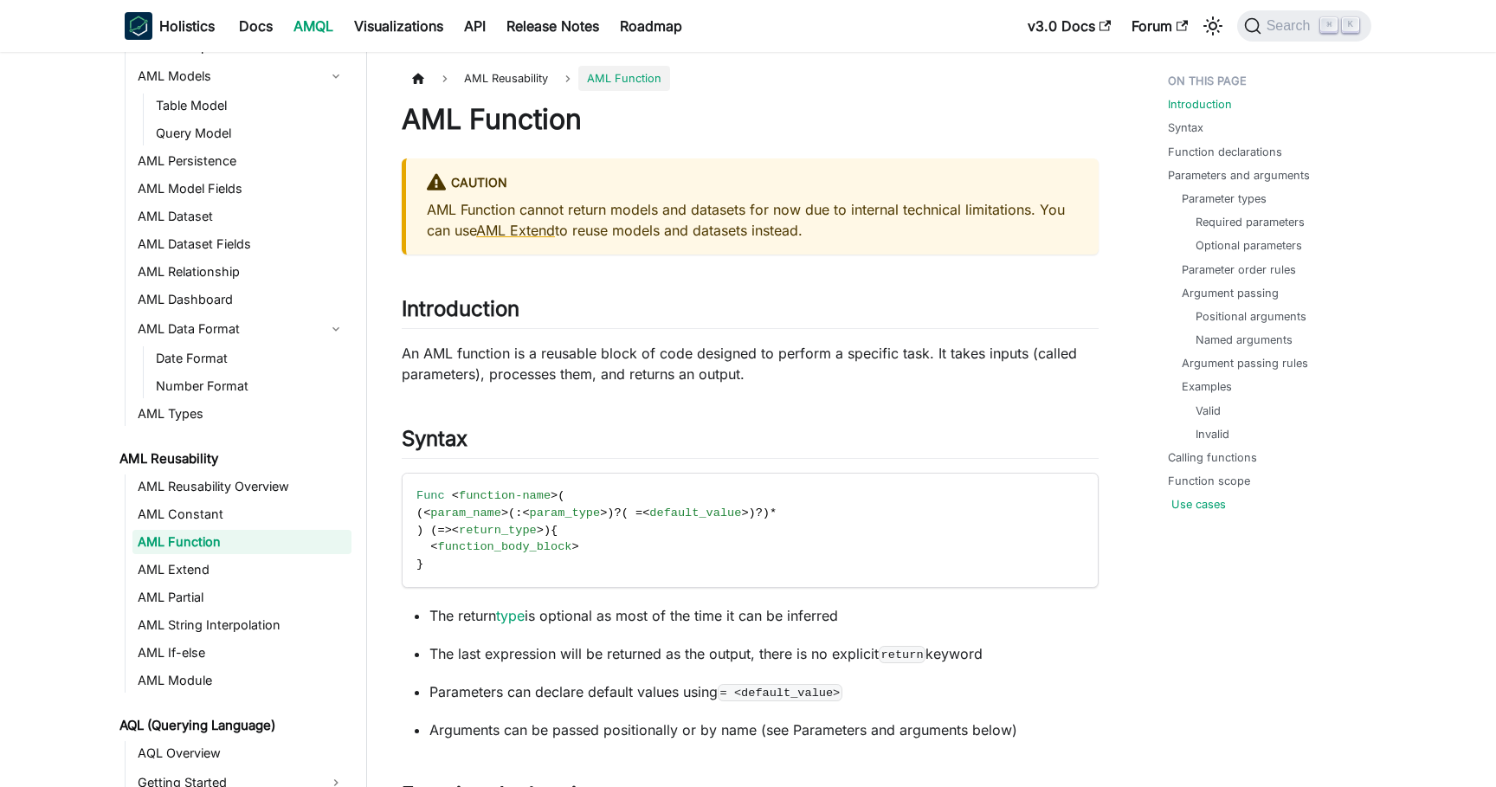
click at [1202, 513] on link "Use cases" at bounding box center [1198, 504] width 55 height 16
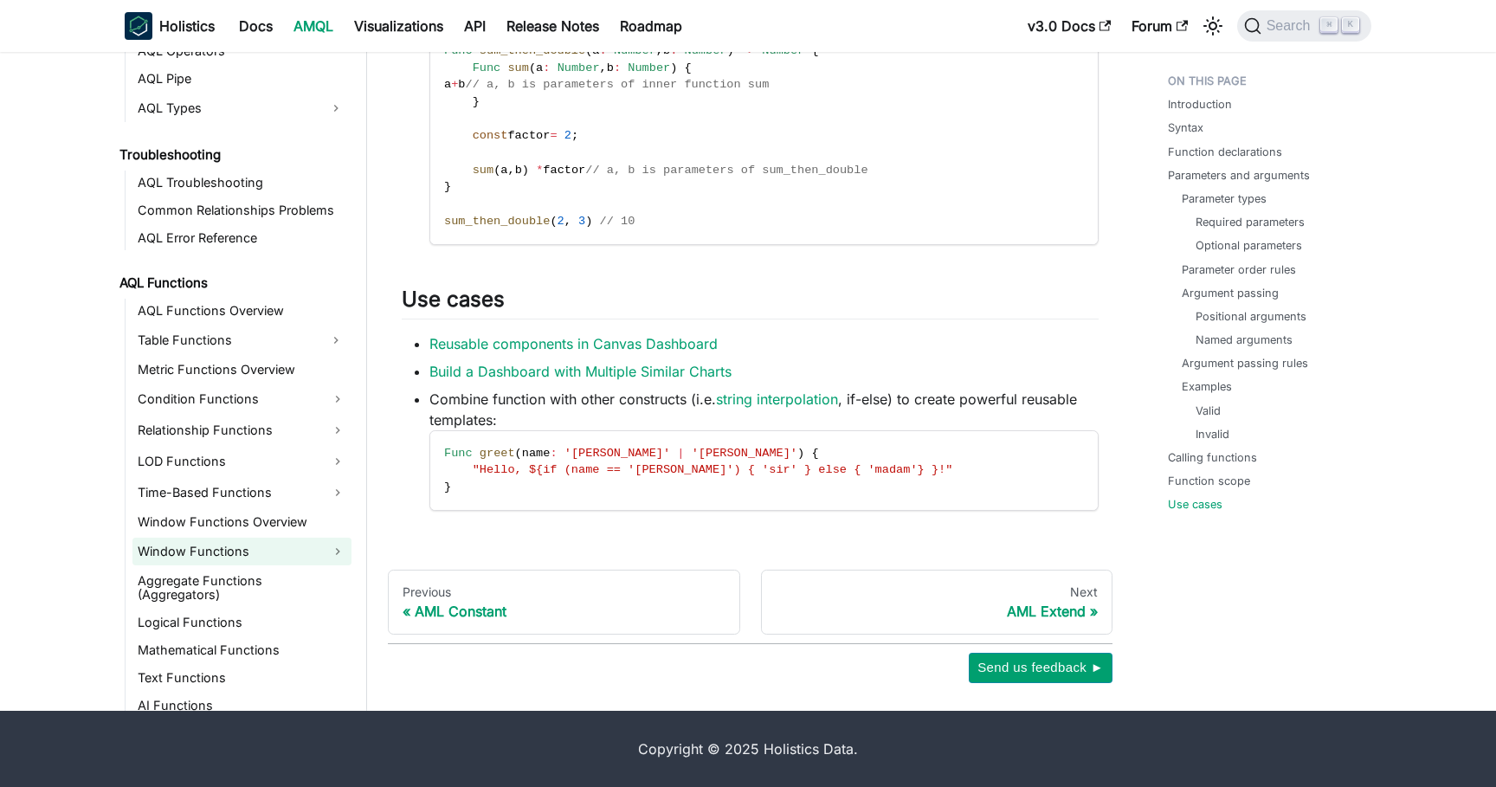
scroll to position [1152, 0]
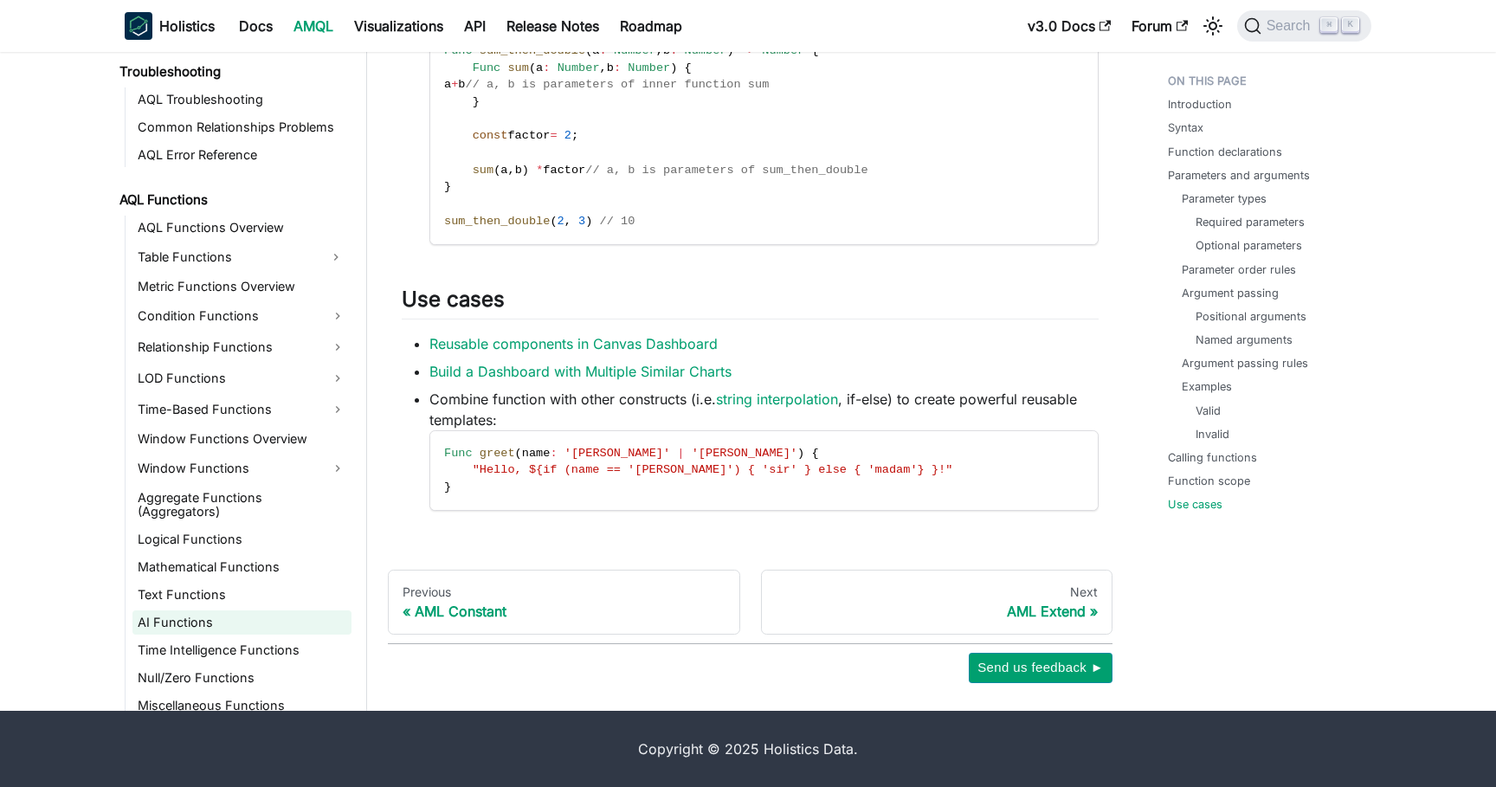
click at [268, 613] on link "AI Functions" at bounding box center [241, 622] width 219 height 24
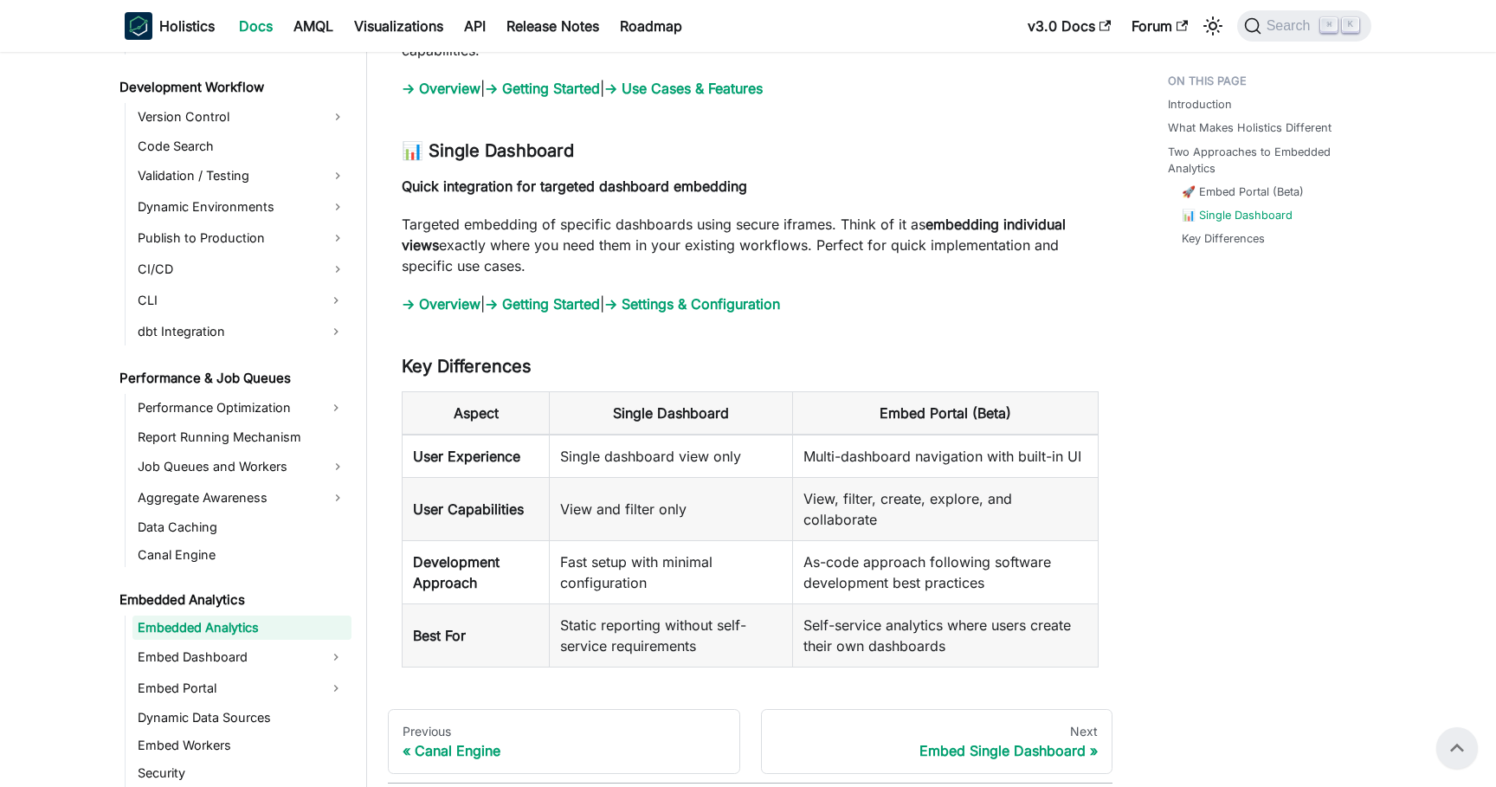
scroll to position [1852, 0]
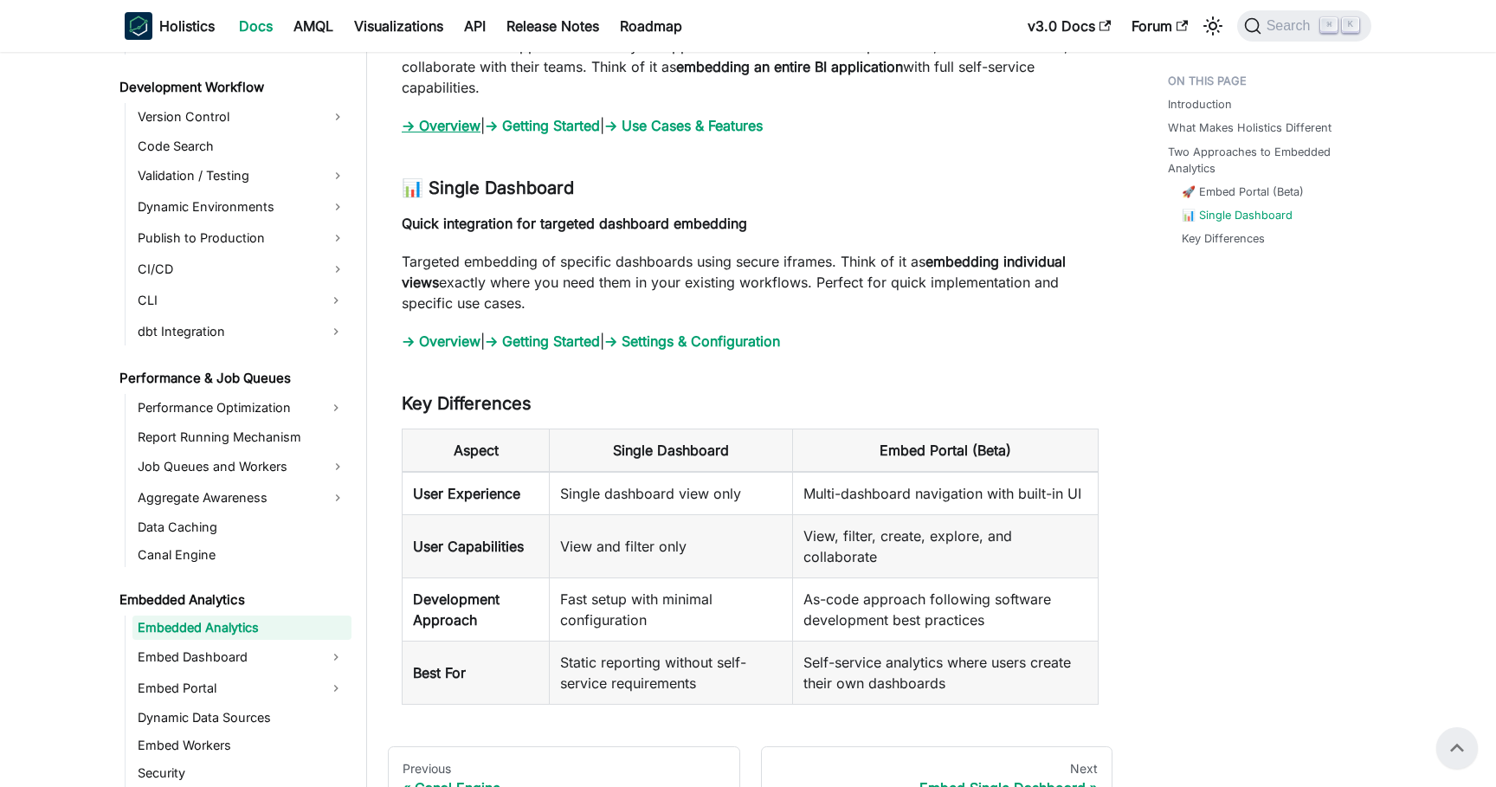
click at [449, 122] on link "→ Overview" at bounding box center [441, 125] width 79 height 17
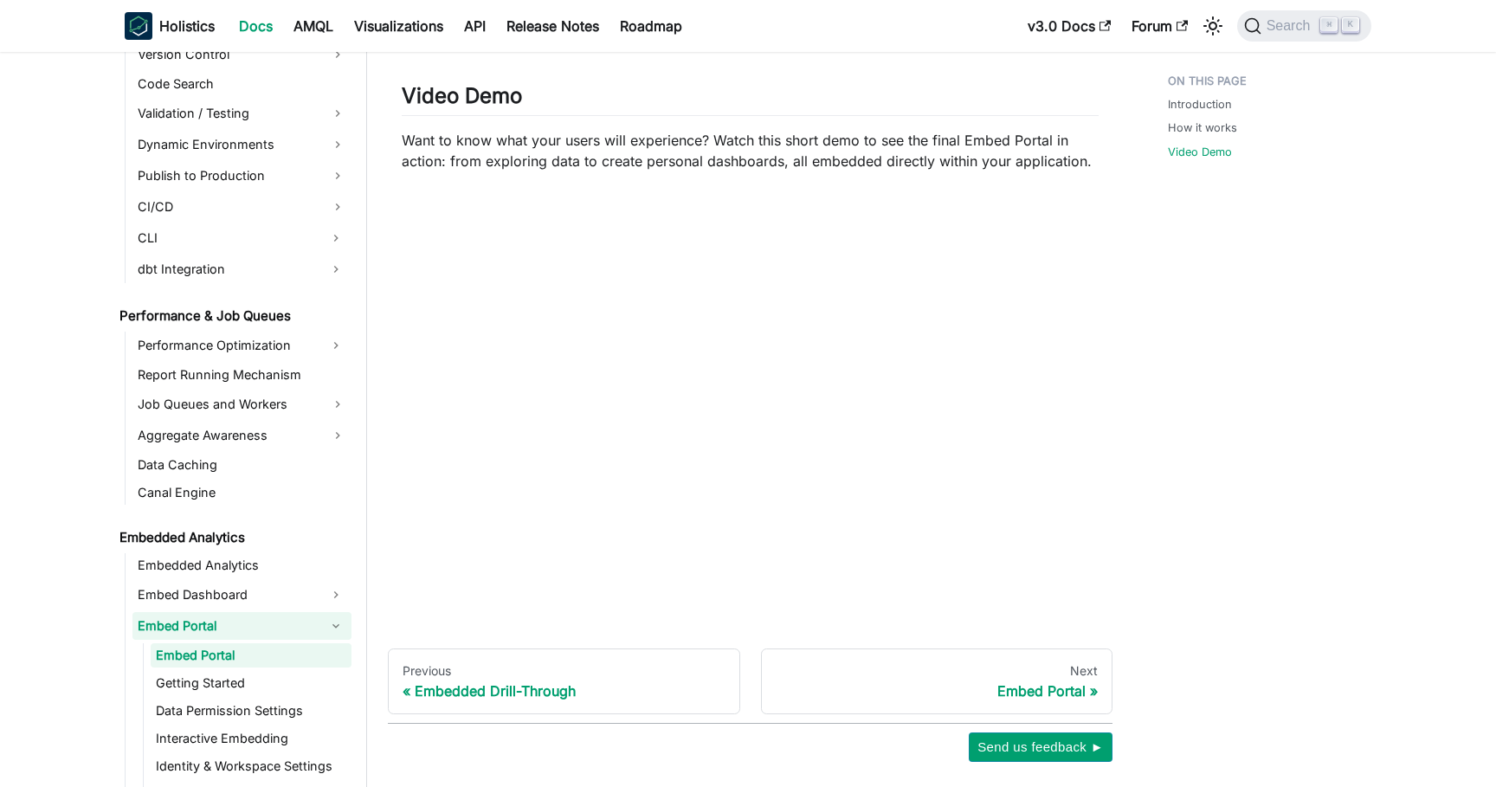
scroll to position [1099, 0]
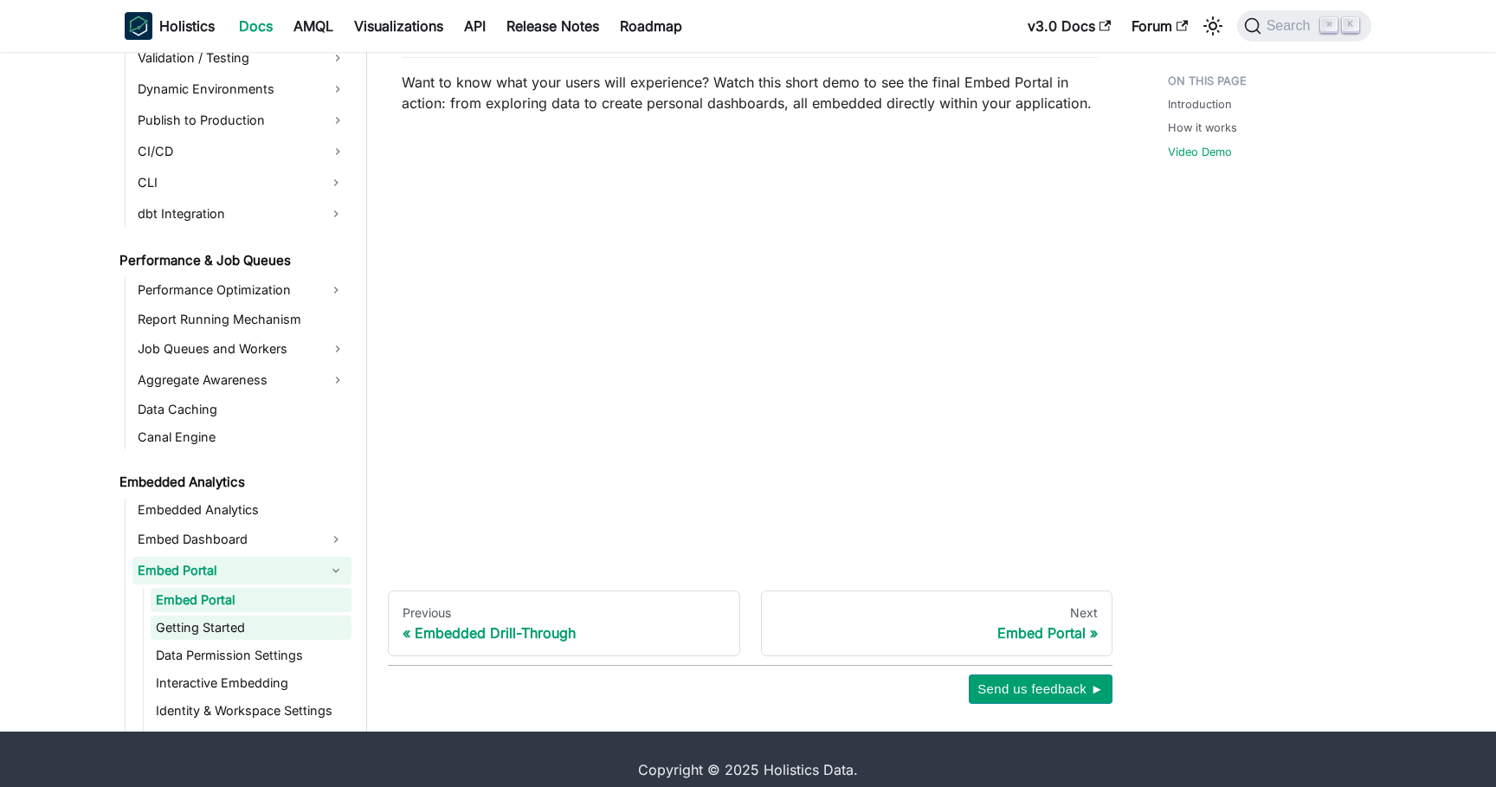
click at [242, 616] on link "Getting Started" at bounding box center [251, 628] width 201 height 24
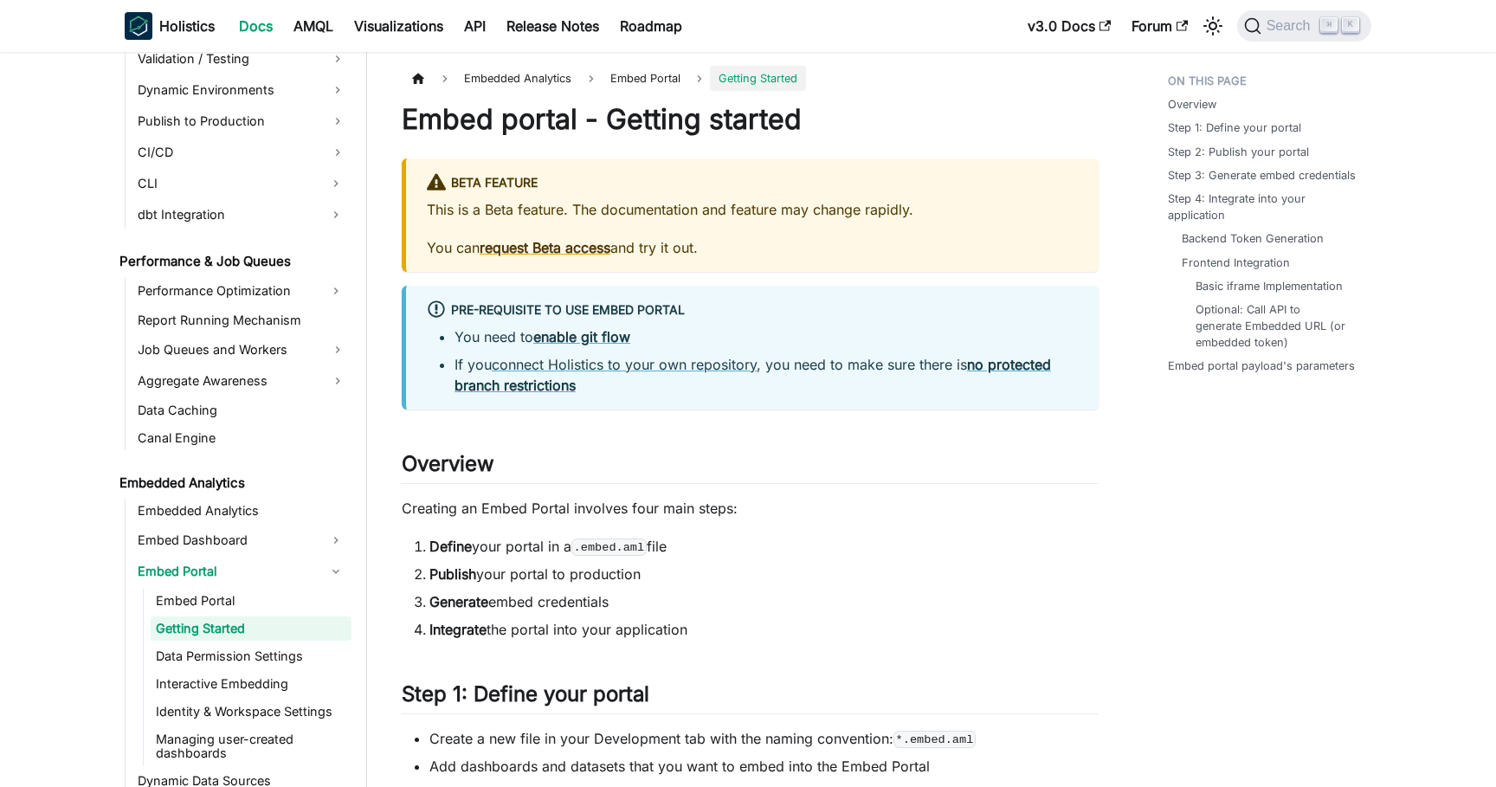
scroll to position [1306, 0]
click at [271, 545] on link "Embed Dashboard" at bounding box center [226, 539] width 188 height 28
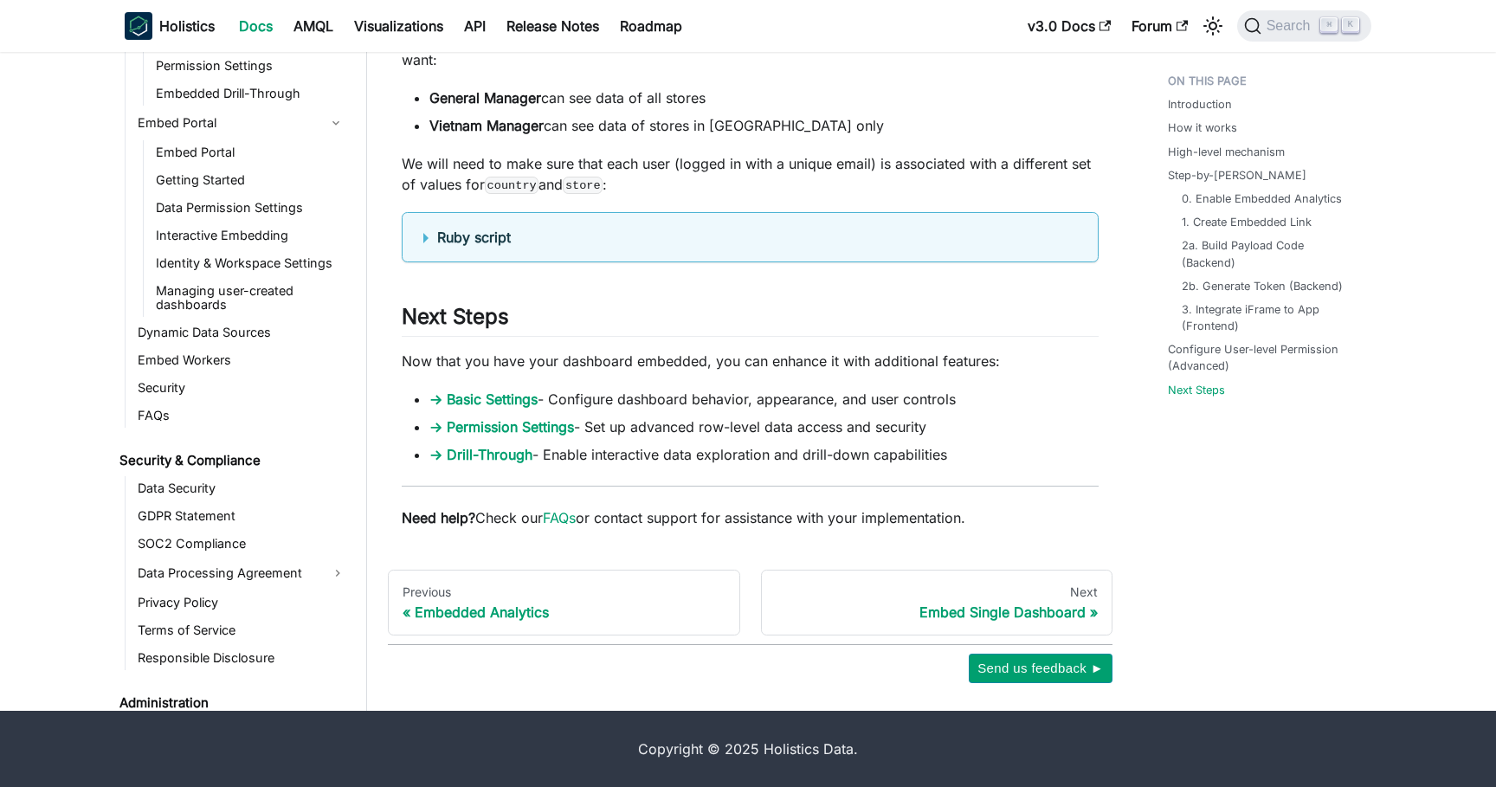
scroll to position [1787, 0]
click at [228, 352] on link "Embed Workers" at bounding box center [241, 362] width 219 height 24
